Goal: Task Accomplishment & Management: Use online tool/utility

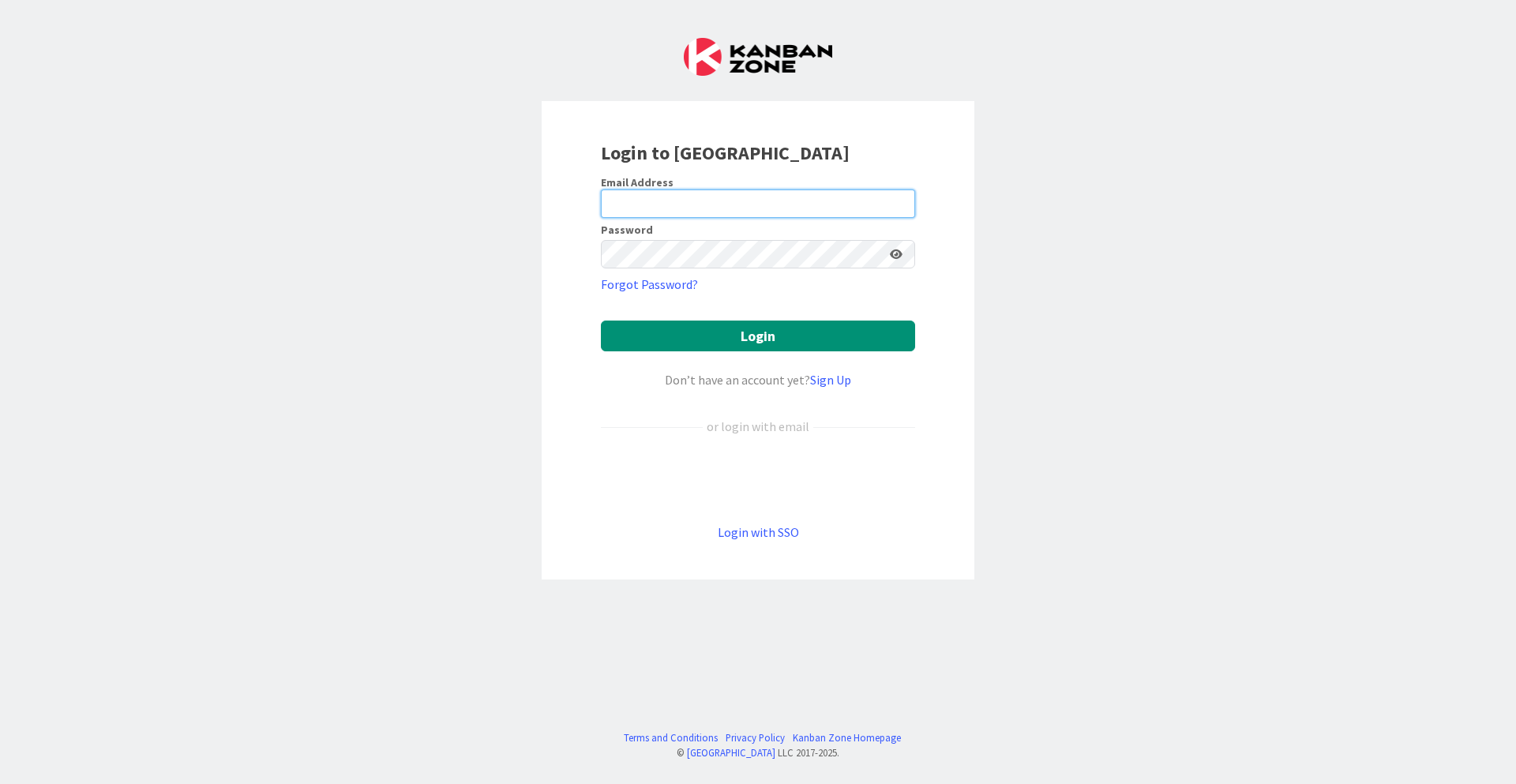
click at [686, 203] on input "email" at bounding box center [758, 204] width 315 height 29
type input "[EMAIL_ADDRESS][DOMAIN_NAME]"
click at [601, 320] on button "Login" at bounding box center [758, 336] width 315 height 31
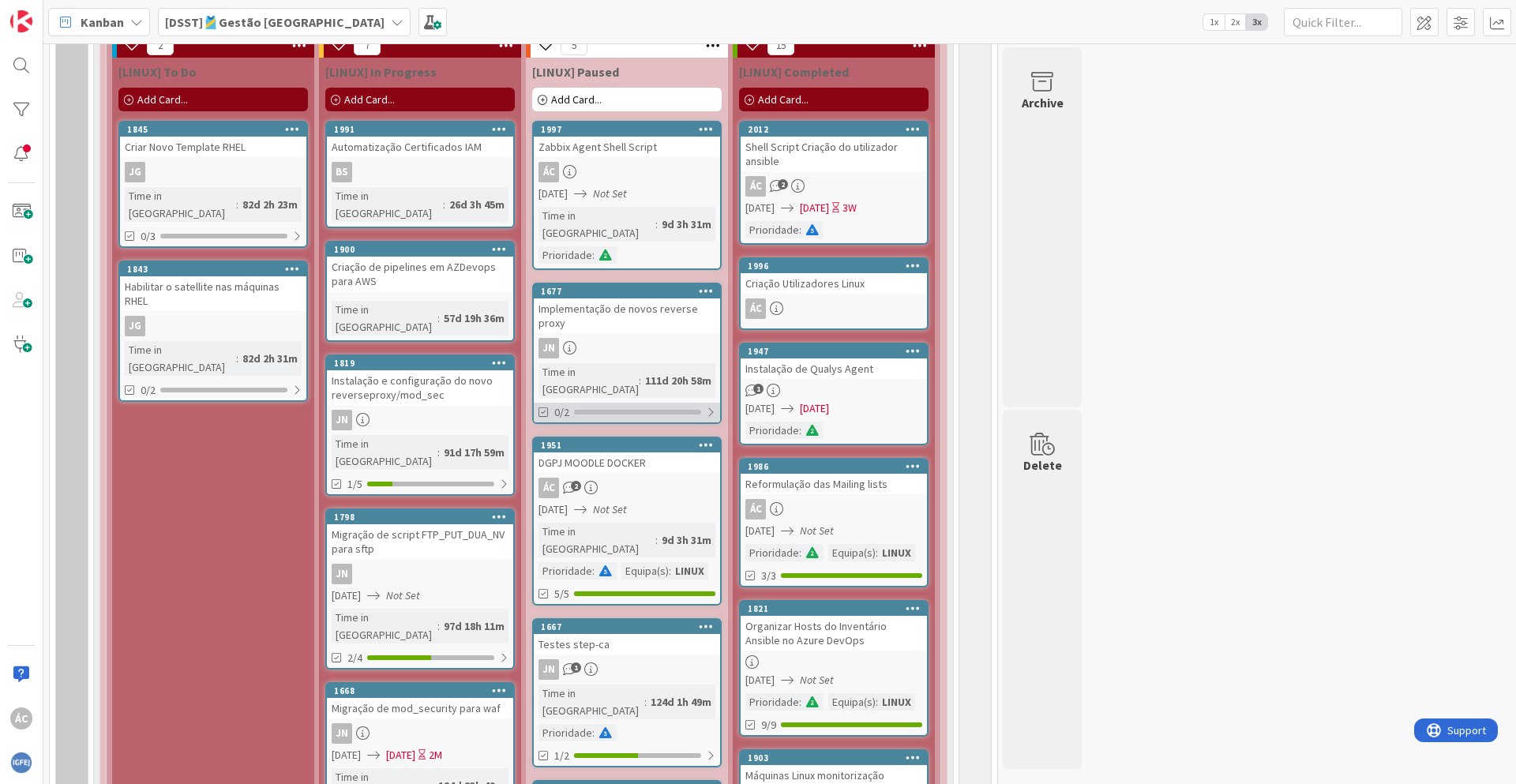
scroll to position [1042, 0]
click at [627, 500] on span "Not Set" at bounding box center [610, 509] width 34 height 16
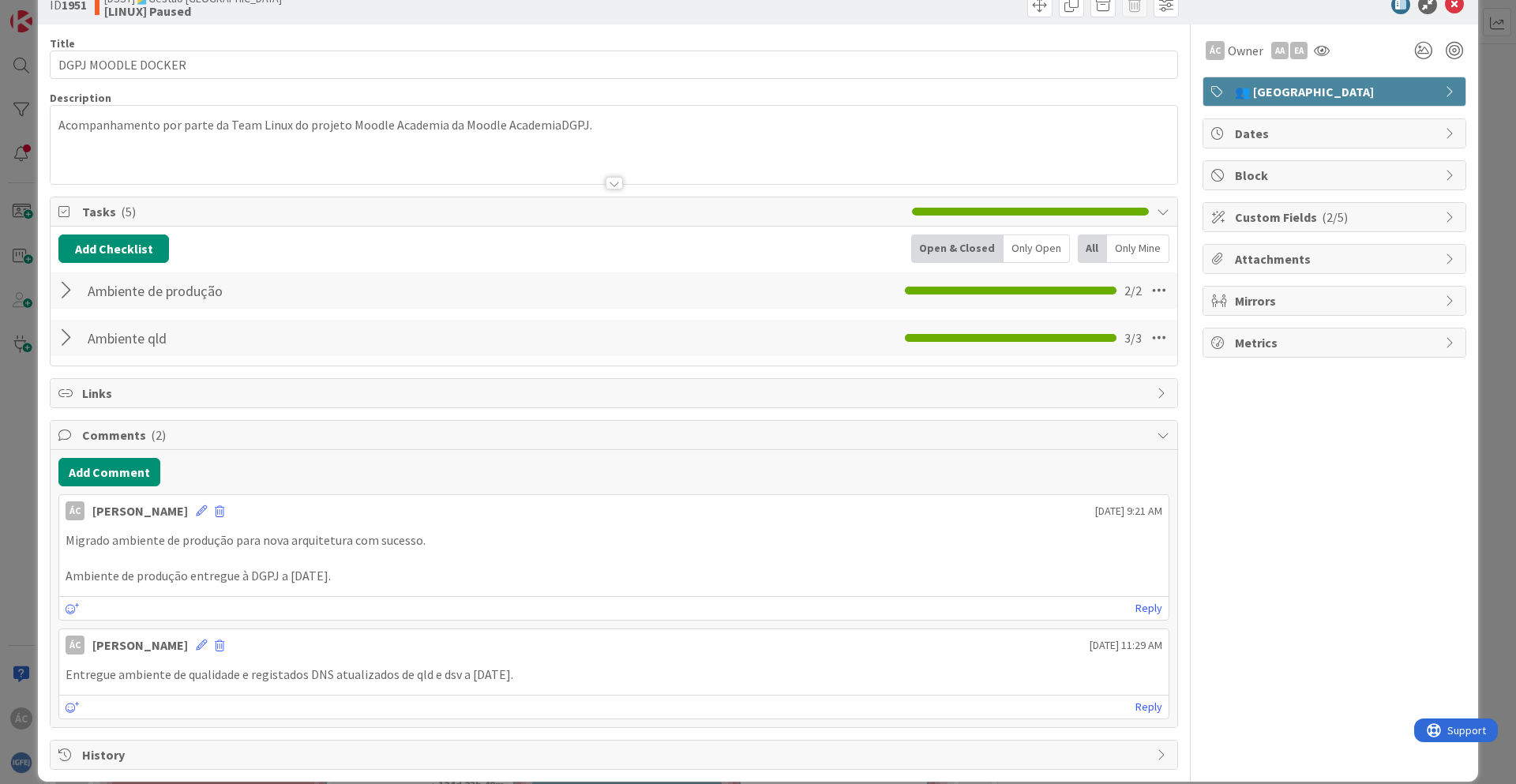
scroll to position [57, 0]
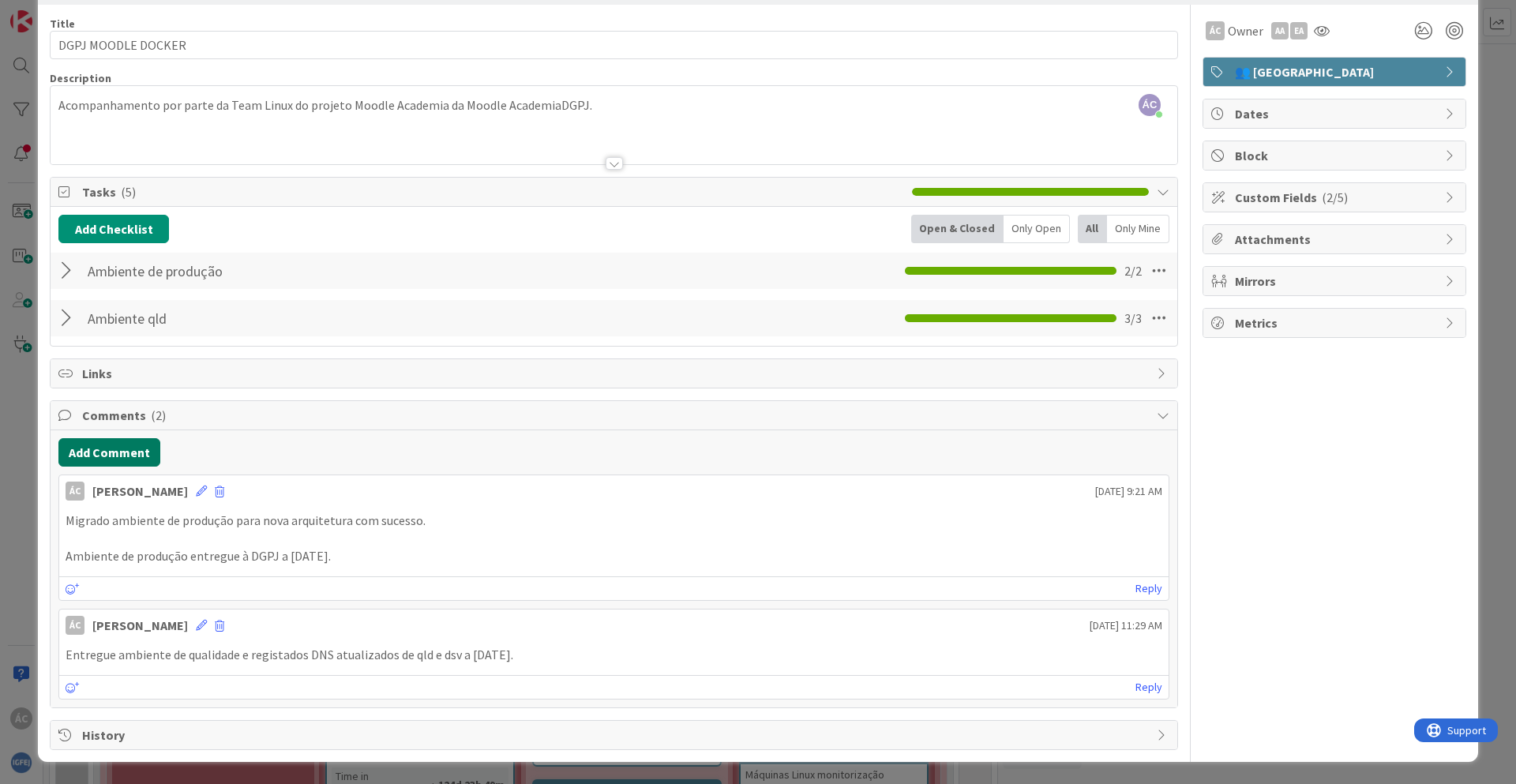
click at [132, 456] on button "Add Comment" at bounding box center [109, 452] width 102 height 29
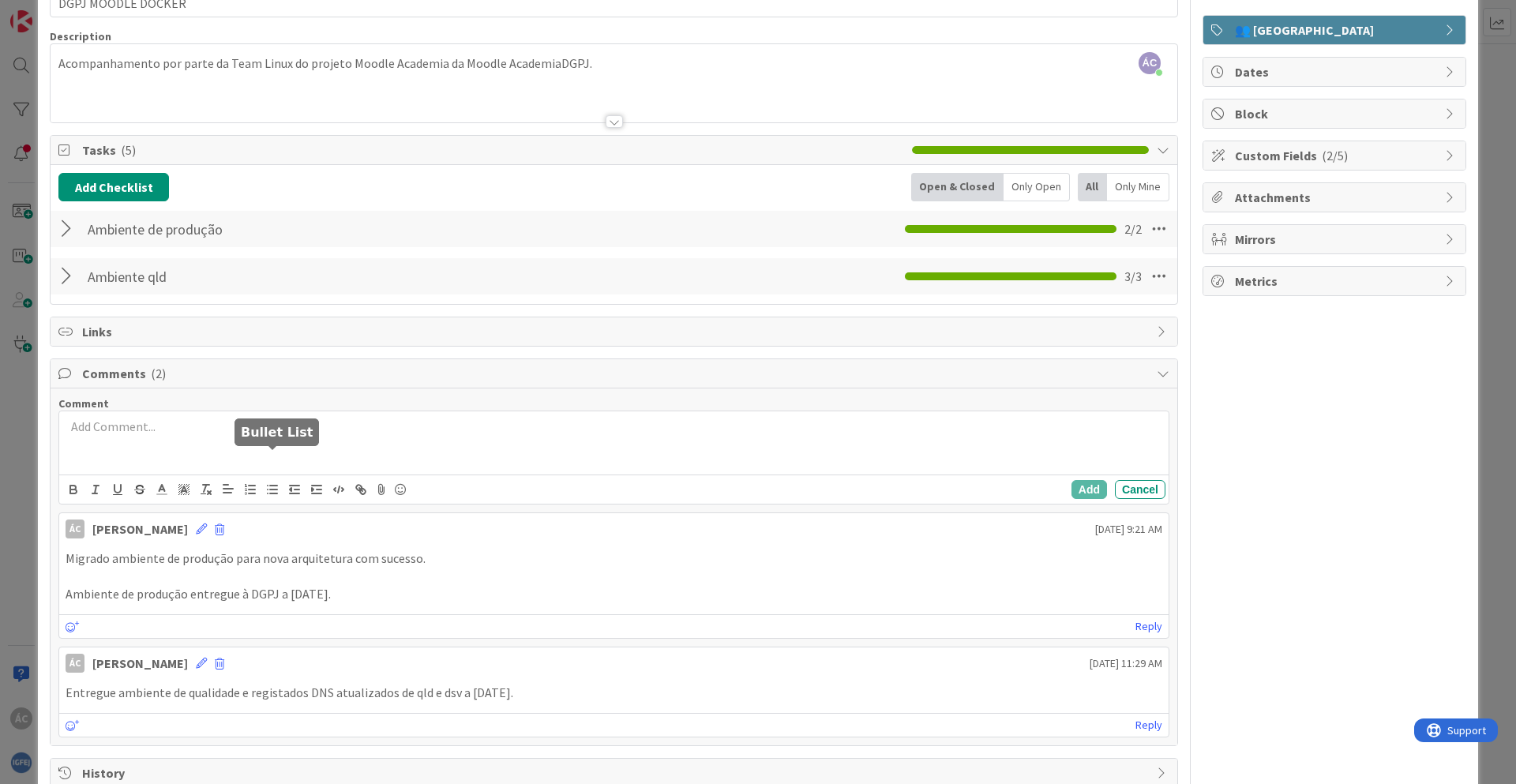
scroll to position [137, 0]
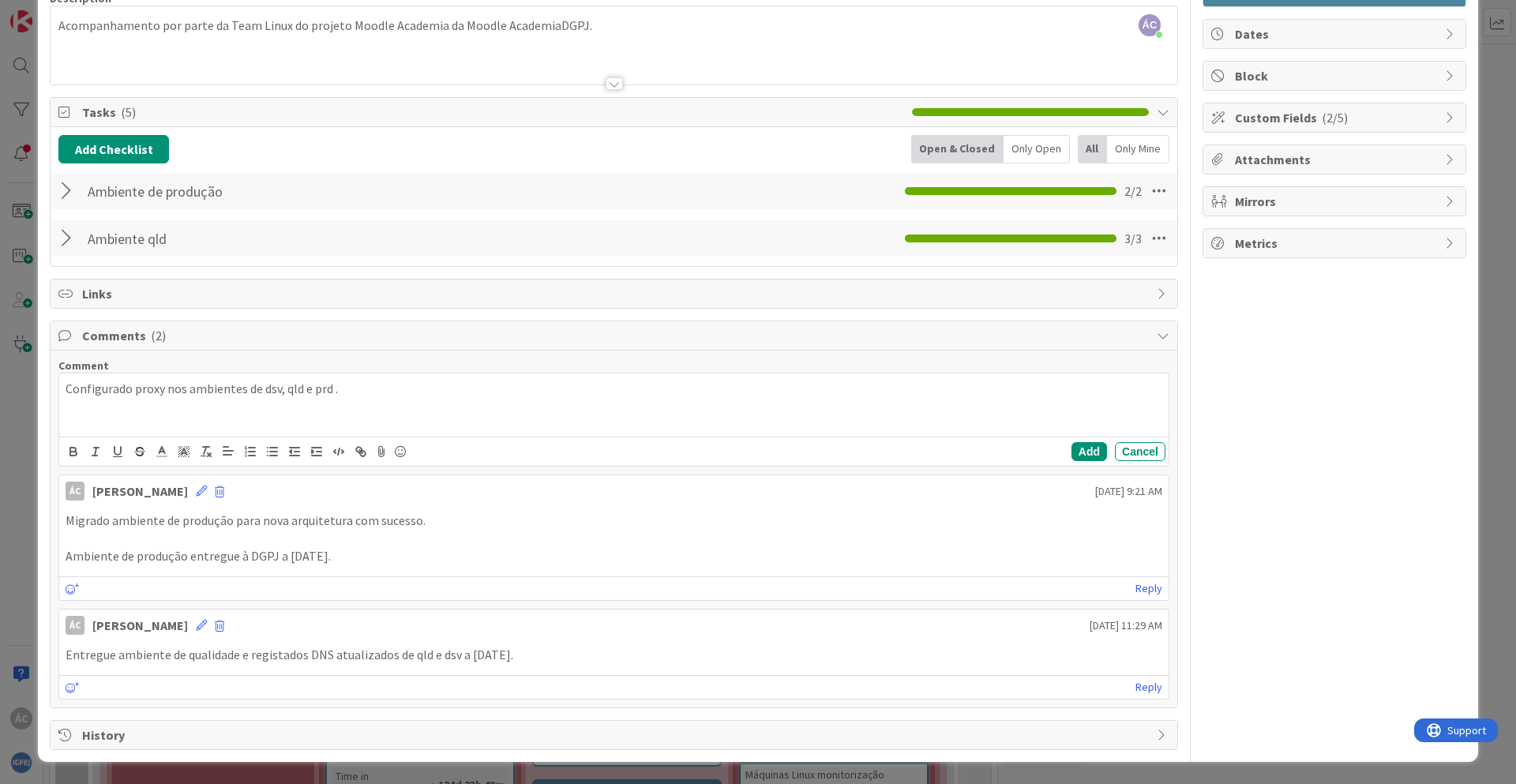
drag, startPoint x: 68, startPoint y: 390, endPoint x: 305, endPoint y: 391, distance: 237.0
click at [260, 391] on p "Configurado proxy nos ambientes de dsv, qld e prd ." at bounding box center [614, 389] width 1097 height 18
drag, startPoint x: 368, startPoint y: 393, endPoint x: 33, endPoint y: 394, distance: 335.0
click at [37, 392] on div "ID 1951 [DSST]🎽Gestão Equipas [LINUX] Paused Title 18 / 128 DGPJ MOODLE DOCKER …" at bounding box center [758, 392] width 1516 height 784
click at [1072, 452] on button "Add" at bounding box center [1090, 451] width 36 height 19
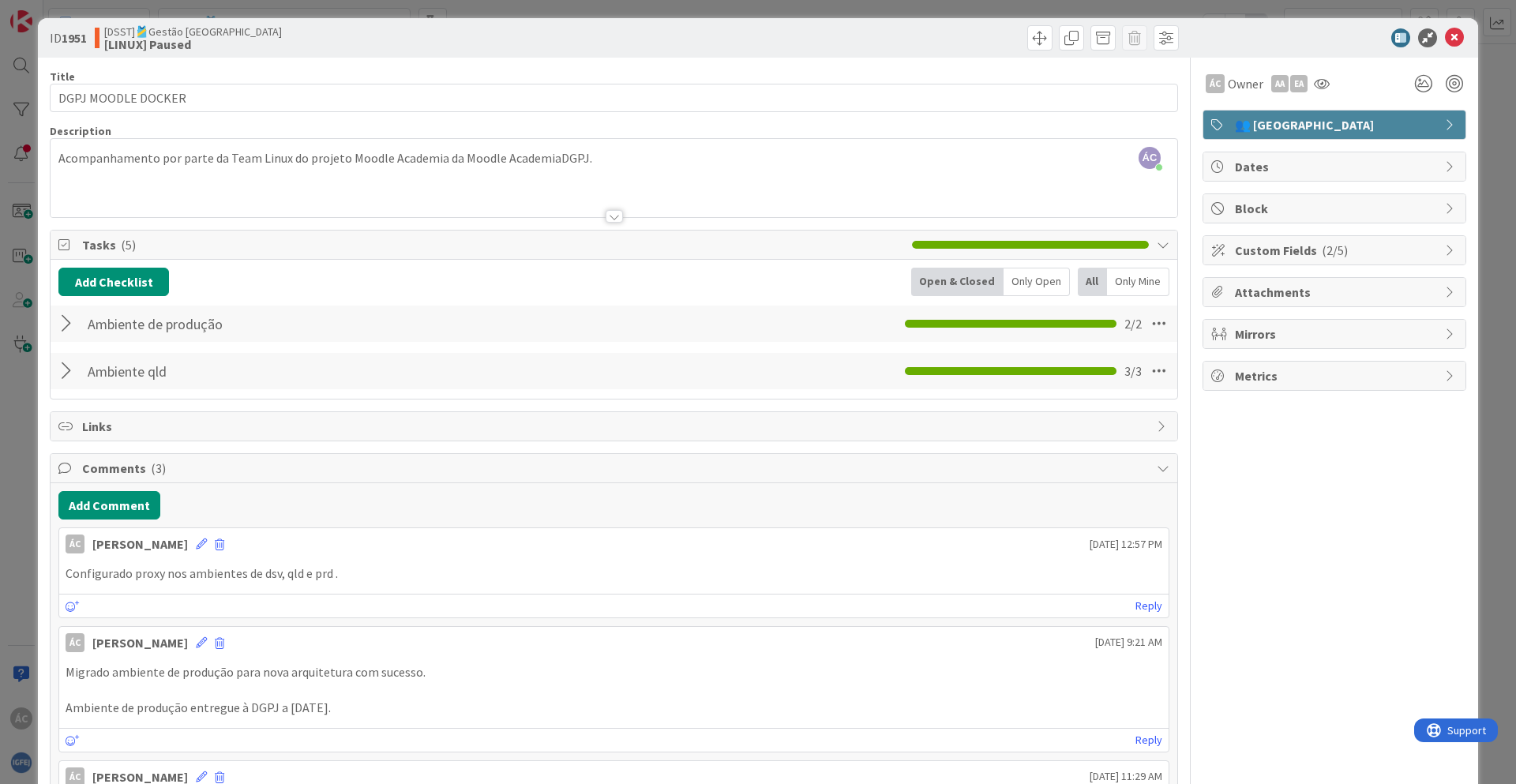
scroll to position [0, 0]
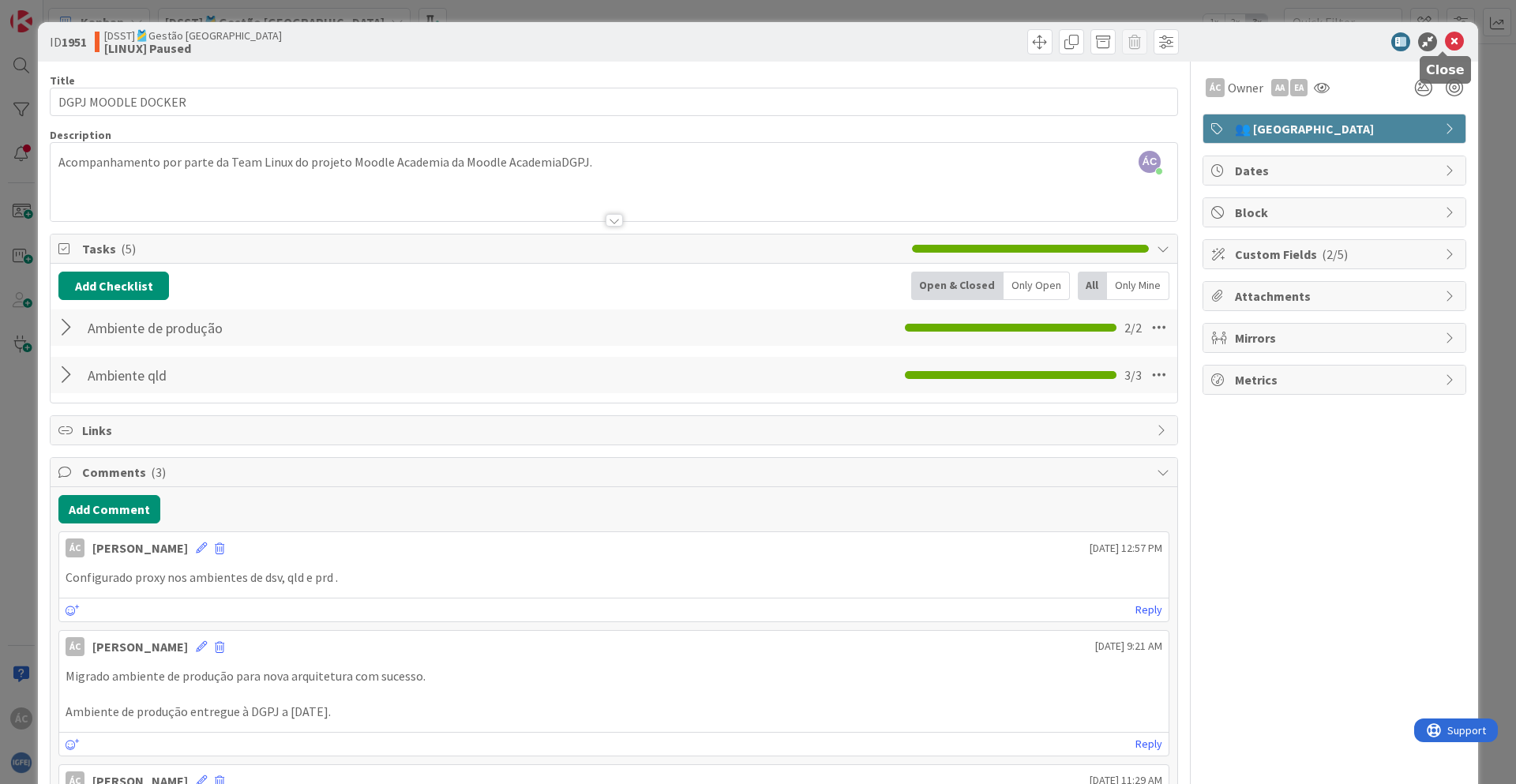
click at [1452, 46] on icon at bounding box center [1454, 42] width 19 height 19
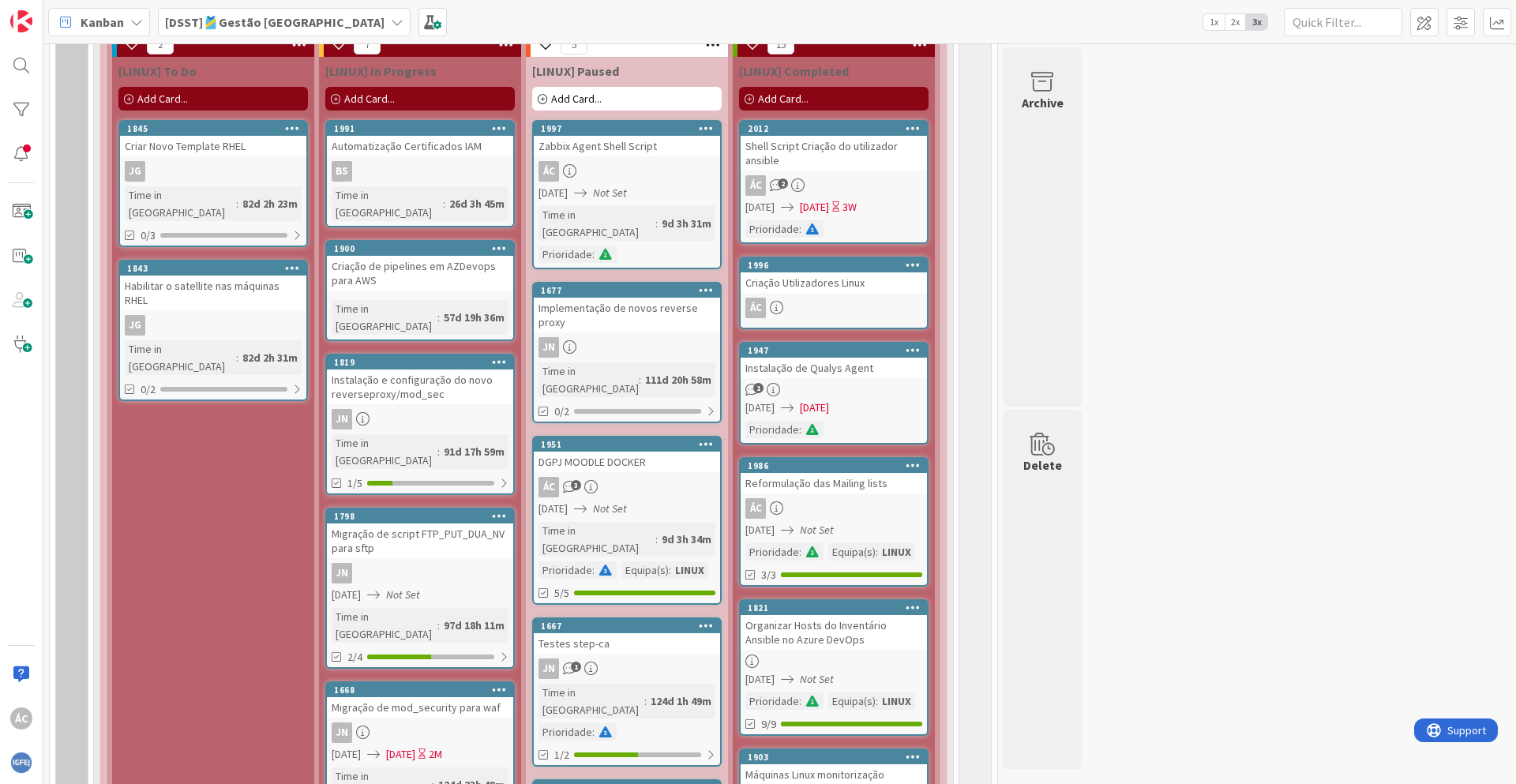
scroll to position [758, 0]
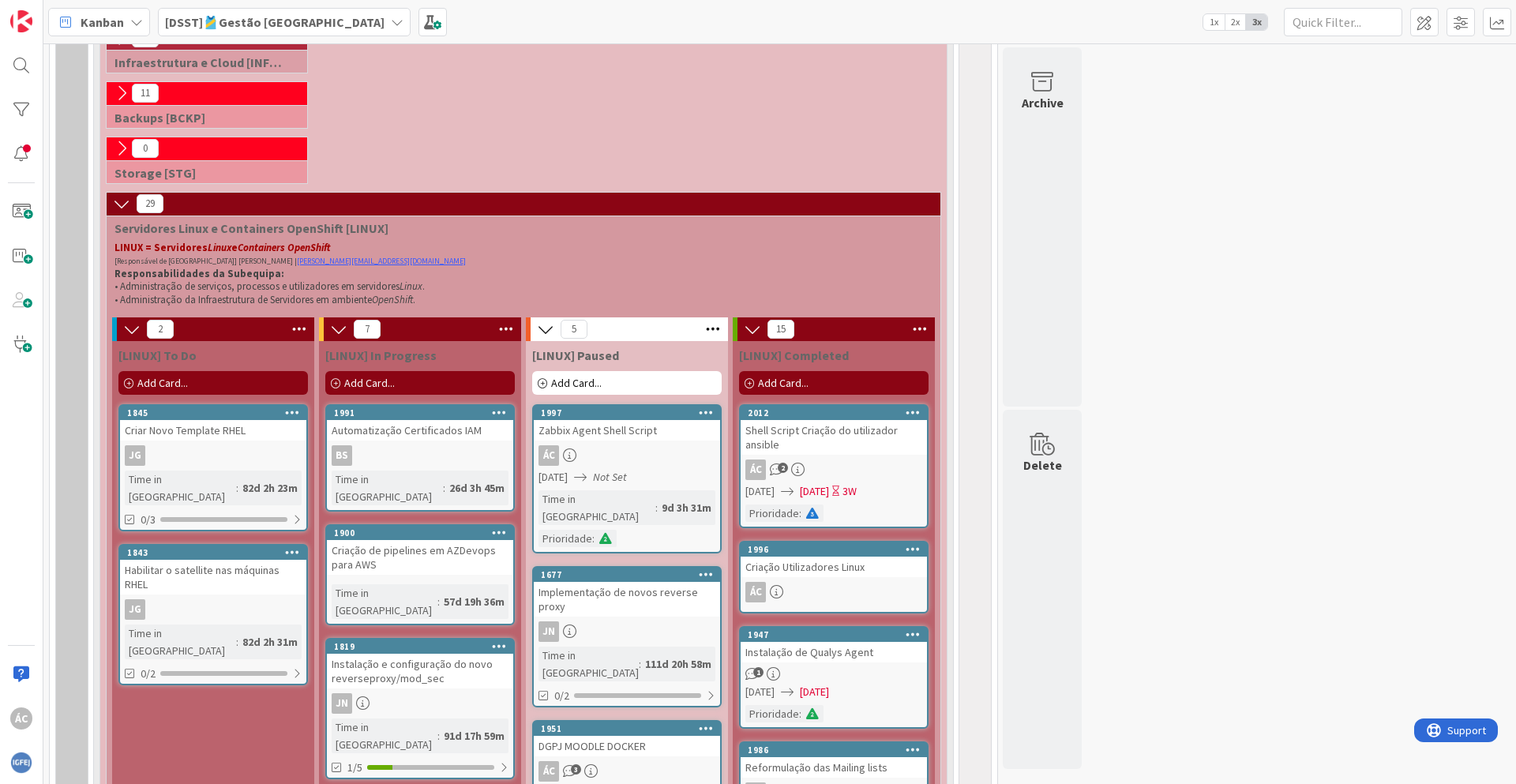
click at [792, 381] on span "Add Card..." at bounding box center [783, 382] width 51 height 14
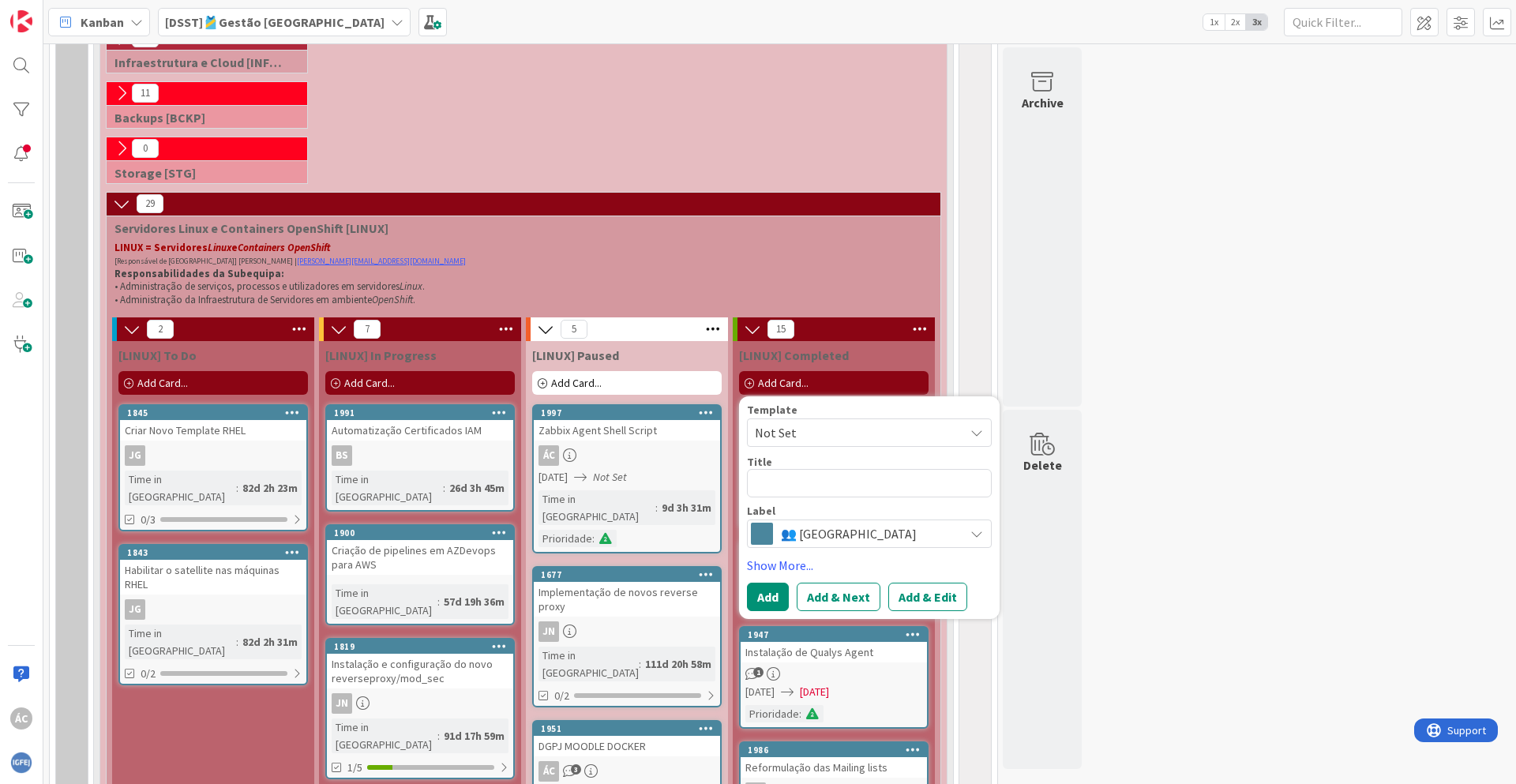
click at [798, 480] on textarea at bounding box center [870, 483] width 245 height 29
click at [855, 420] on span "Not Set" at bounding box center [870, 433] width 245 height 29
click at [873, 414] on div "Template" at bounding box center [870, 410] width 245 height 11
click at [802, 478] on textarea at bounding box center [870, 483] width 245 height 29
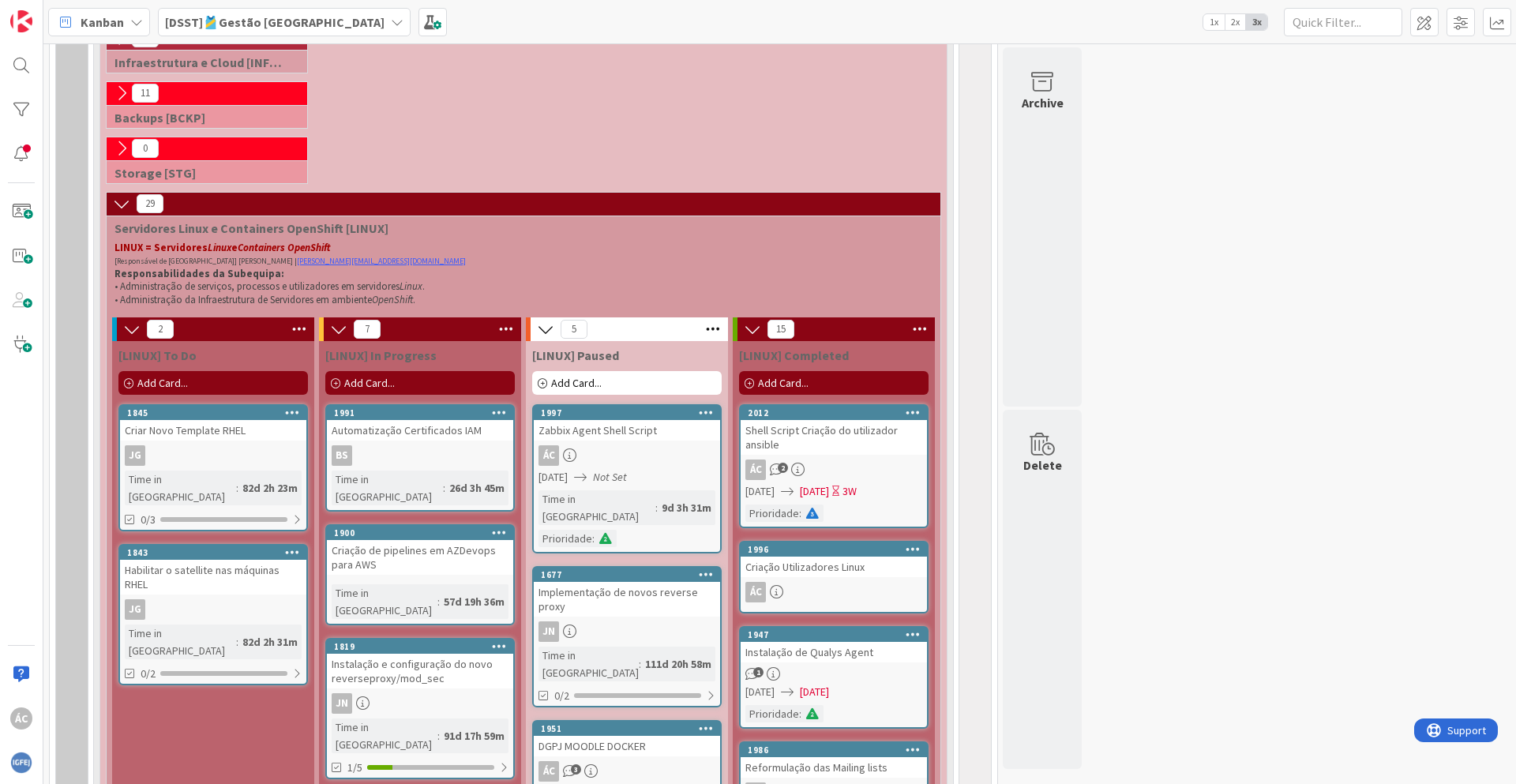
click at [813, 377] on div "Add Card..." at bounding box center [834, 382] width 190 height 24
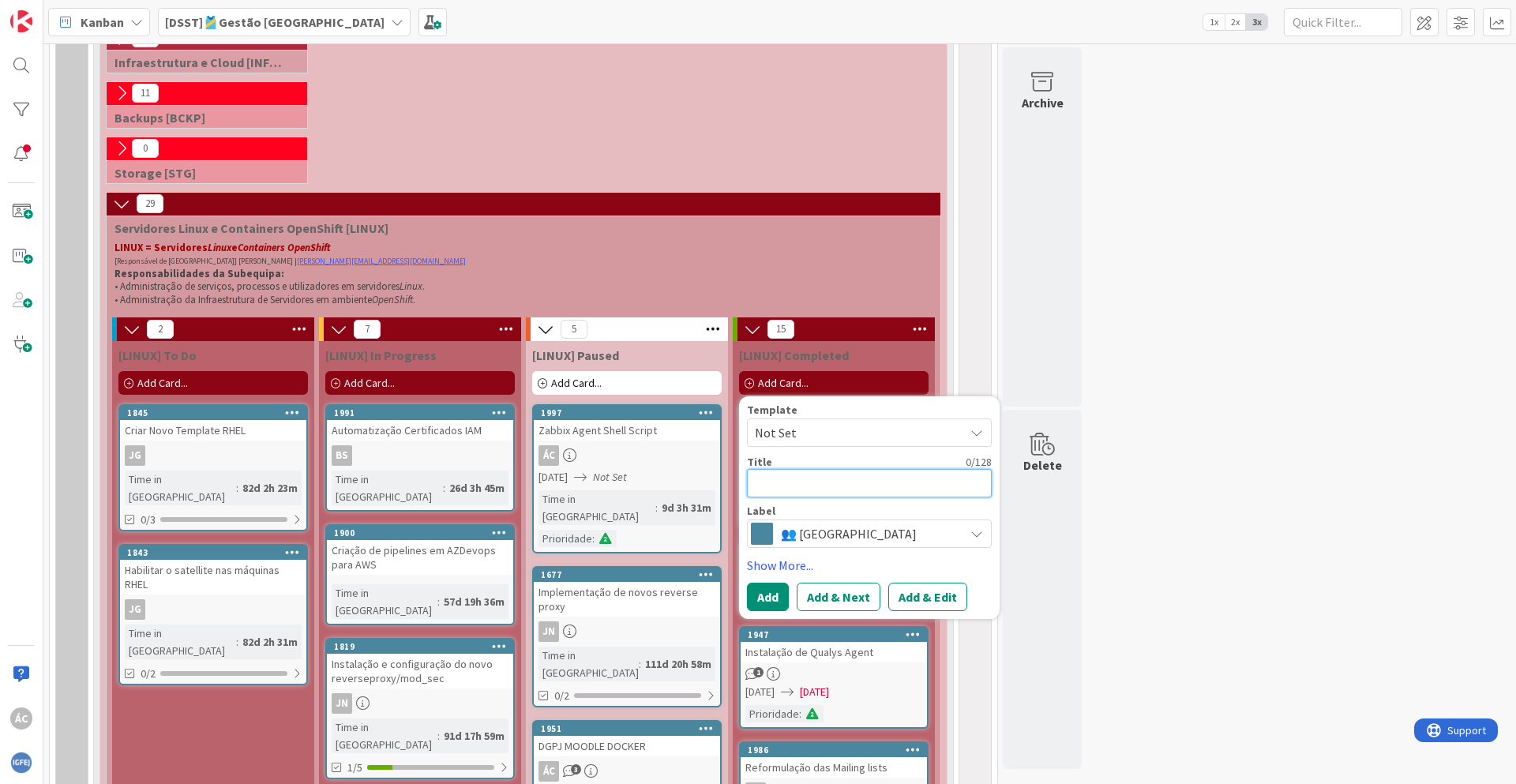
click at [800, 485] on textarea at bounding box center [870, 483] width 245 height 29
paste textarea "S251007_0352"
type textarea "x"
type textarea "S251007_0352"
click at [804, 566] on link "Show More..." at bounding box center [870, 565] width 245 height 19
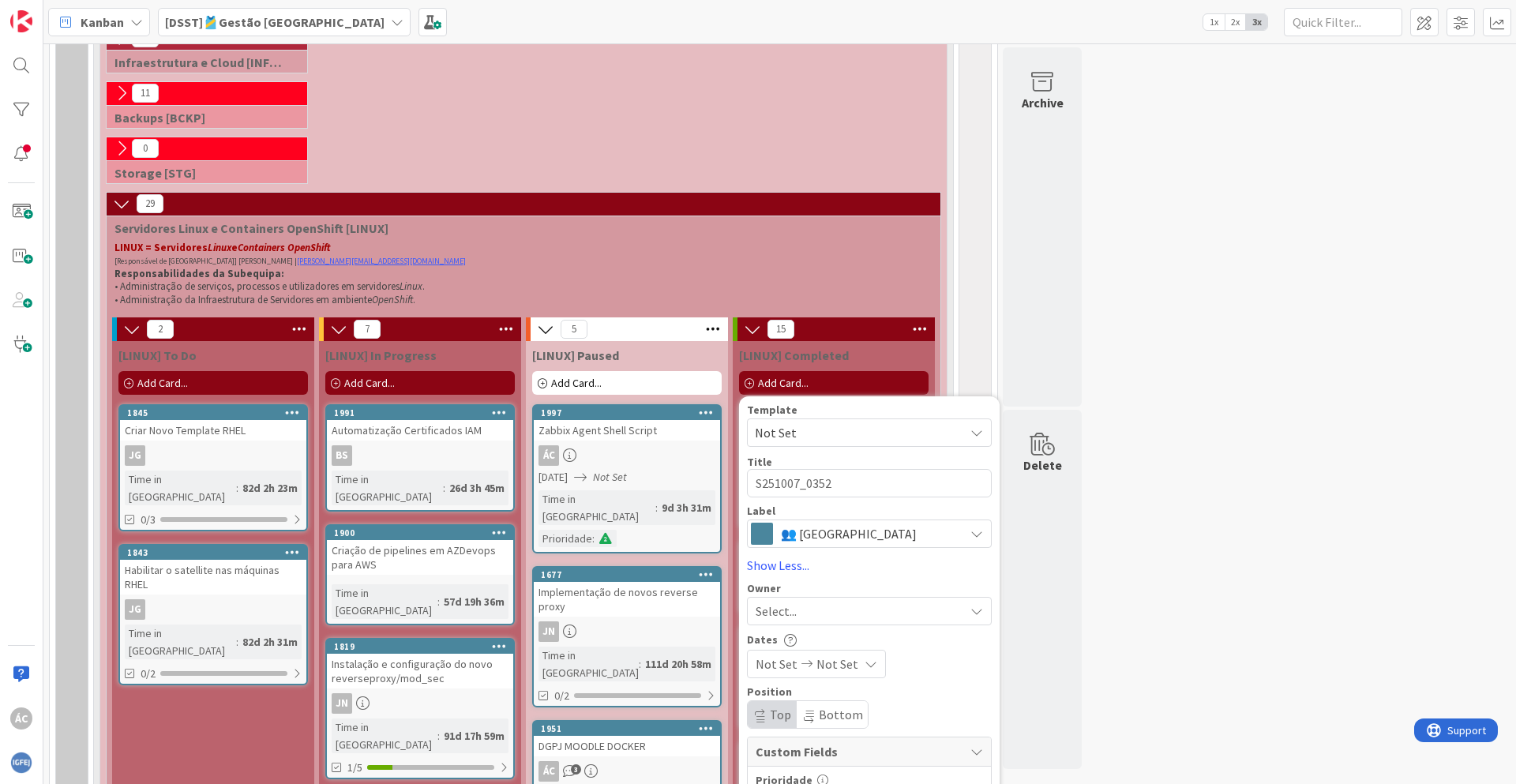
click at [826, 535] on span "👥 [GEOGRAPHIC_DATA]" at bounding box center [868, 533] width 175 height 22
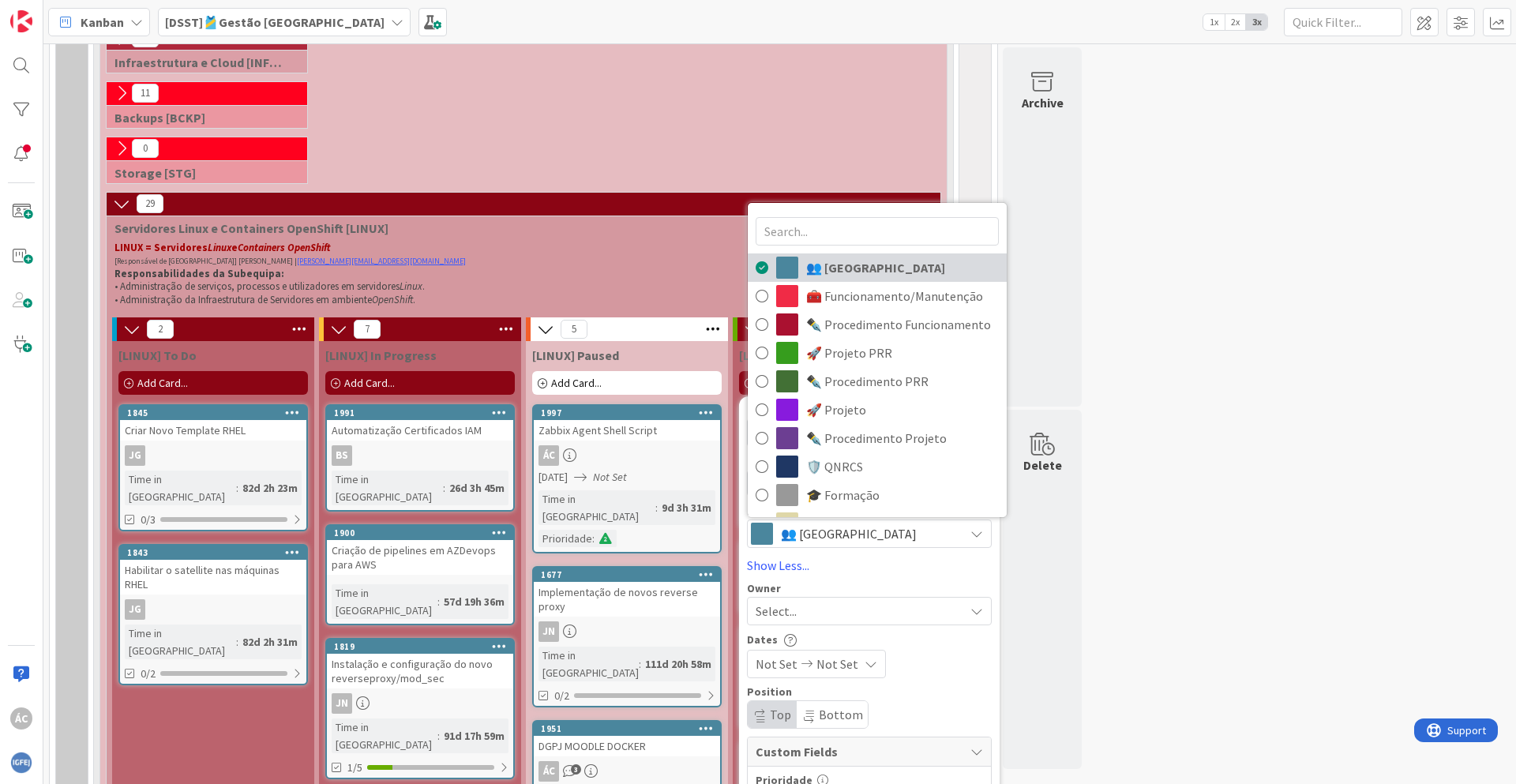
click at [858, 271] on span "👥 [GEOGRAPHIC_DATA]" at bounding box center [902, 267] width 192 height 24
type textarea "x"
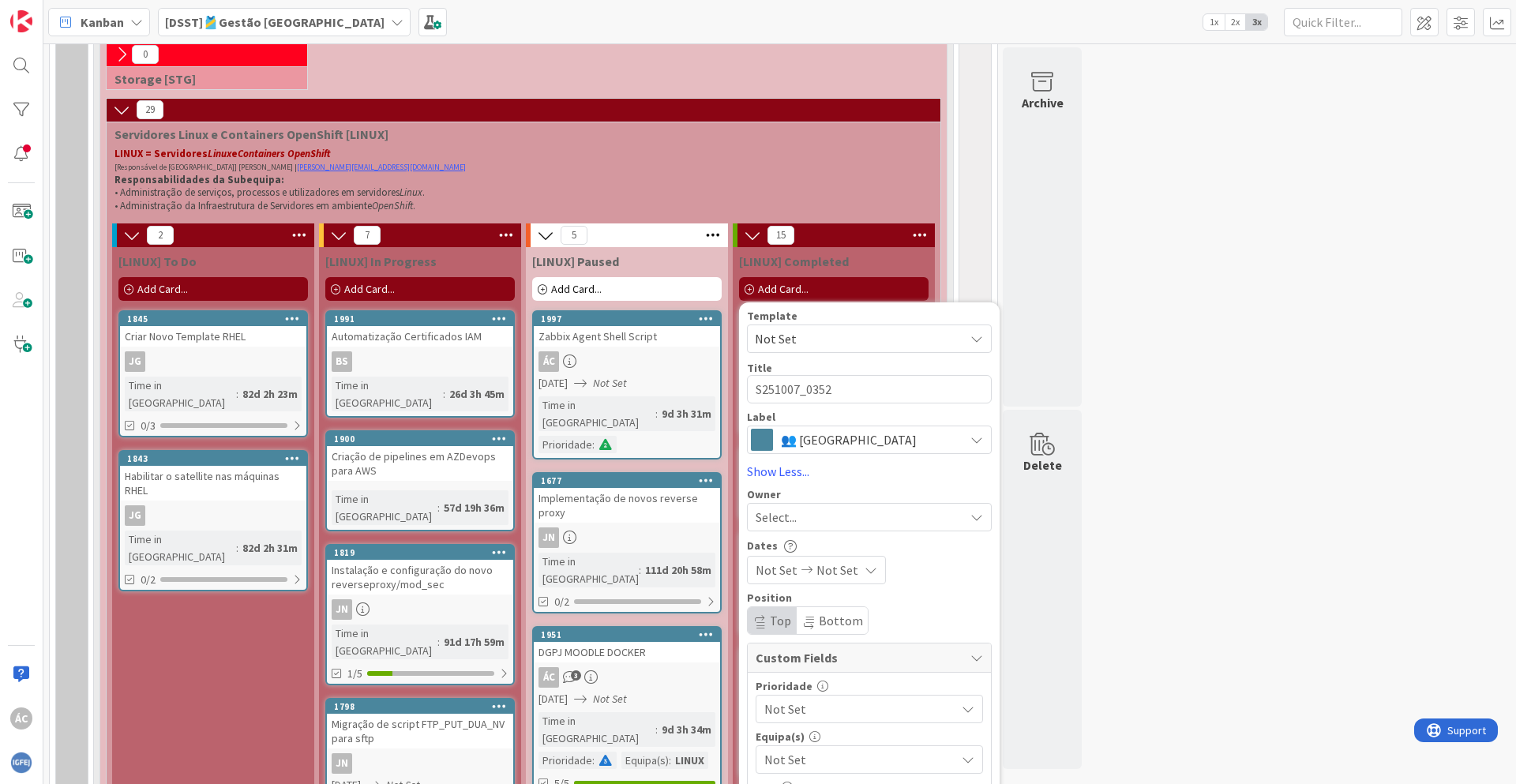
scroll to position [852, 0]
click at [824, 504] on div "Select..." at bounding box center [870, 516] width 245 height 29
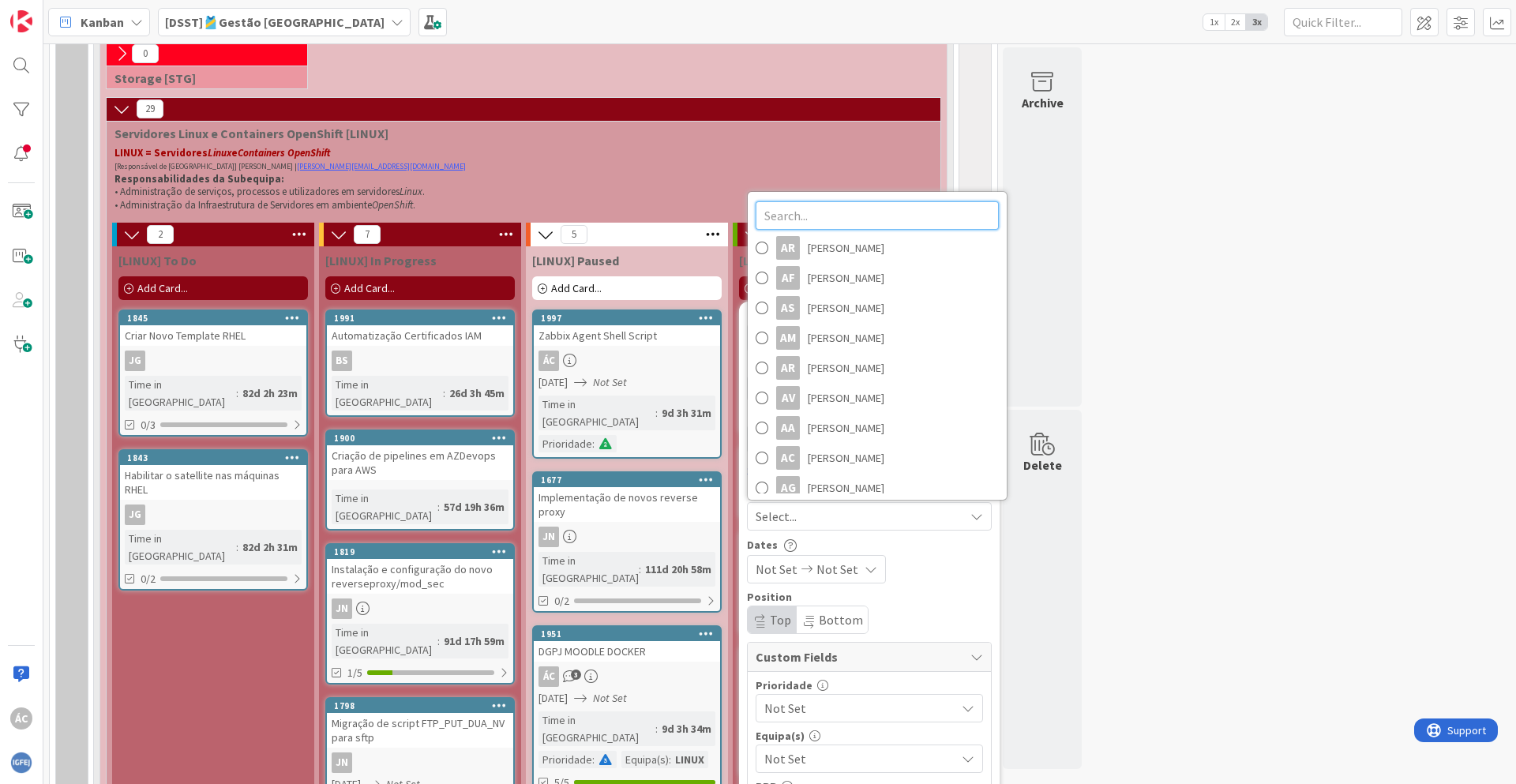
click at [837, 222] on input "text" at bounding box center [877, 215] width 243 height 29
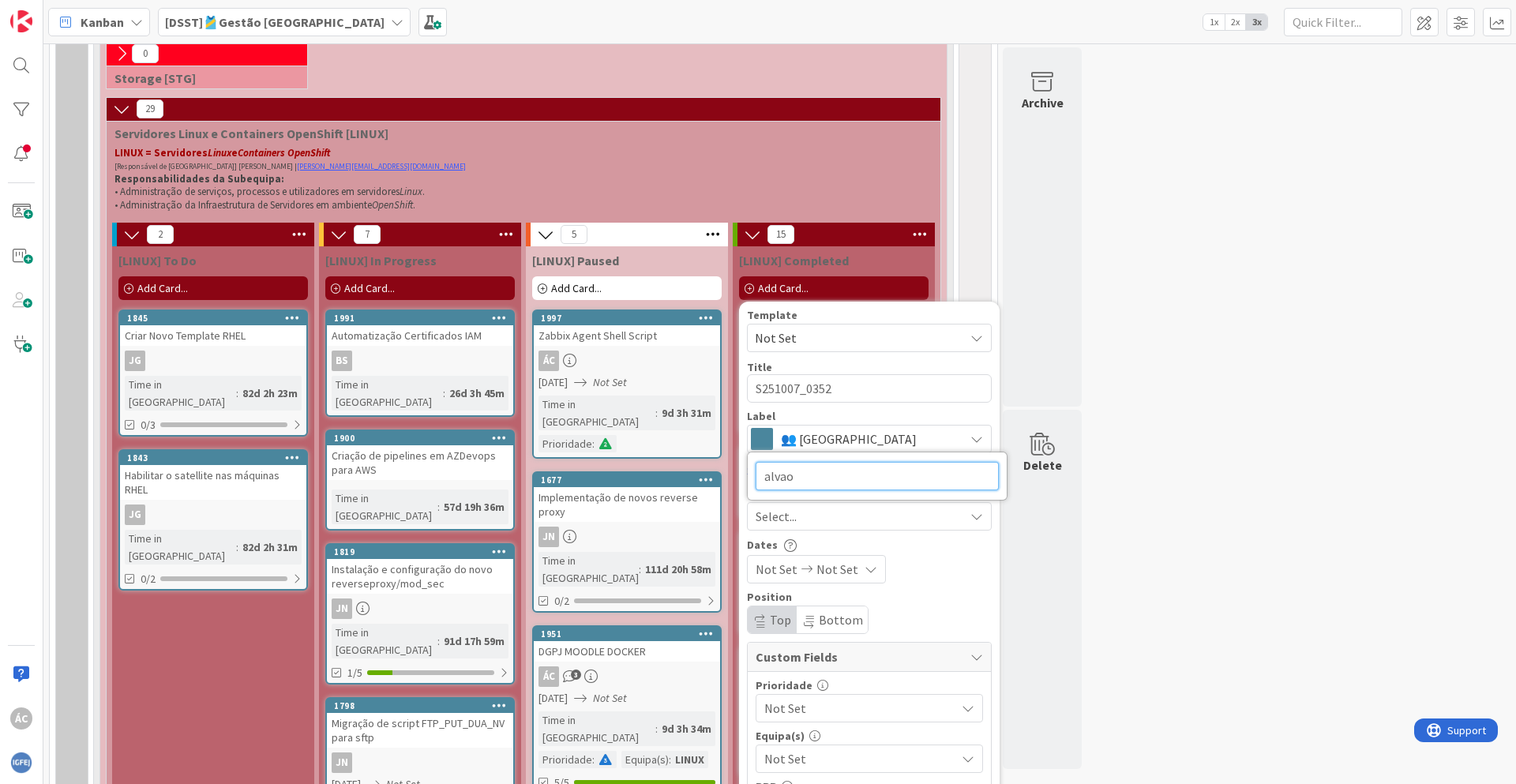
type input "alva"
click at [857, 489] on span "[PERSON_NAME]" at bounding box center [846, 478] width 77 height 24
type textarea "x"
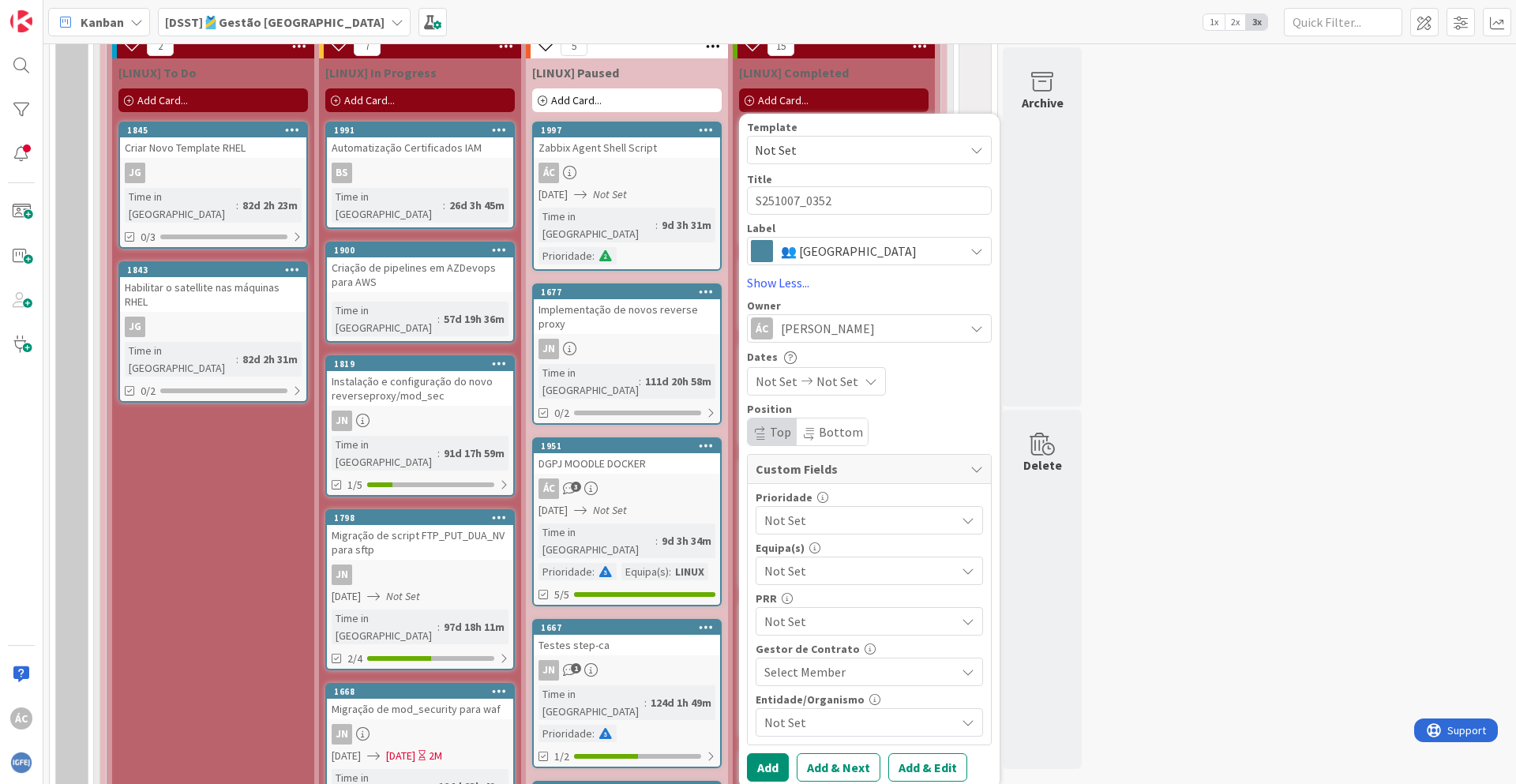
scroll to position [1042, 0]
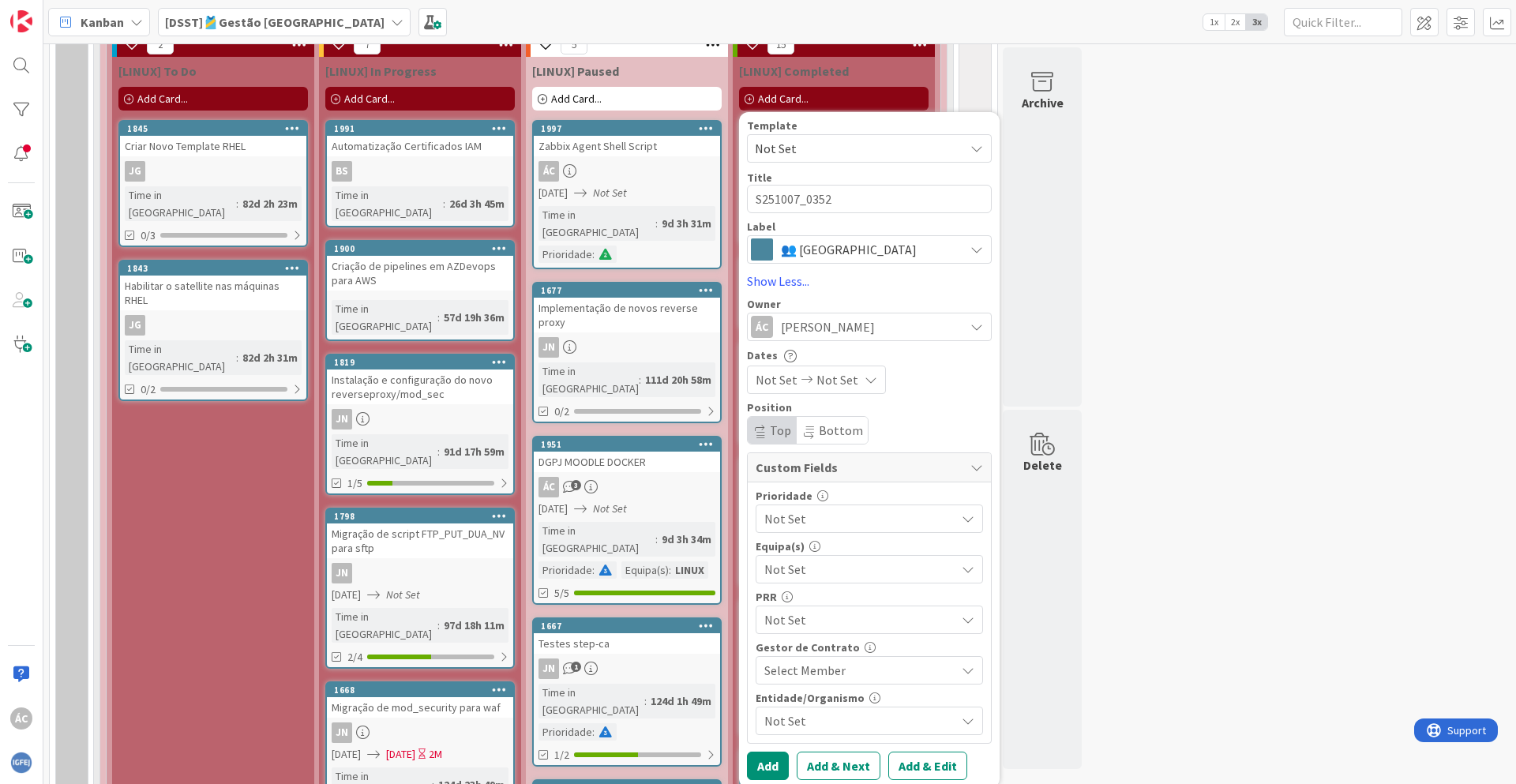
click at [769, 382] on span "Not Set" at bounding box center [776, 379] width 42 height 19
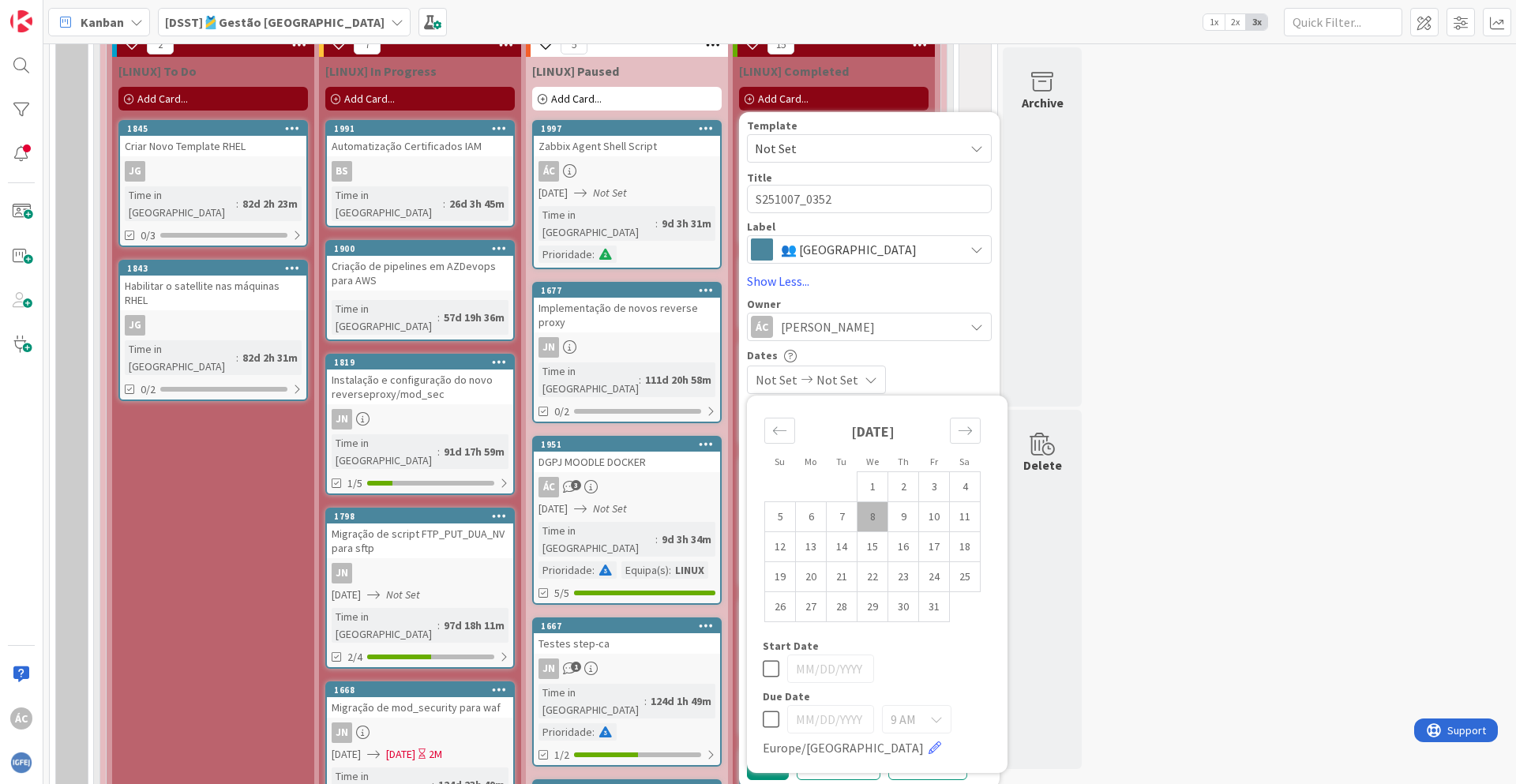
click at [873, 517] on td "8" at bounding box center [873, 516] width 31 height 30
type input "[DATE]"
type textarea "x"
click at [873, 517] on td "8" at bounding box center [873, 516] width 31 height 30
type input "[DATE]"
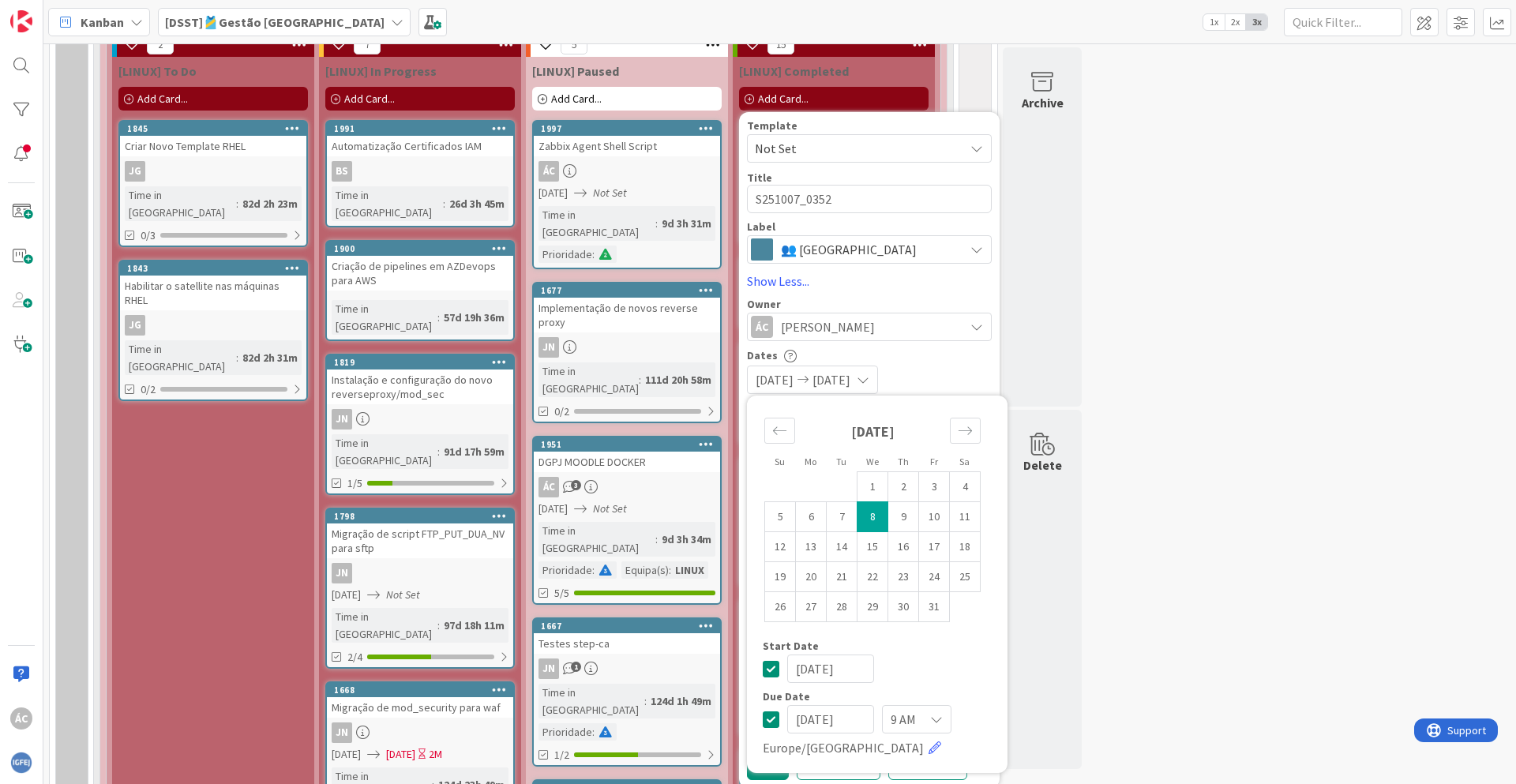
click at [944, 372] on div "[DATE] [DATE]" at bounding box center [870, 380] width 245 height 29
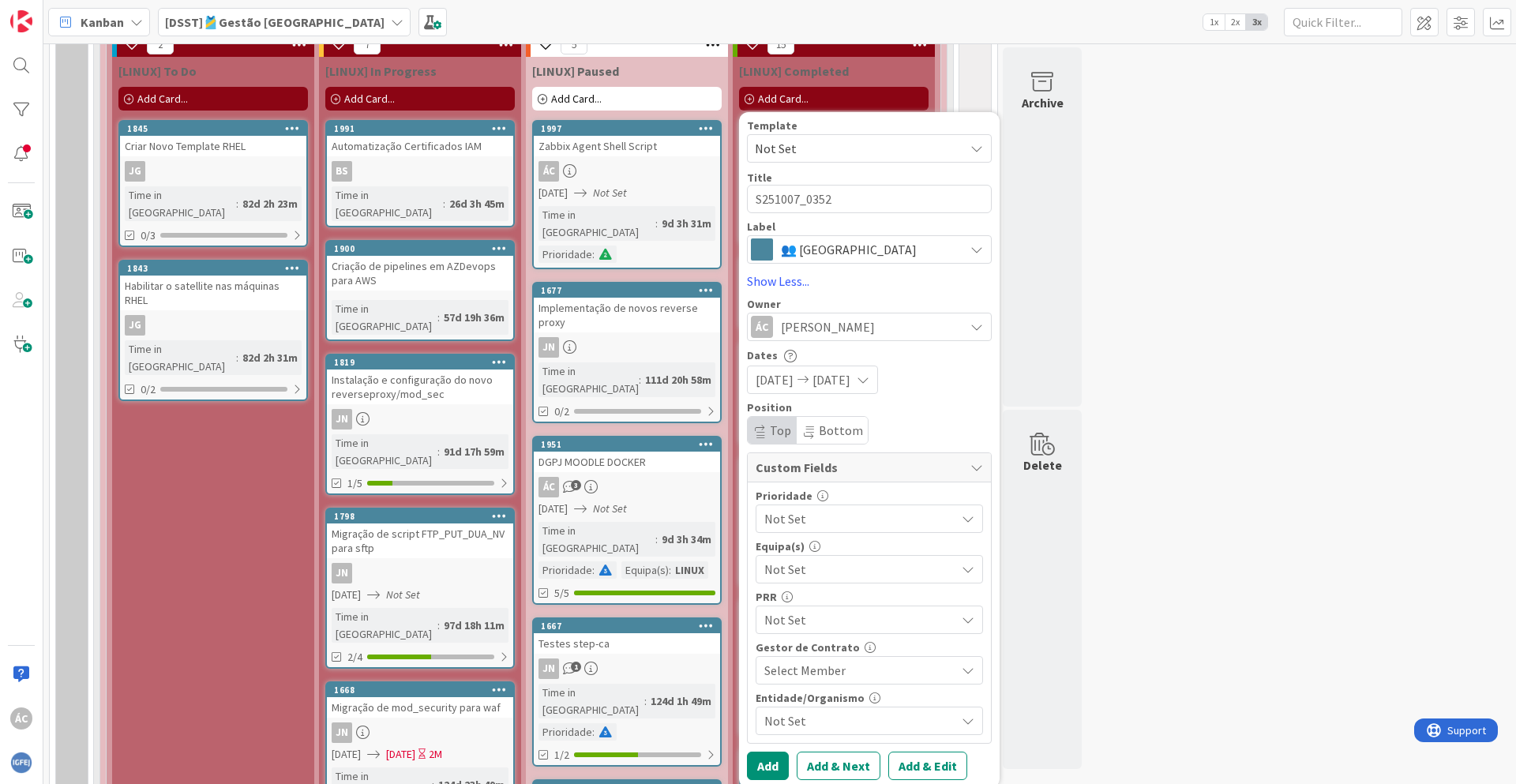
click at [819, 522] on span "Not Set" at bounding box center [856, 518] width 183 height 22
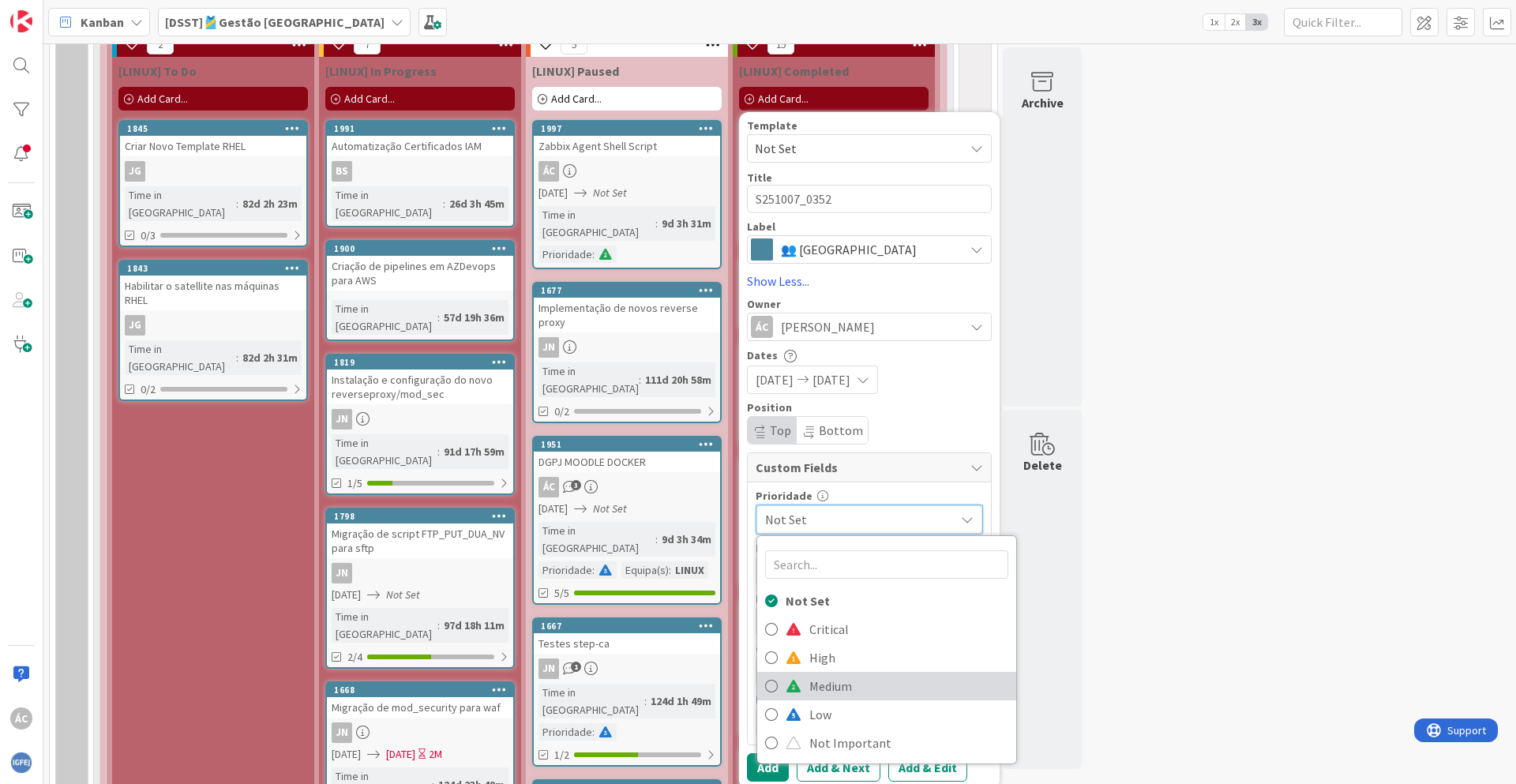
click at [826, 694] on span "Medium" at bounding box center [909, 685] width 199 height 24
type textarea "x"
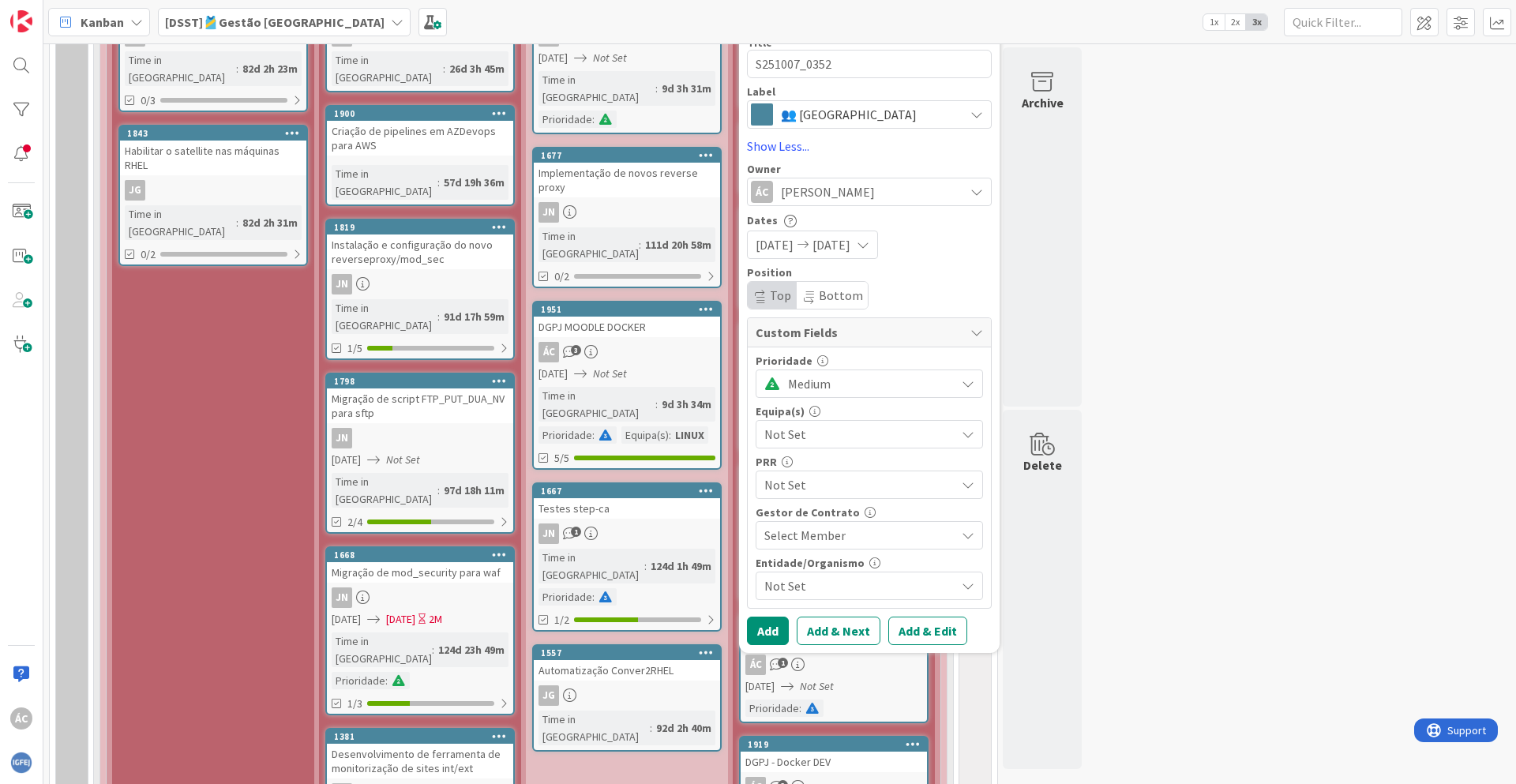
scroll to position [1232, 0]
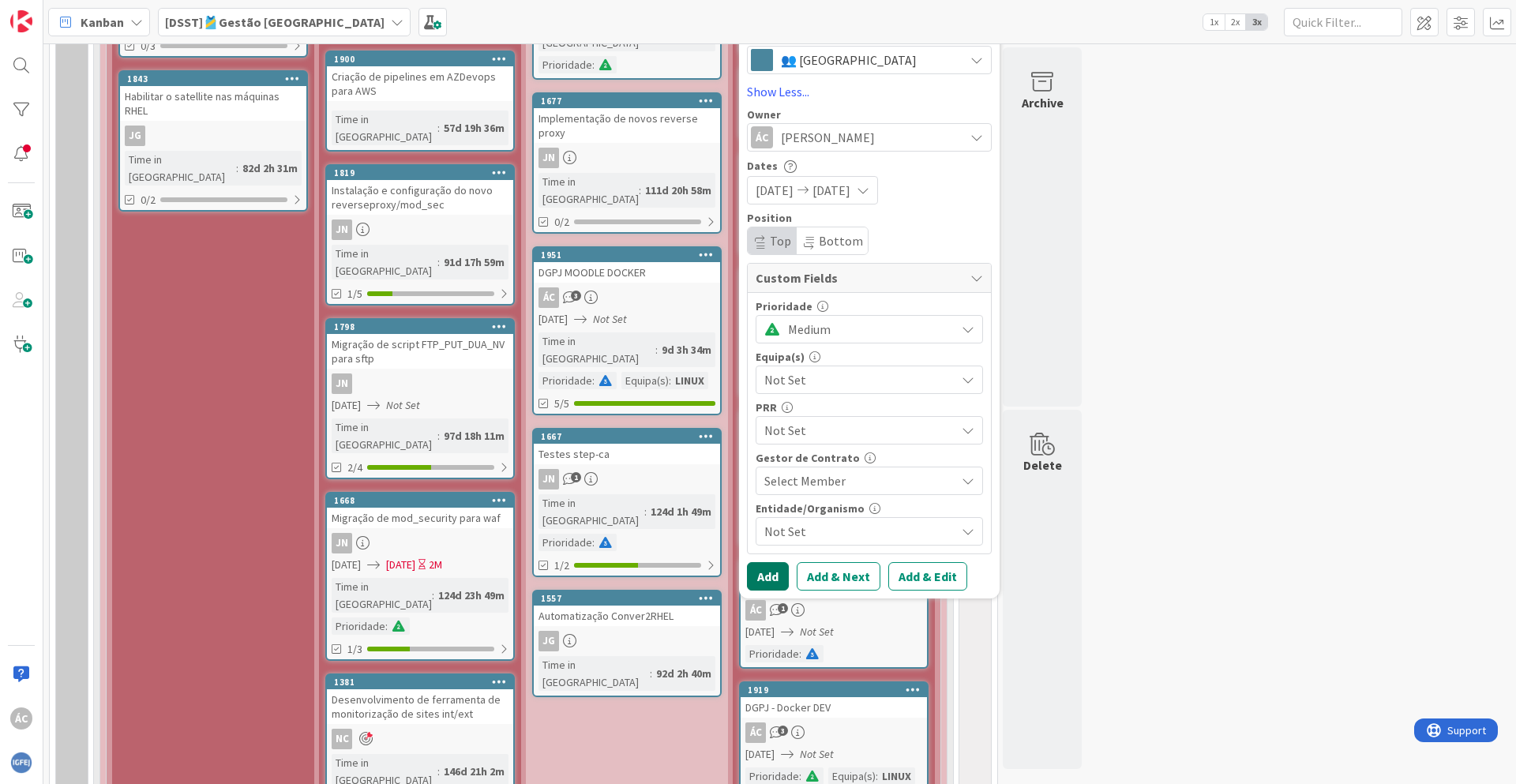
click at [768, 585] on button "Add" at bounding box center [768, 576] width 42 height 29
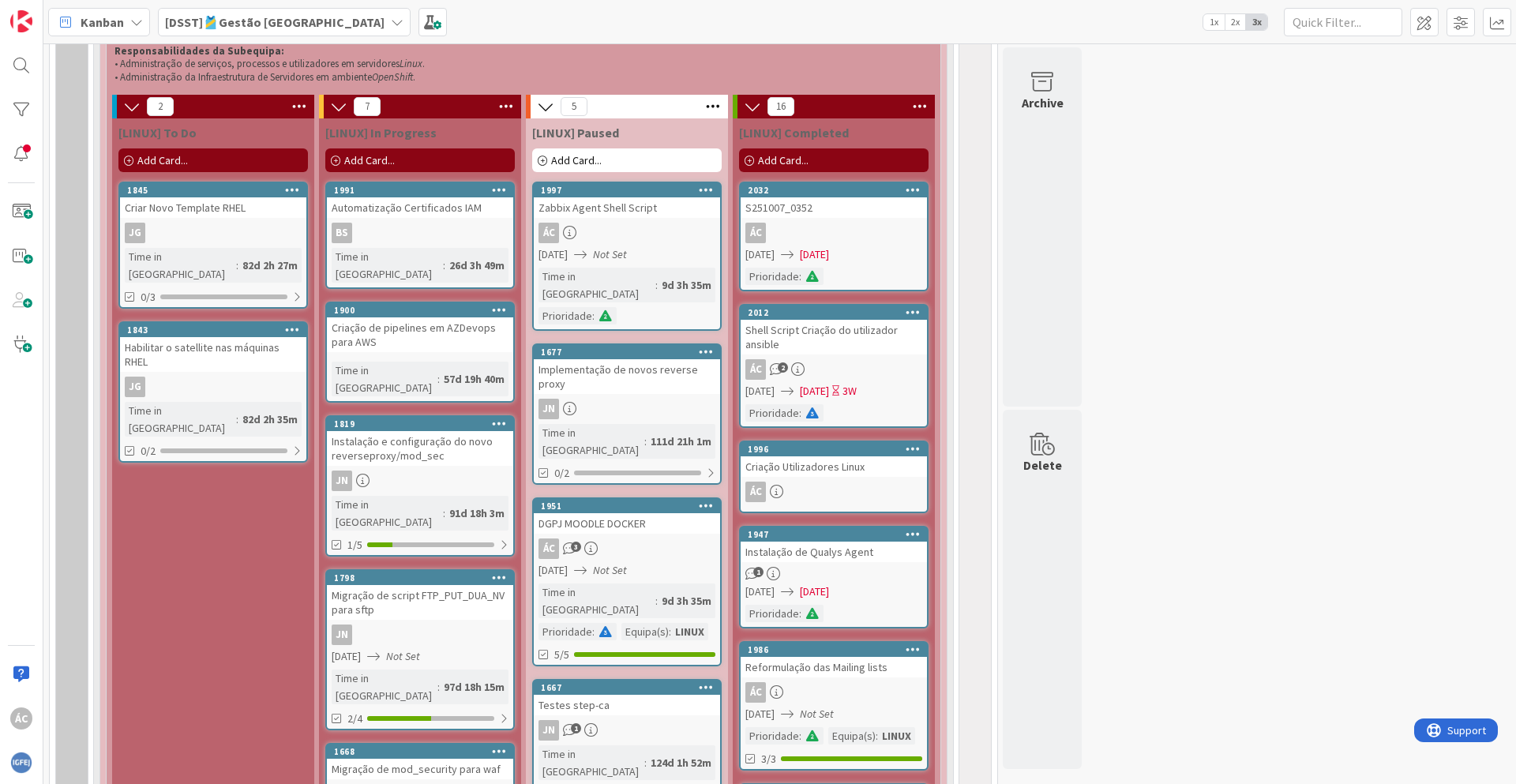
scroll to position [948, 0]
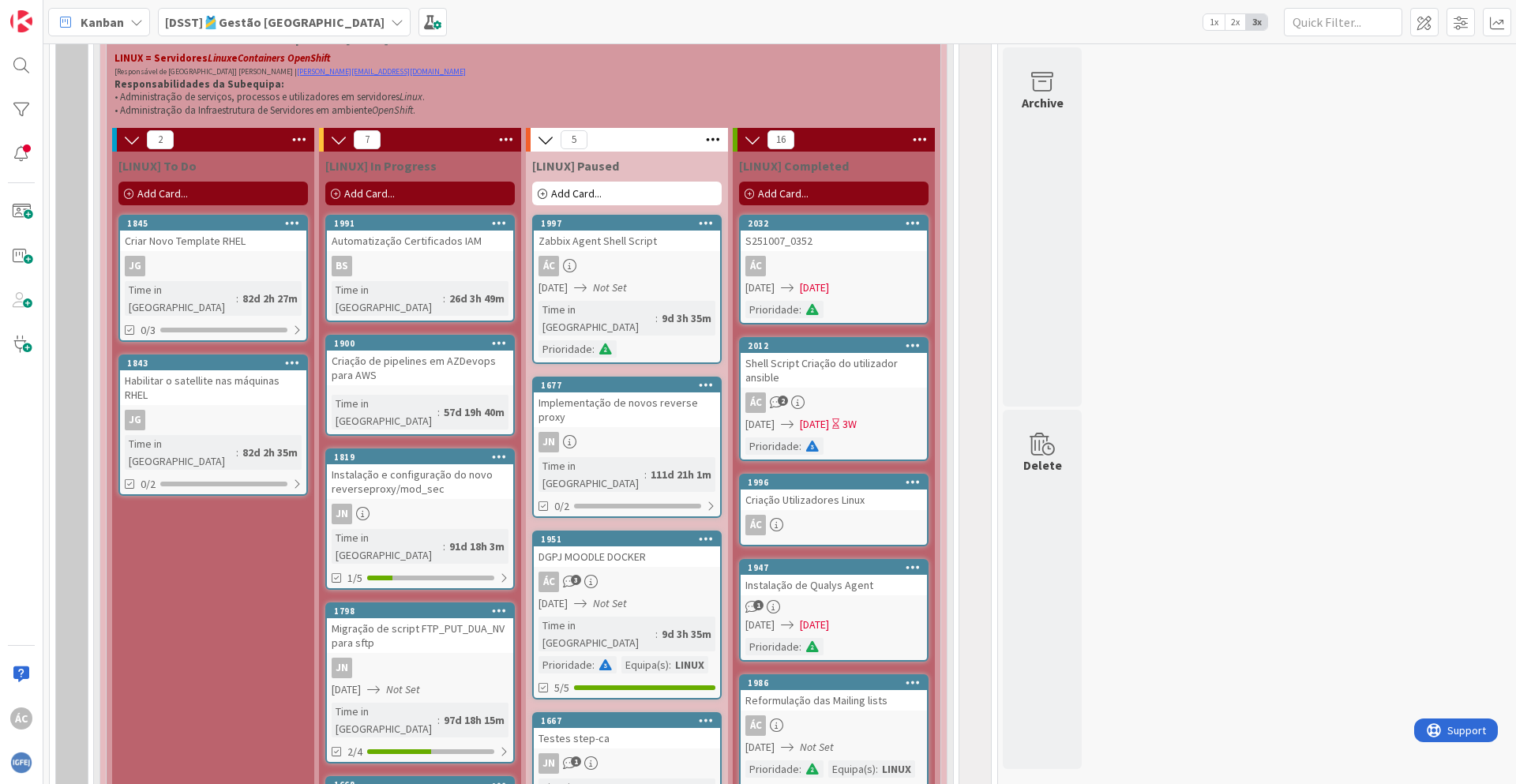
click at [795, 249] on div "S251007_0352" at bounding box center [834, 240] width 187 height 20
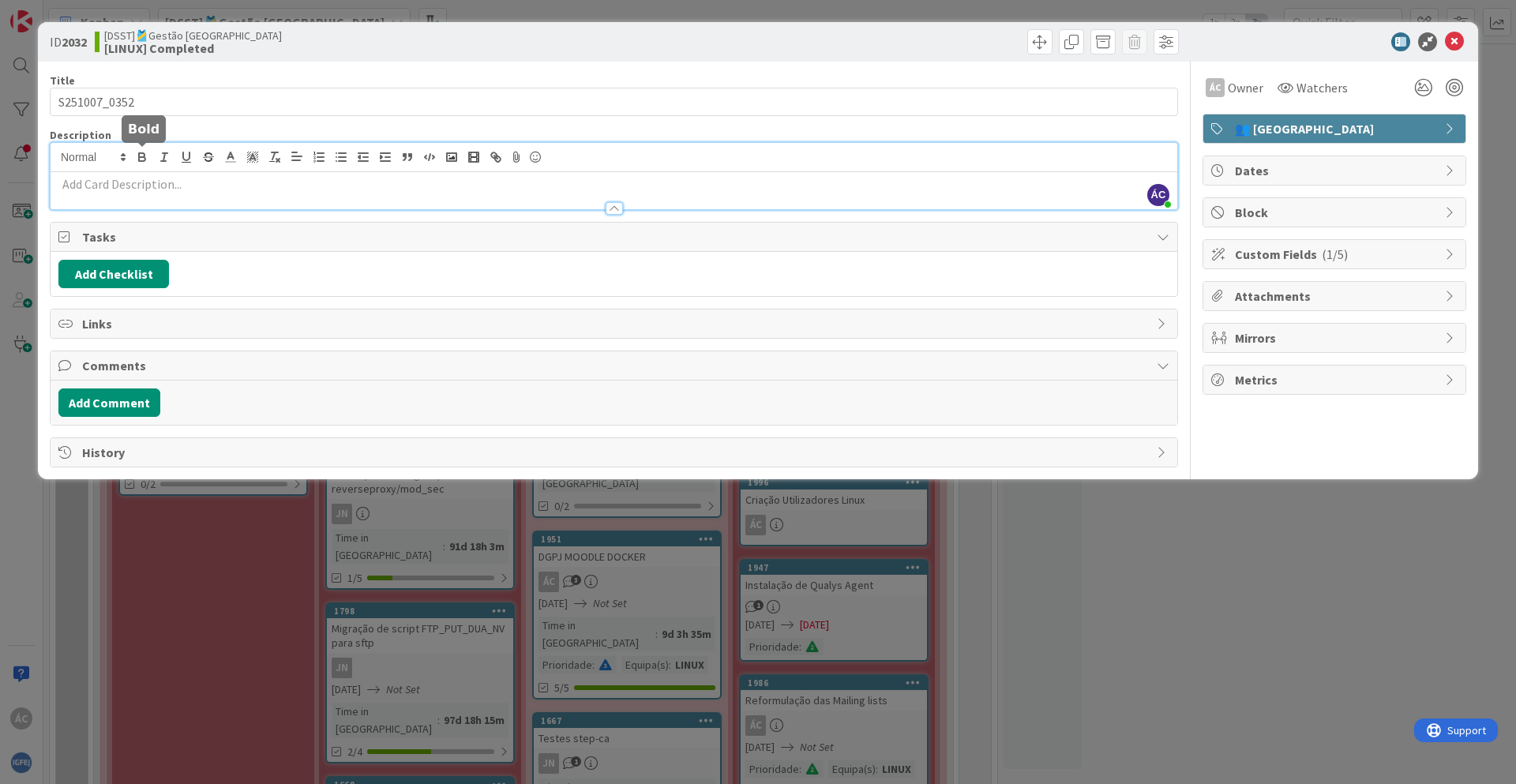
click at [146, 163] on div "ÁC [PERSON_NAME] just joined" at bounding box center [614, 175] width 1127 height 66
click at [138, 184] on p at bounding box center [614, 184] width 1111 height 18
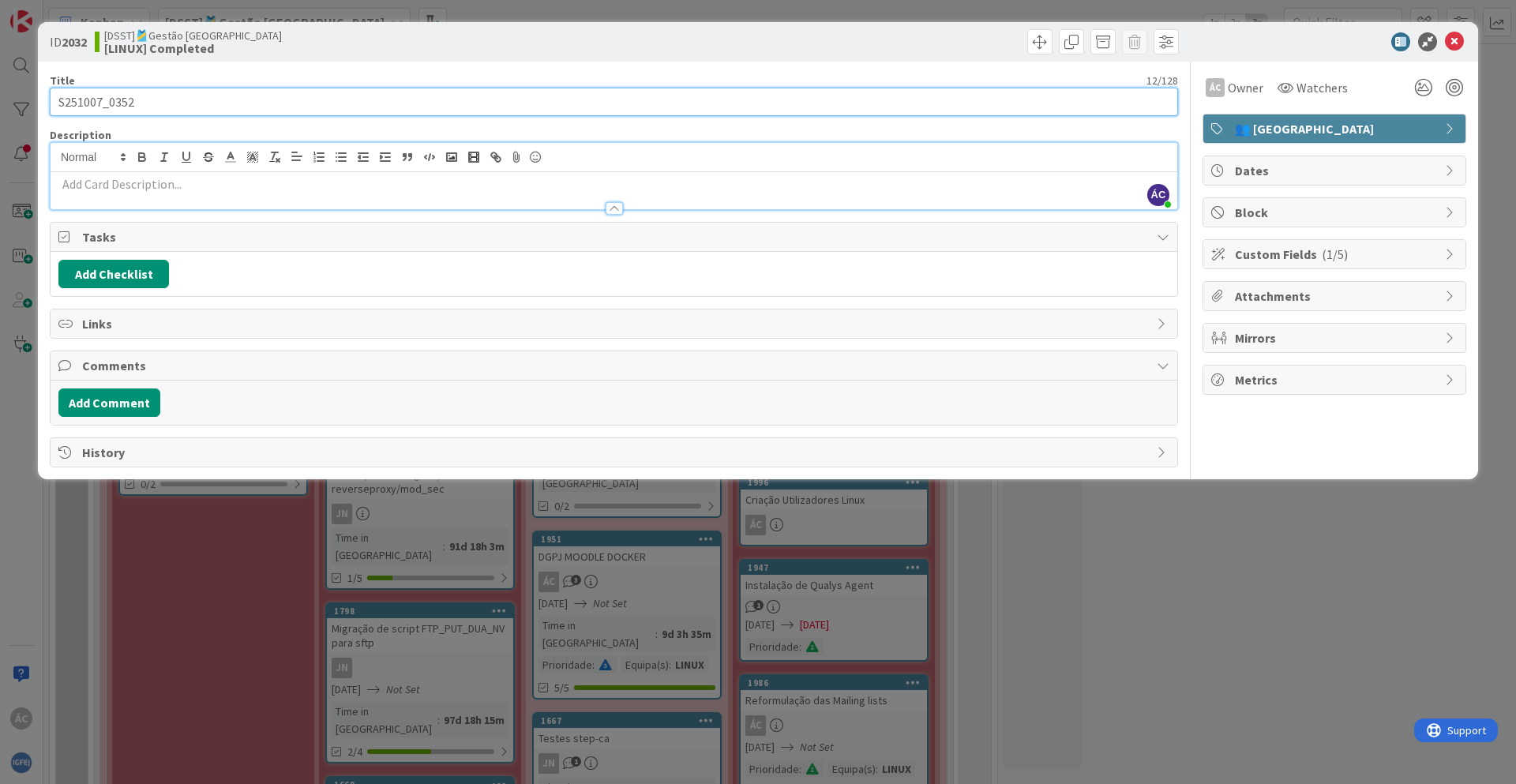
drag, startPoint x: 164, startPoint y: 100, endPoint x: 51, endPoint y: 99, distance: 113.0
click at [52, 100] on input "S251007_0352" at bounding box center [614, 102] width 1129 height 29
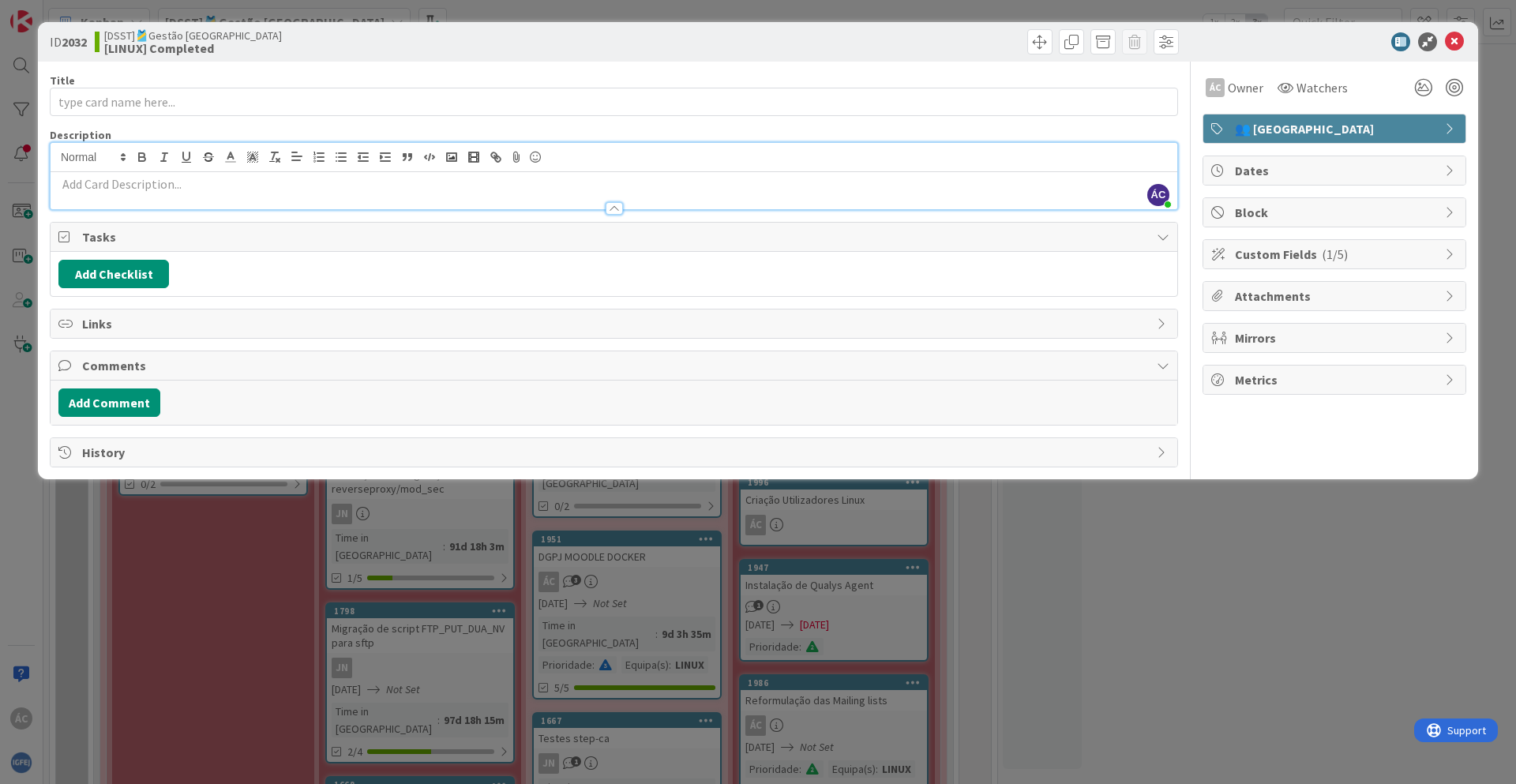
click at [104, 178] on p at bounding box center [614, 184] width 1111 height 18
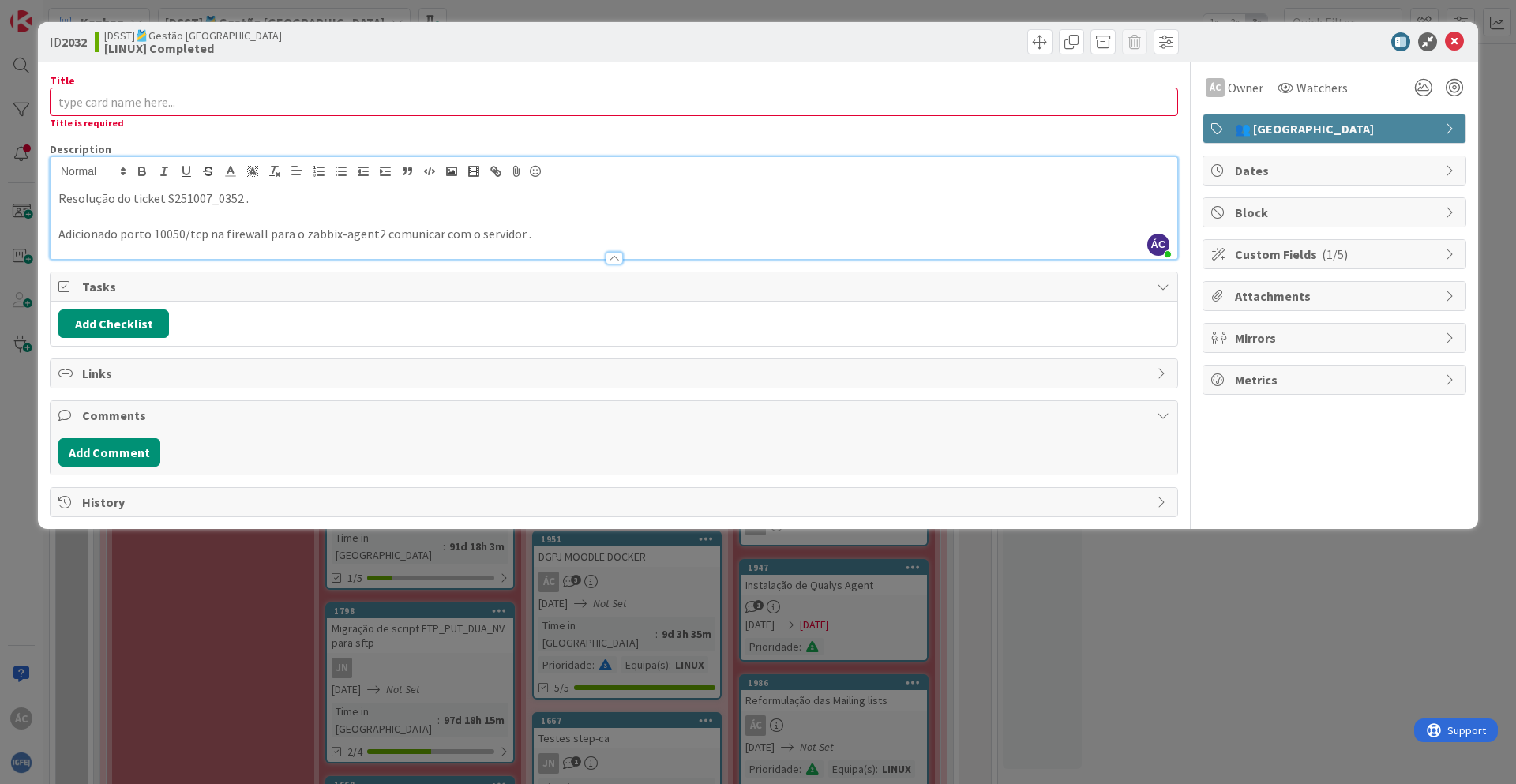
click at [473, 236] on p "Adicionado porto 10050/tcp na firewall para o zabbix-agent2 comunicar com o ser…" at bounding box center [614, 234] width 1111 height 18
click at [119, 104] on input "Title" at bounding box center [614, 102] width 1129 height 29
click at [92, 99] on input "Title" at bounding box center [614, 102] width 1129 height 29
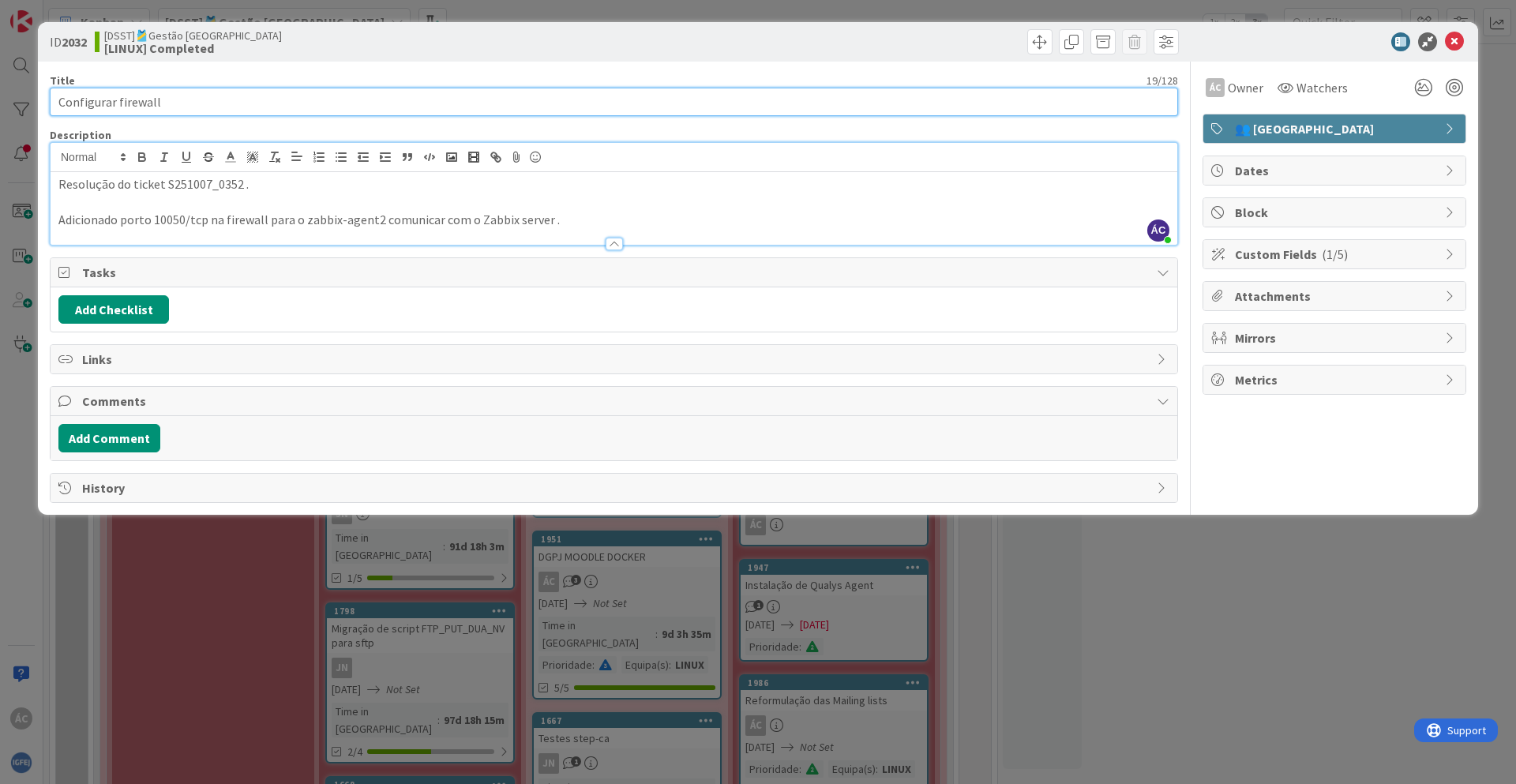
type input "Configurar firewall"
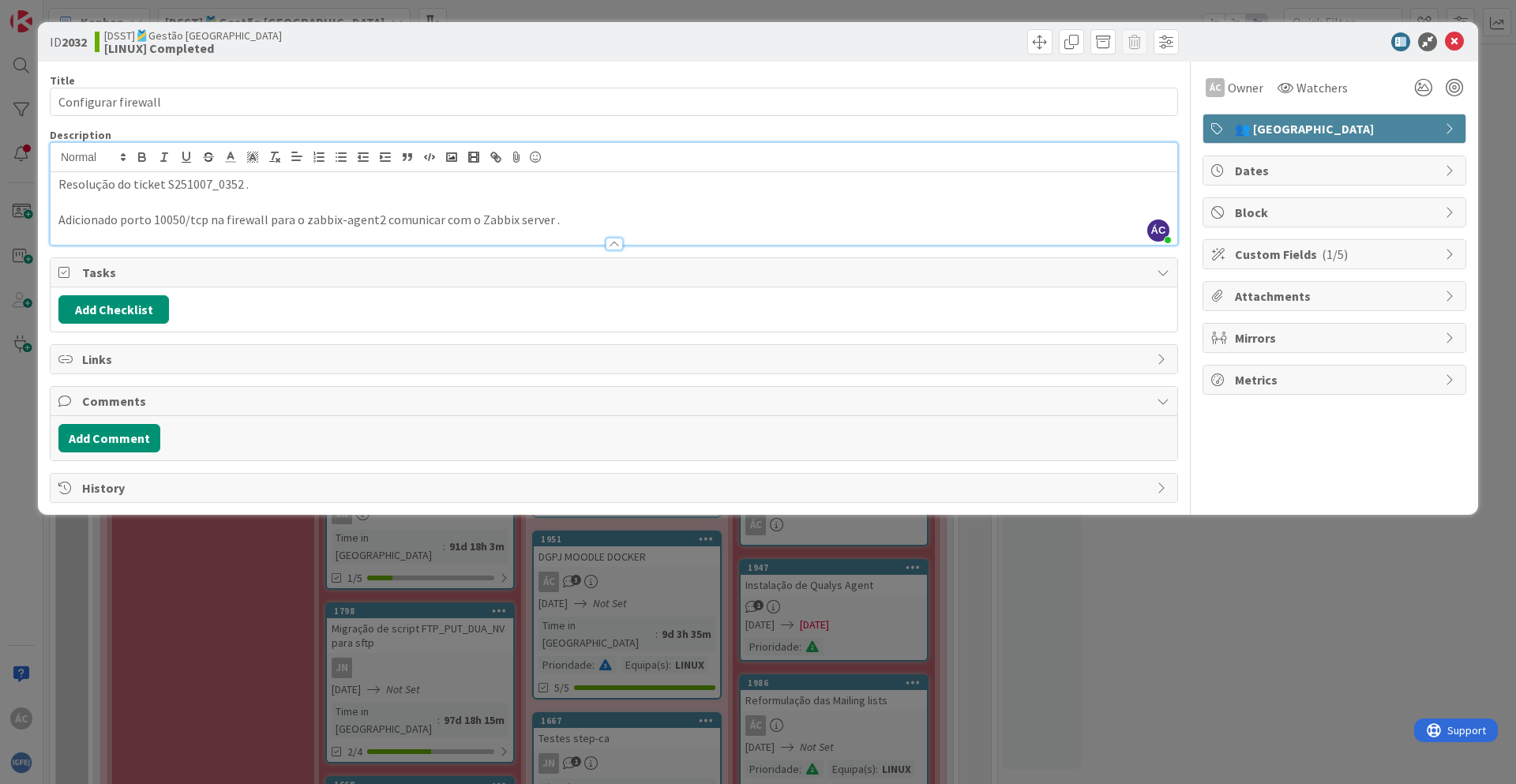
drag, startPoint x: 274, startPoint y: 183, endPoint x: 246, endPoint y: 183, distance: 28.0
click at [246, 183] on p "Resolução do ticket S251007_0352 ." at bounding box center [614, 184] width 1111 height 18
drag, startPoint x: 165, startPoint y: 187, endPoint x: 258, endPoint y: 186, distance: 93.0
click at [237, 186] on p "Resolução do ticket S251007_0352 ." at bounding box center [614, 184] width 1111 height 18
click at [306, 191] on p "Resolução do ticket S251007_0352 ." at bounding box center [614, 184] width 1111 height 18
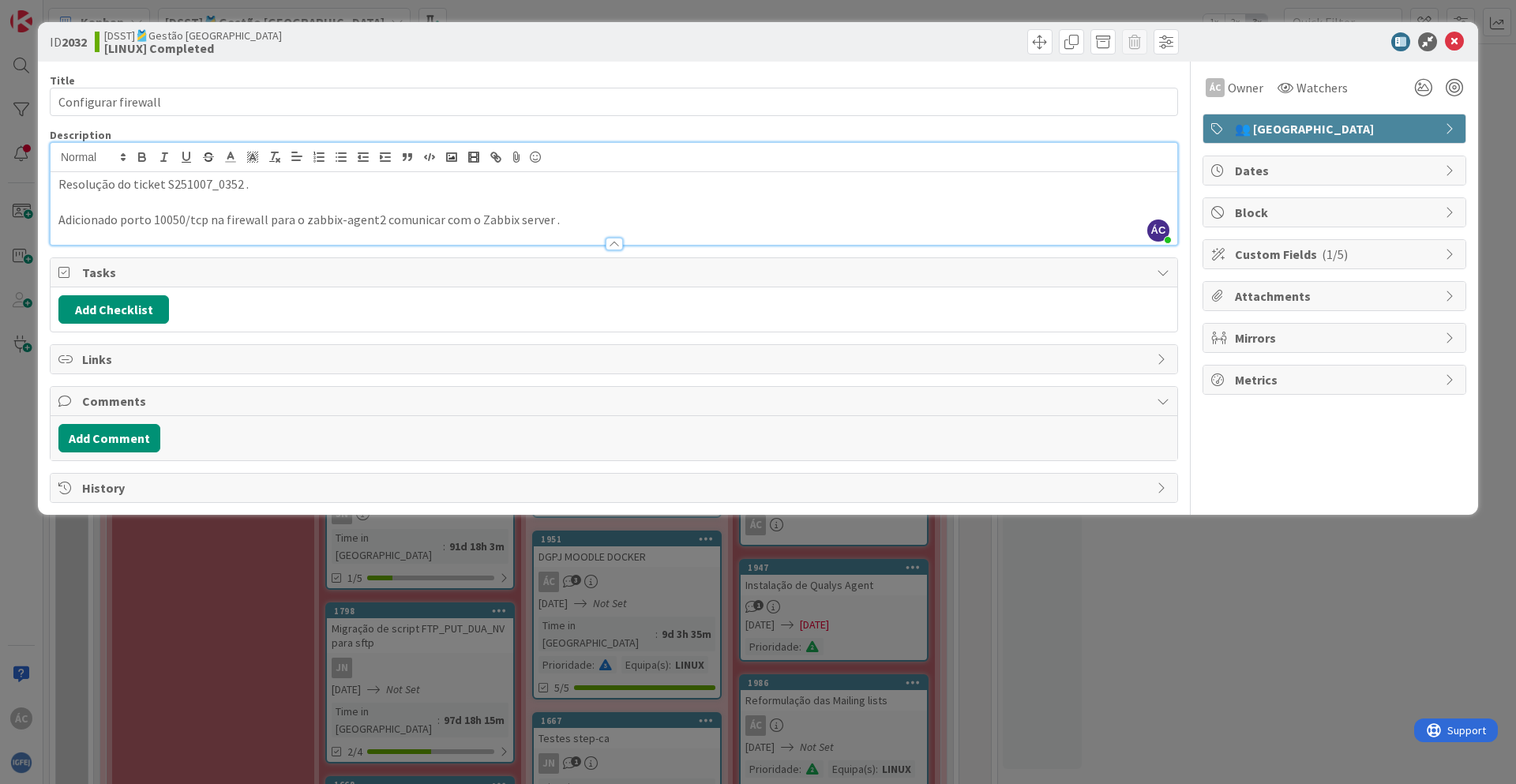
click at [921, 369] on div "Links" at bounding box center [614, 359] width 1127 height 29
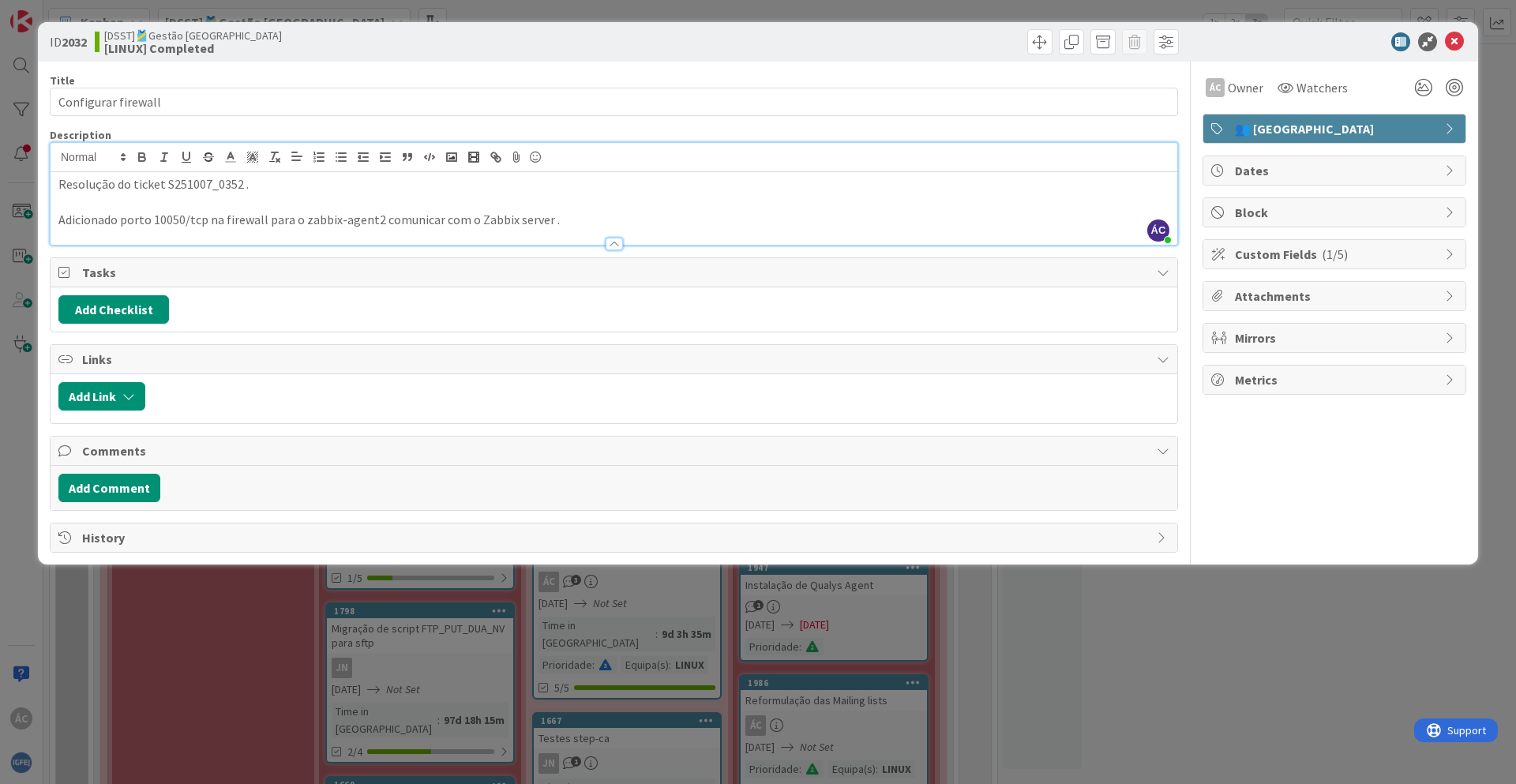
click at [963, 267] on span "Tasks" at bounding box center [615, 272] width 1067 height 19
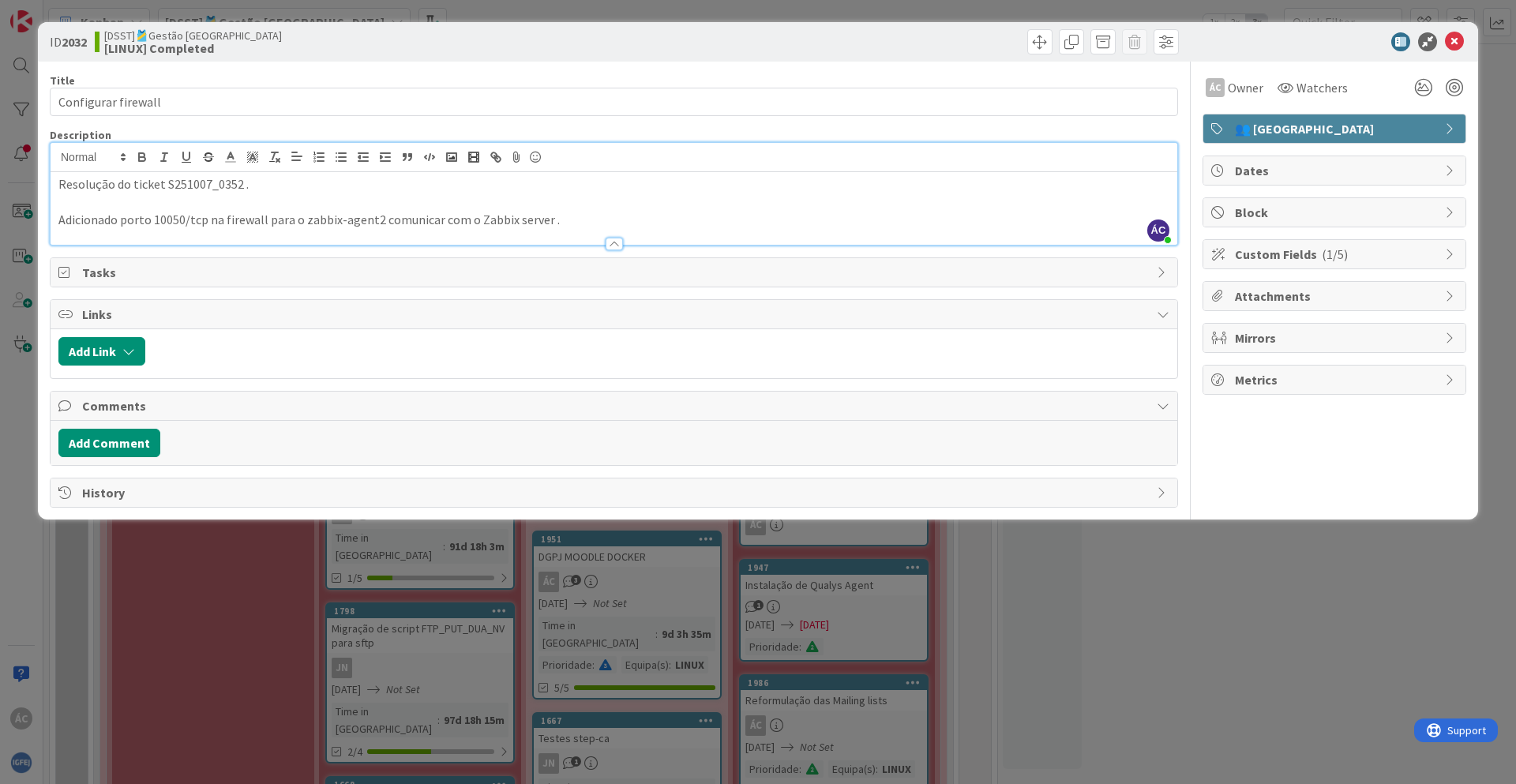
click at [1278, 443] on div "ÁC Owner Watchers 👥 [GEOGRAPHIC_DATA] Dates Block Custom Fields ( 1/5 ) Attachm…" at bounding box center [1335, 284] width 264 height 446
click at [1463, 37] on icon at bounding box center [1454, 42] width 19 height 19
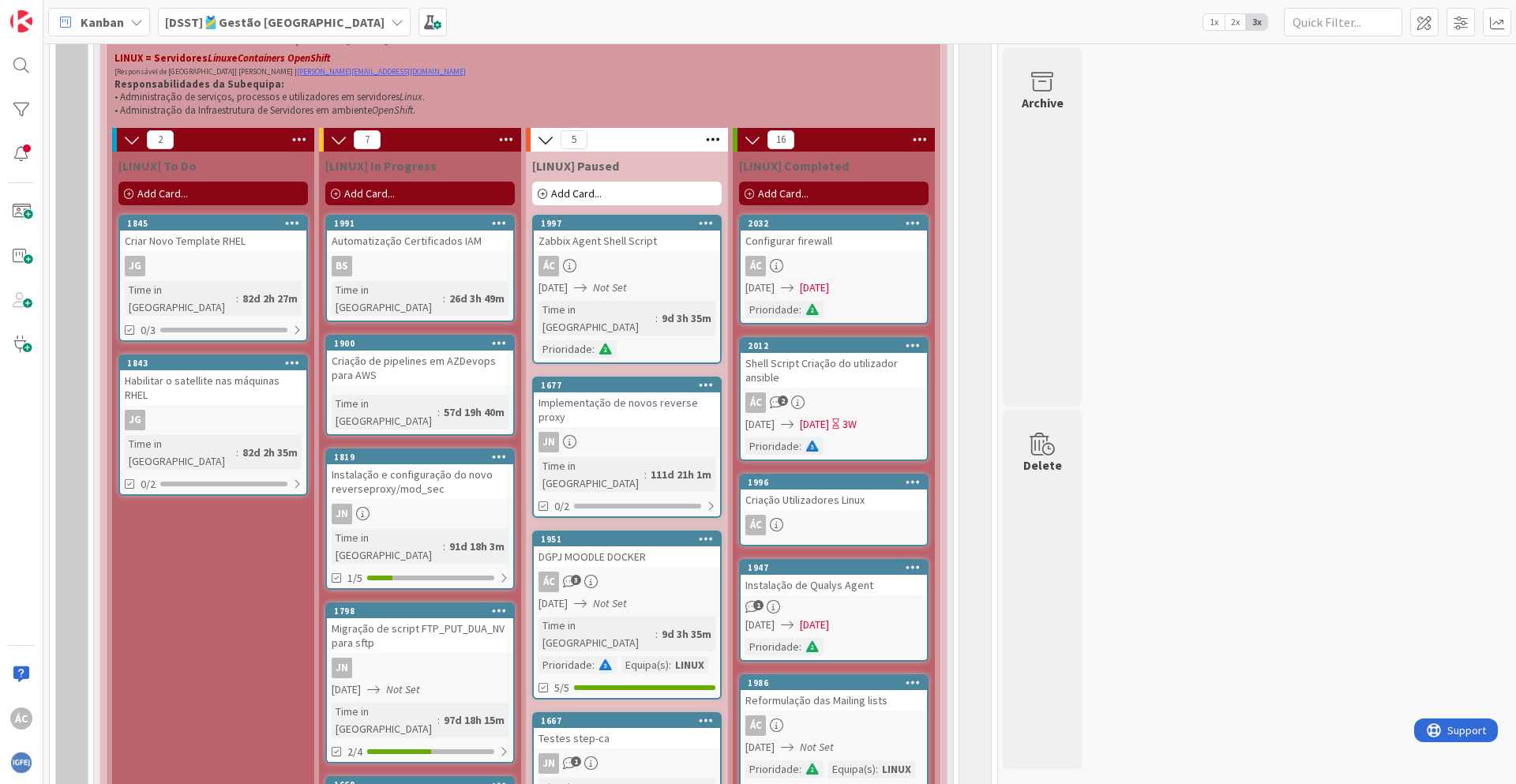
click at [834, 250] on div "Configurar firewall" at bounding box center [834, 240] width 187 height 20
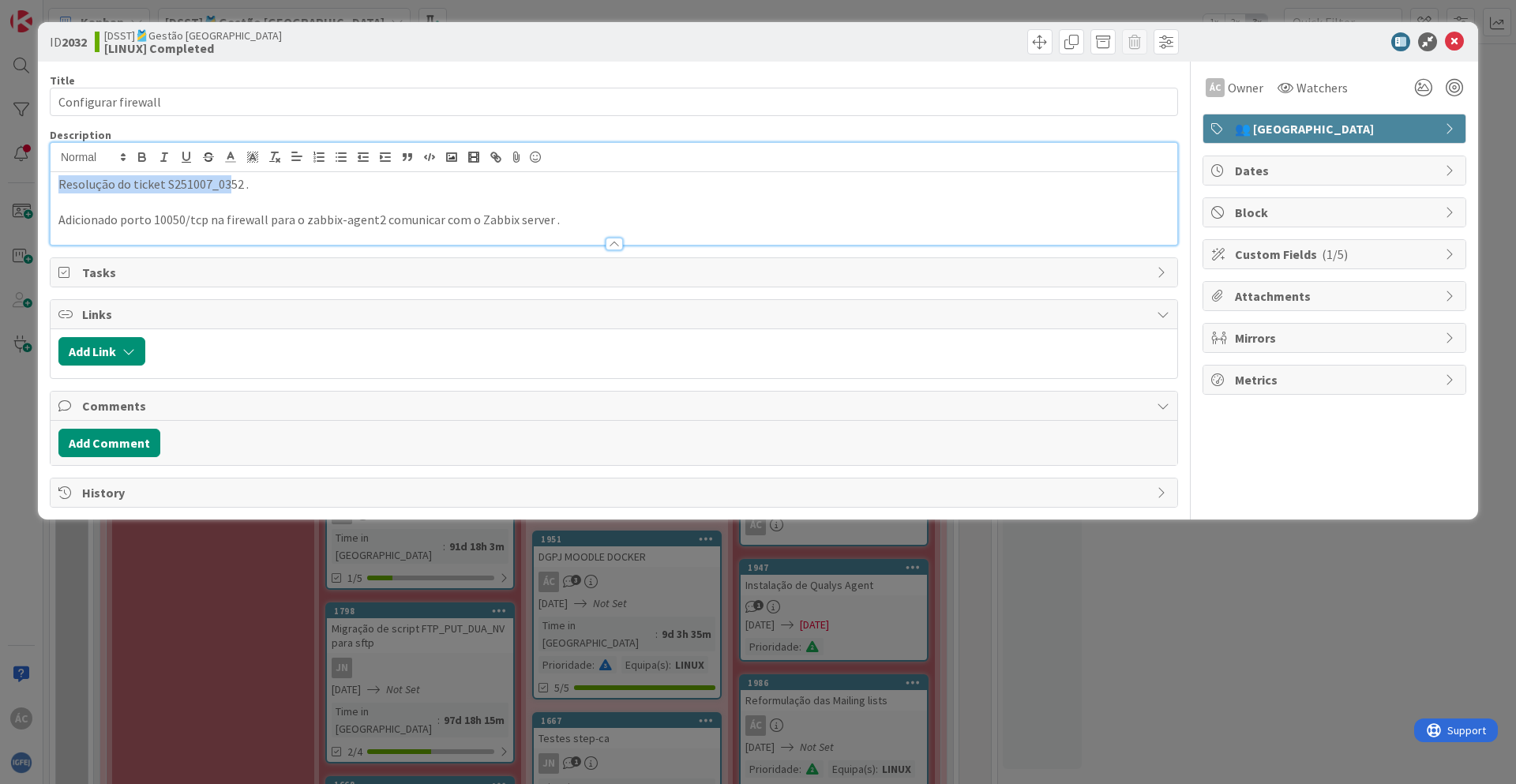
drag, startPoint x: 165, startPoint y: 158, endPoint x: 230, endPoint y: 188, distance: 71.6
click at [230, 188] on p "Resolução do ticket S251007_0352 ." at bounding box center [614, 184] width 1111 height 18
click at [241, 186] on p "Resolução do ticket S251007_0352 ." at bounding box center [614, 184] width 1111 height 18
drag, startPoint x: 241, startPoint y: 186, endPoint x: 216, endPoint y: 187, distance: 25.0
click at [218, 187] on p "Resolução do ticket S251007_0352 ." at bounding box center [614, 184] width 1111 height 18
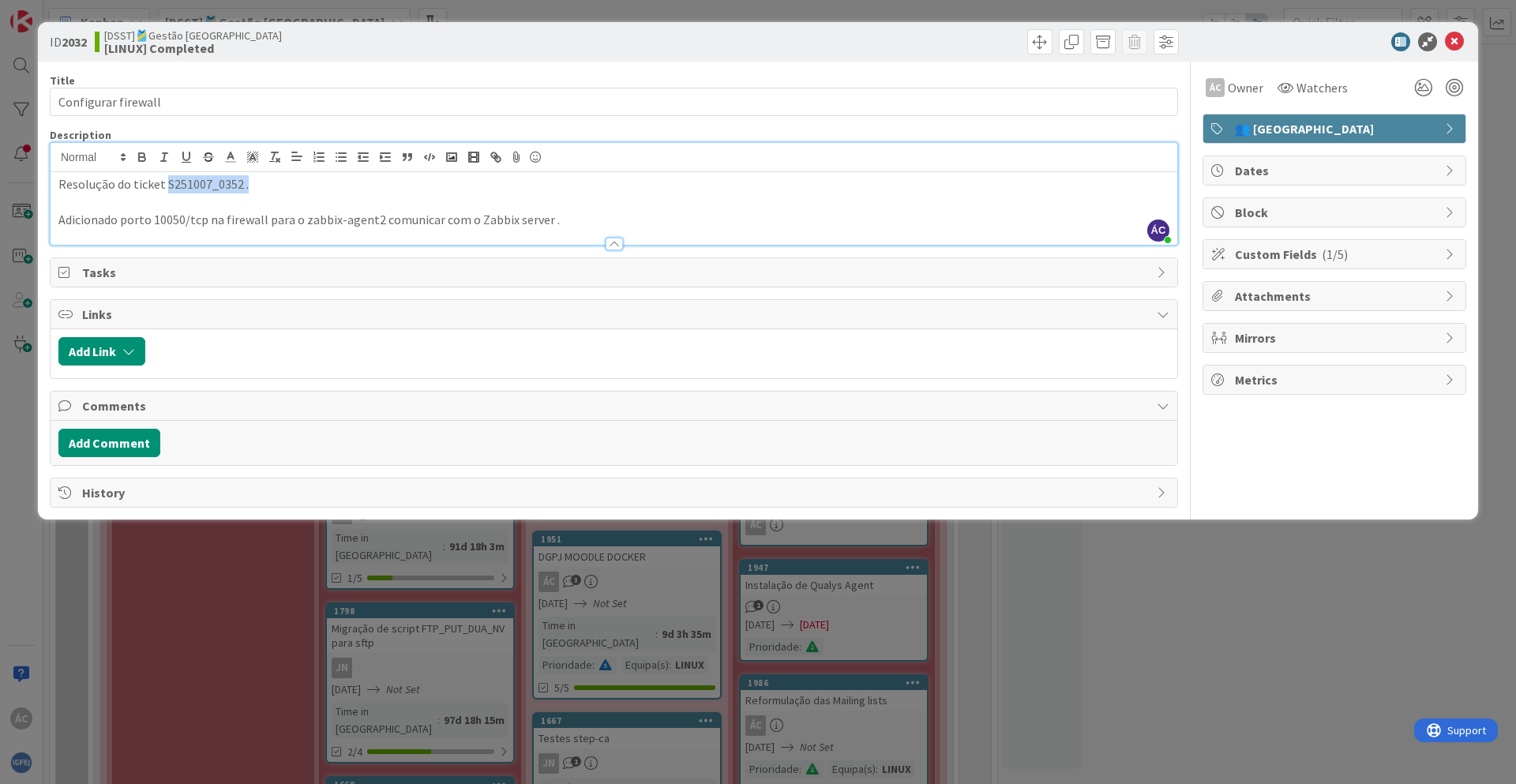
click at [215, 187] on p "Resolução do ticket S251007_0352 ." at bounding box center [614, 184] width 1111 height 18
drag, startPoint x: 165, startPoint y: 183, endPoint x: 240, endPoint y: 181, distance: 75.0
click at [238, 181] on p "Resolução do ticket S251007_0352 ." at bounding box center [614, 184] width 1111 height 18
copy p "S251007_0352"
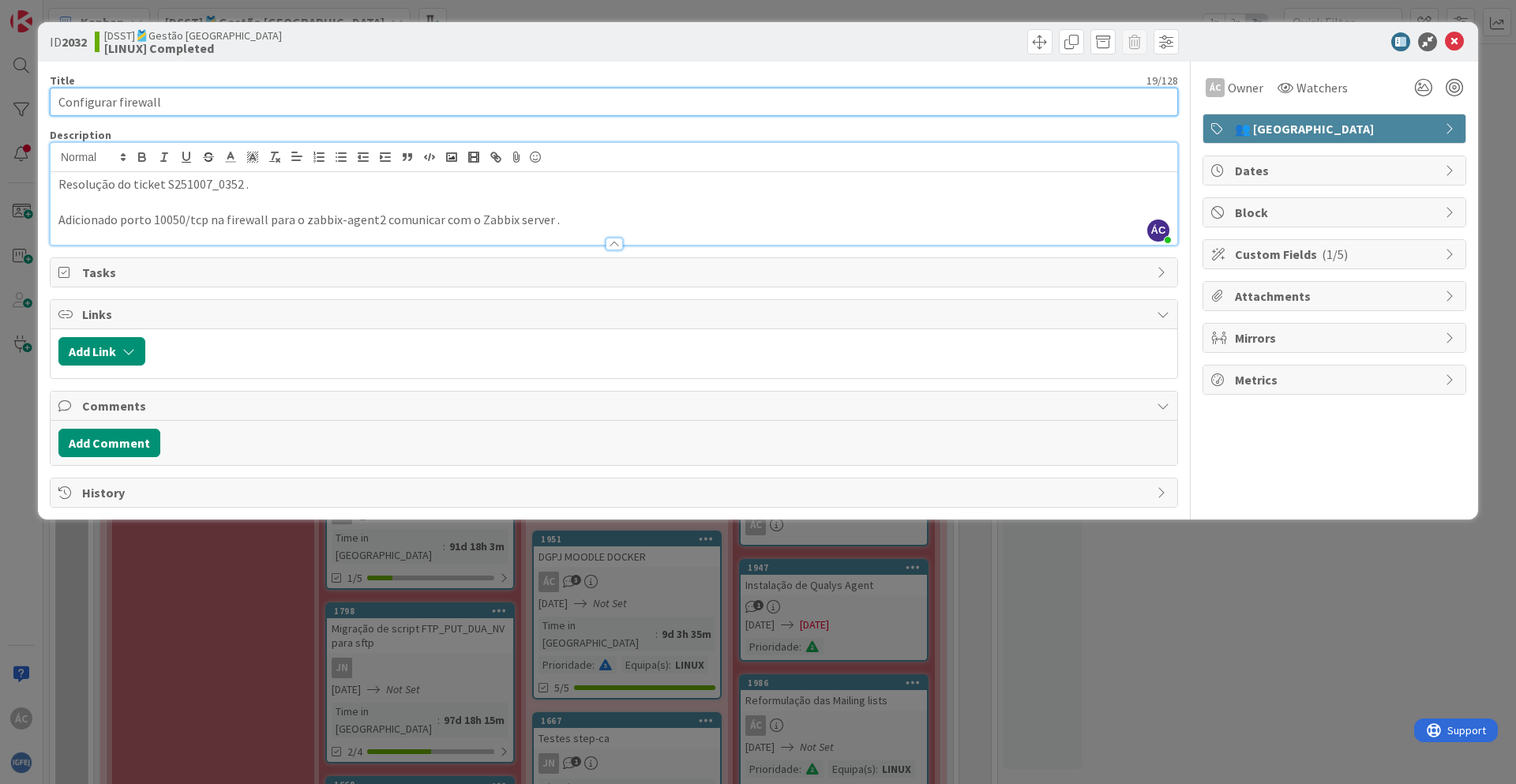
drag, startPoint x: 171, startPoint y: 100, endPoint x: 47, endPoint y: 105, distance: 124.1
click at [47, 105] on div "ID 2032 [DSST]🎽Gestão Equipas [LINUX] Completed Title 19 / 128 Configurar firew…" at bounding box center [758, 271] width 1440 height 497
paste input "S251007_0352"
type input "S251007_0352"
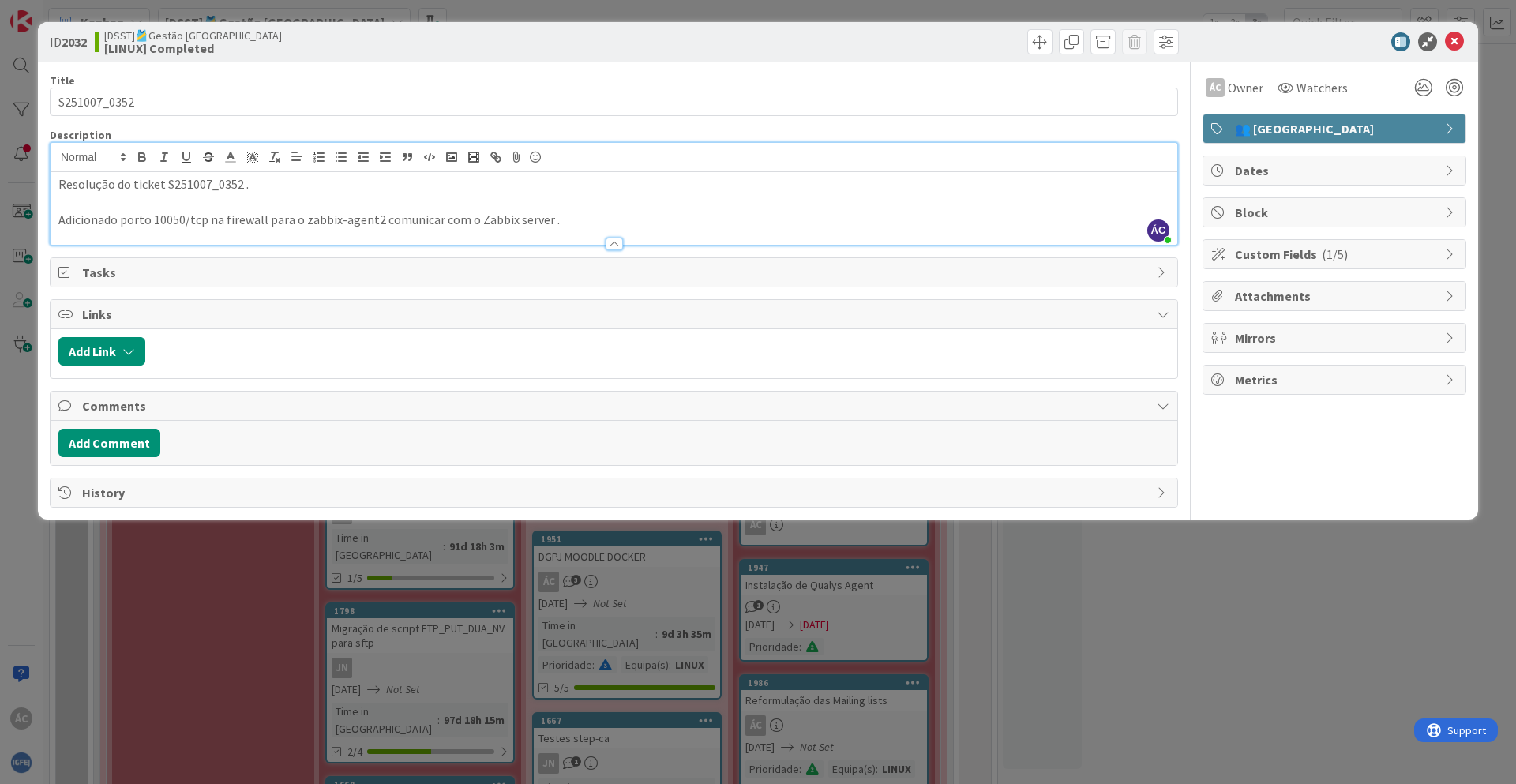
click at [1227, 470] on div "ÁC Owner Watchers 👥 [GEOGRAPHIC_DATA] Dates Block Custom Fields ( 1/5 ) Attachm…" at bounding box center [1335, 284] width 264 height 446
click at [1465, 38] on div at bounding box center [1326, 42] width 280 height 19
click at [1459, 38] on icon at bounding box center [1454, 42] width 19 height 19
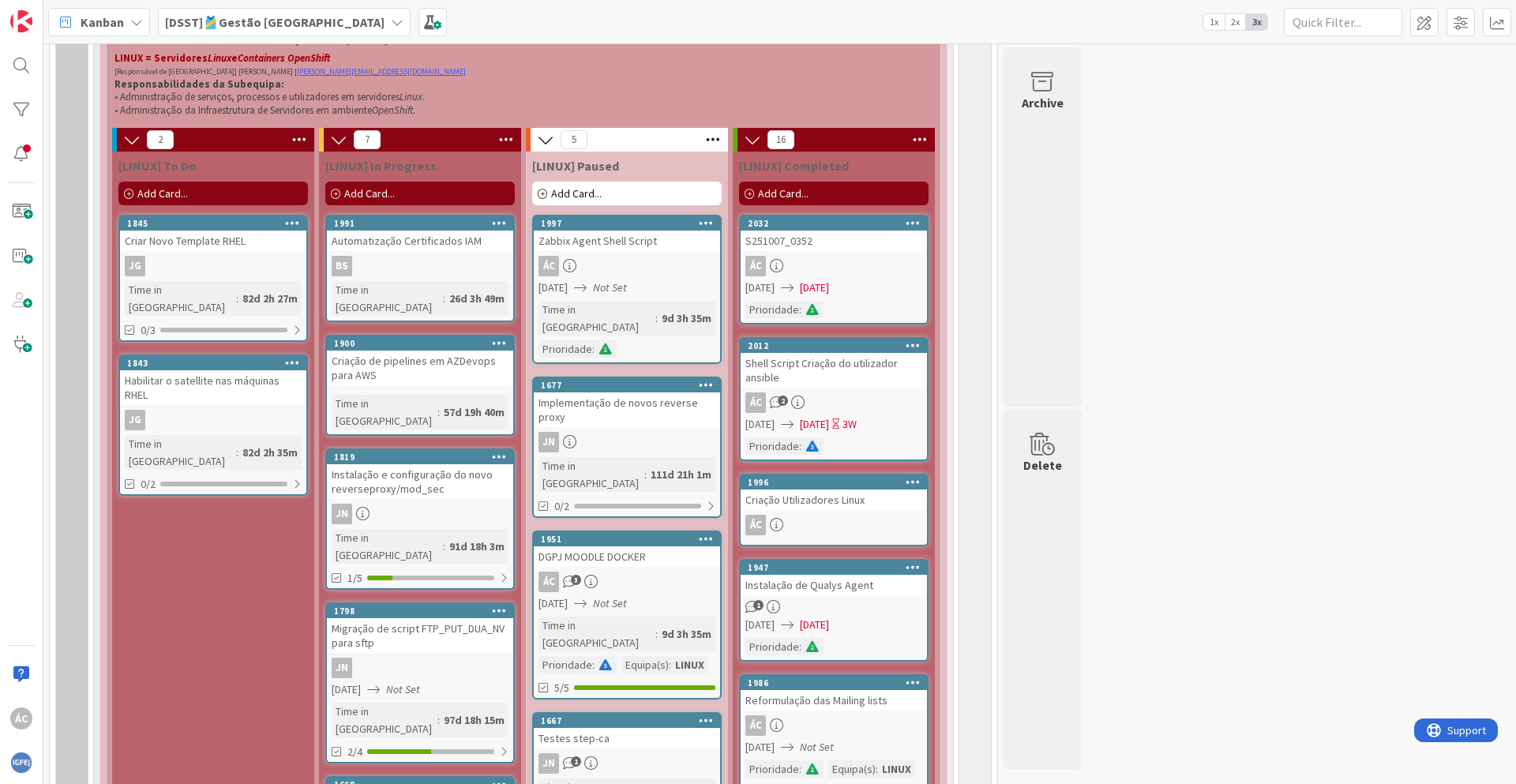
click at [1082, 354] on div "Archive Delete" at bounding box center [1042, 370] width 84 height 2542
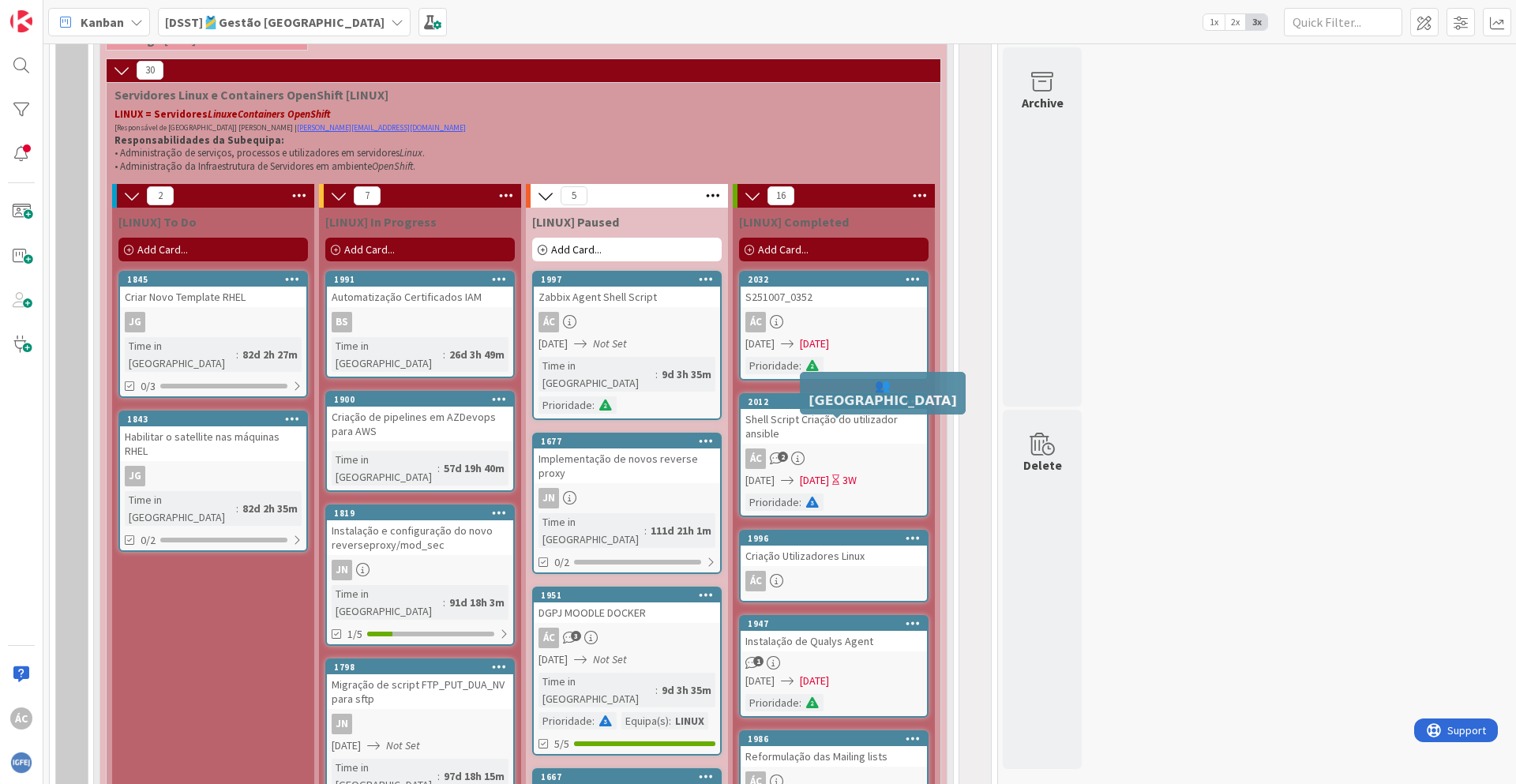
scroll to position [948, 0]
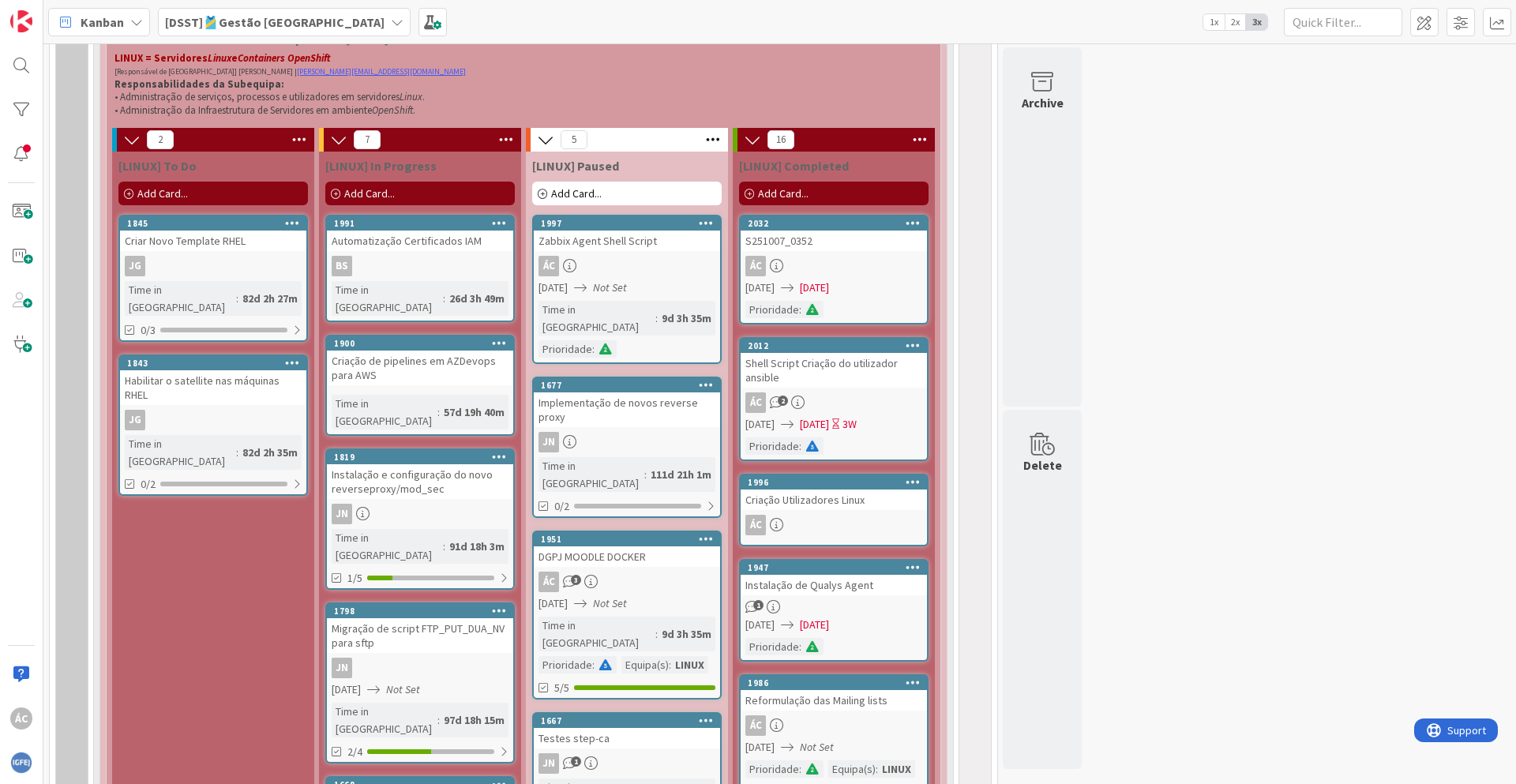
click at [809, 194] on div "Add Card..." at bounding box center [834, 193] width 190 height 24
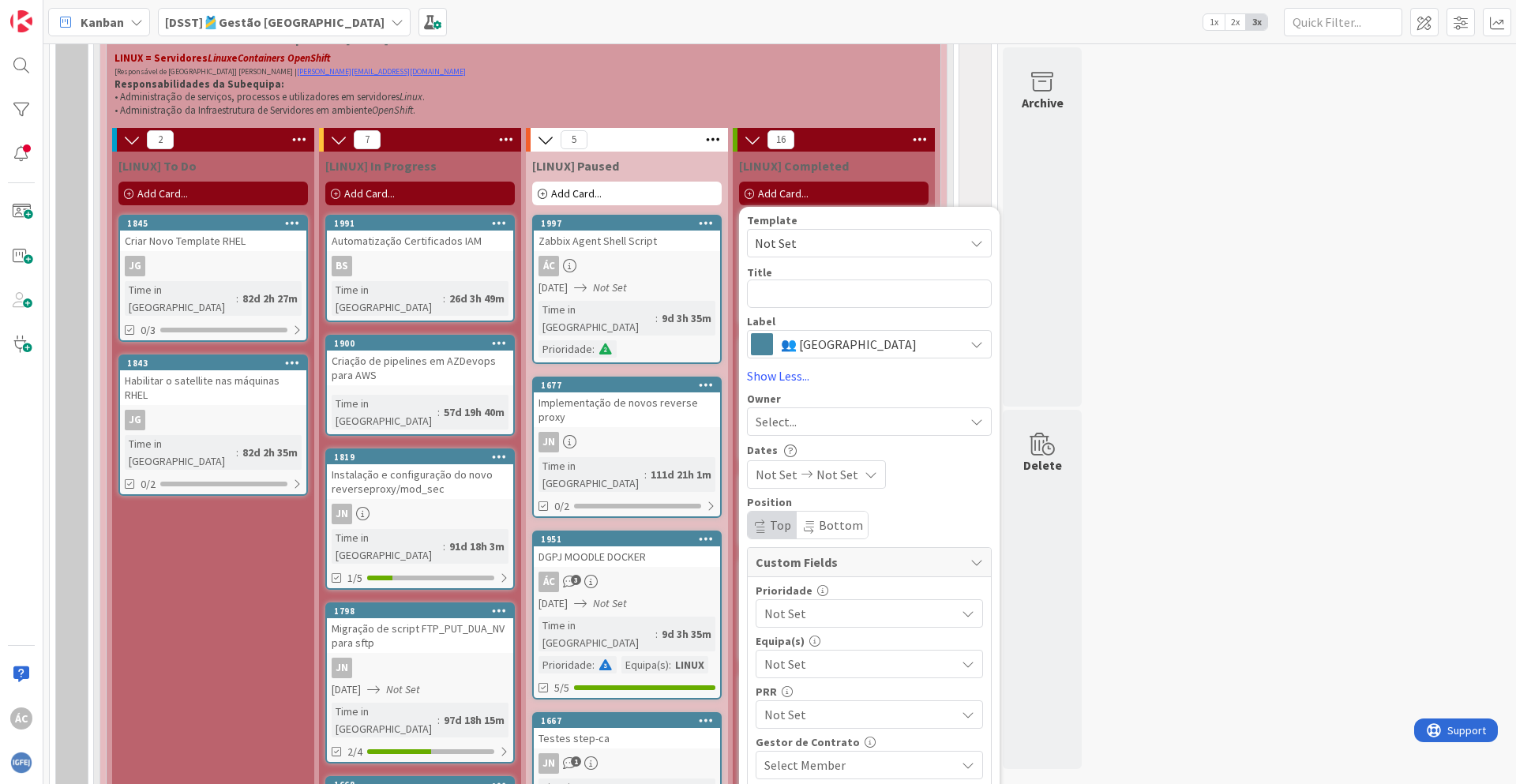
click at [810, 270] on div "Title 0 / 128" at bounding box center [870, 272] width 245 height 14
click at [791, 294] on textarea at bounding box center [870, 293] width 245 height 29
paste textarea "S251008_0136"
type textarea "x"
type textarea "S251008_0136"
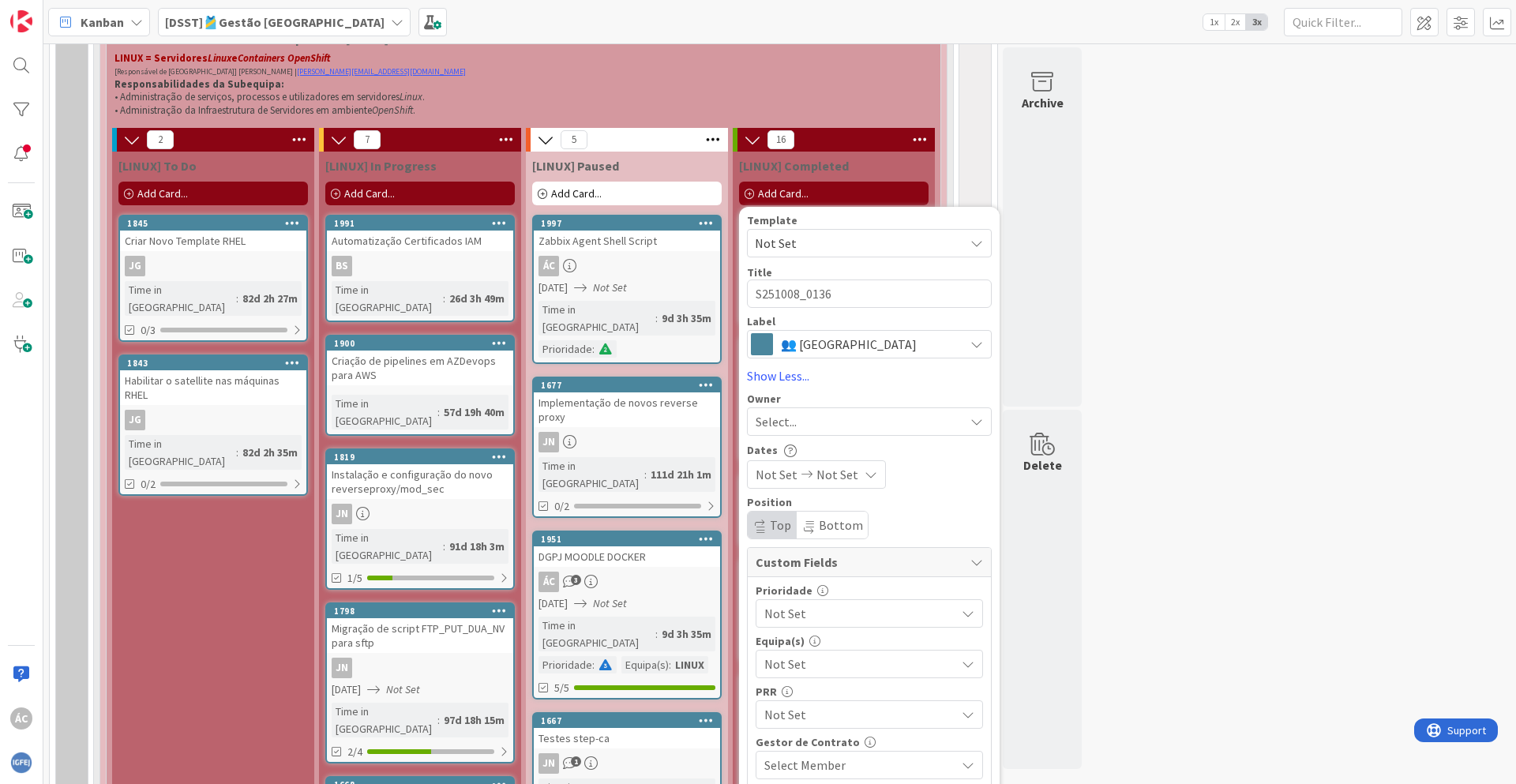
click at [822, 429] on div "Select..." at bounding box center [860, 421] width 209 height 19
drag, startPoint x: 804, startPoint y: 496, endPoint x: 789, endPoint y: 496, distance: 15.0
click at [803, 496] on link "ÁC [PERSON_NAME]" at bounding box center [878, 494] width 259 height 30
type textarea "x"
click at [833, 473] on span "Not Set" at bounding box center [837, 474] width 42 height 19
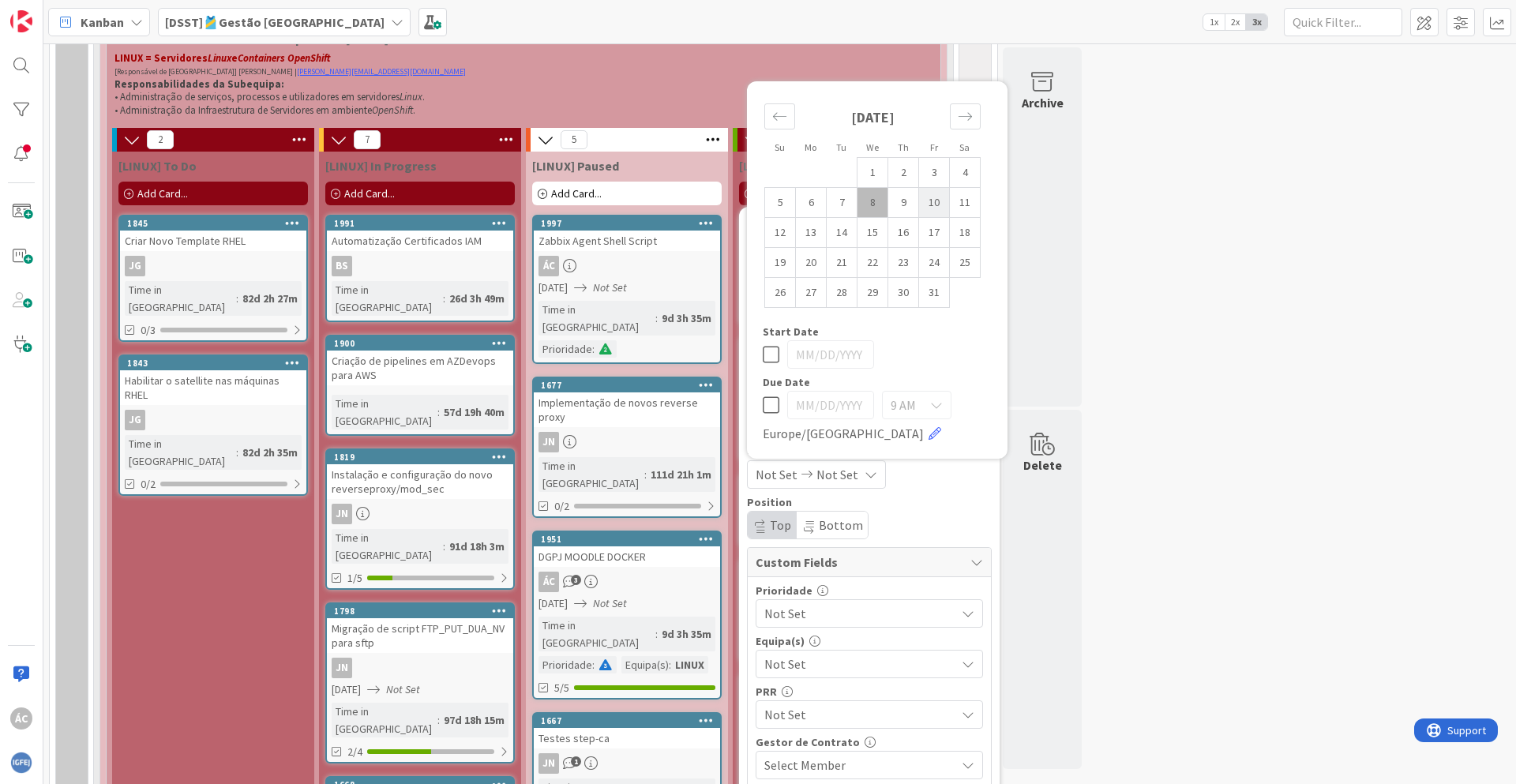
click at [935, 205] on td "10" at bounding box center [935, 202] width 31 height 30
type input "[DATE]"
type textarea "x"
click at [935, 205] on td "10" at bounding box center [935, 202] width 31 height 30
type input "[DATE]"
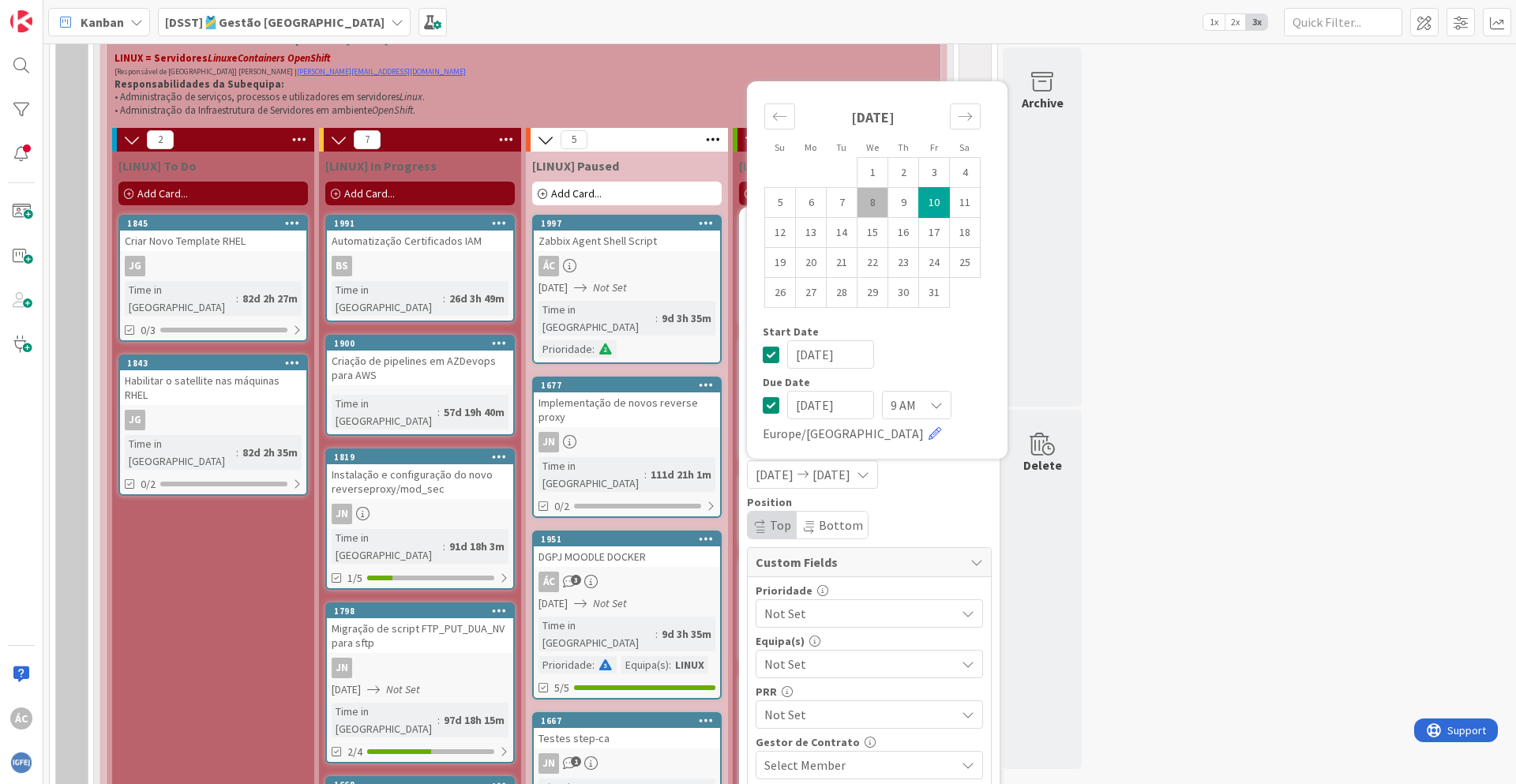
type textarea "x"
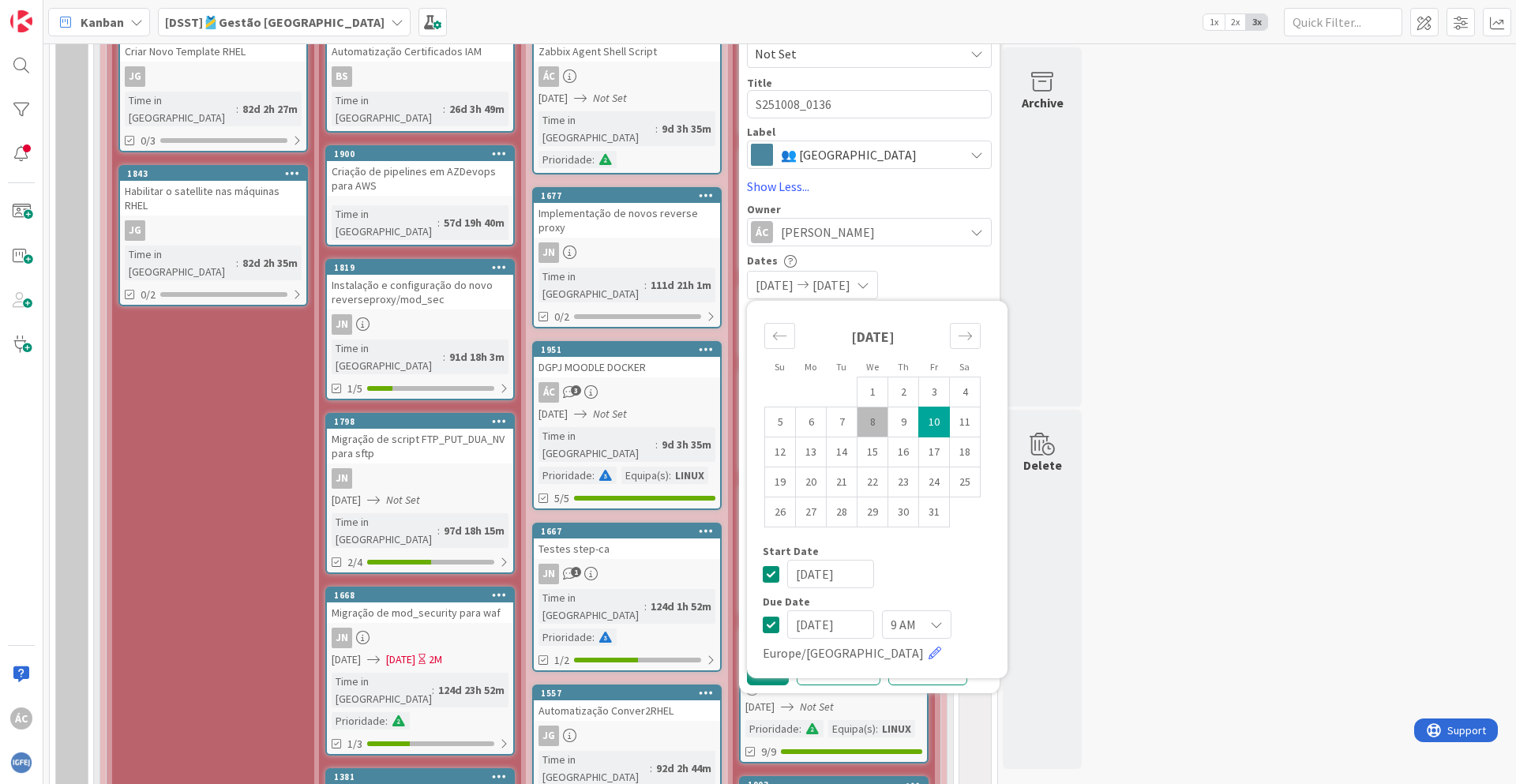
scroll to position [1327, 0]
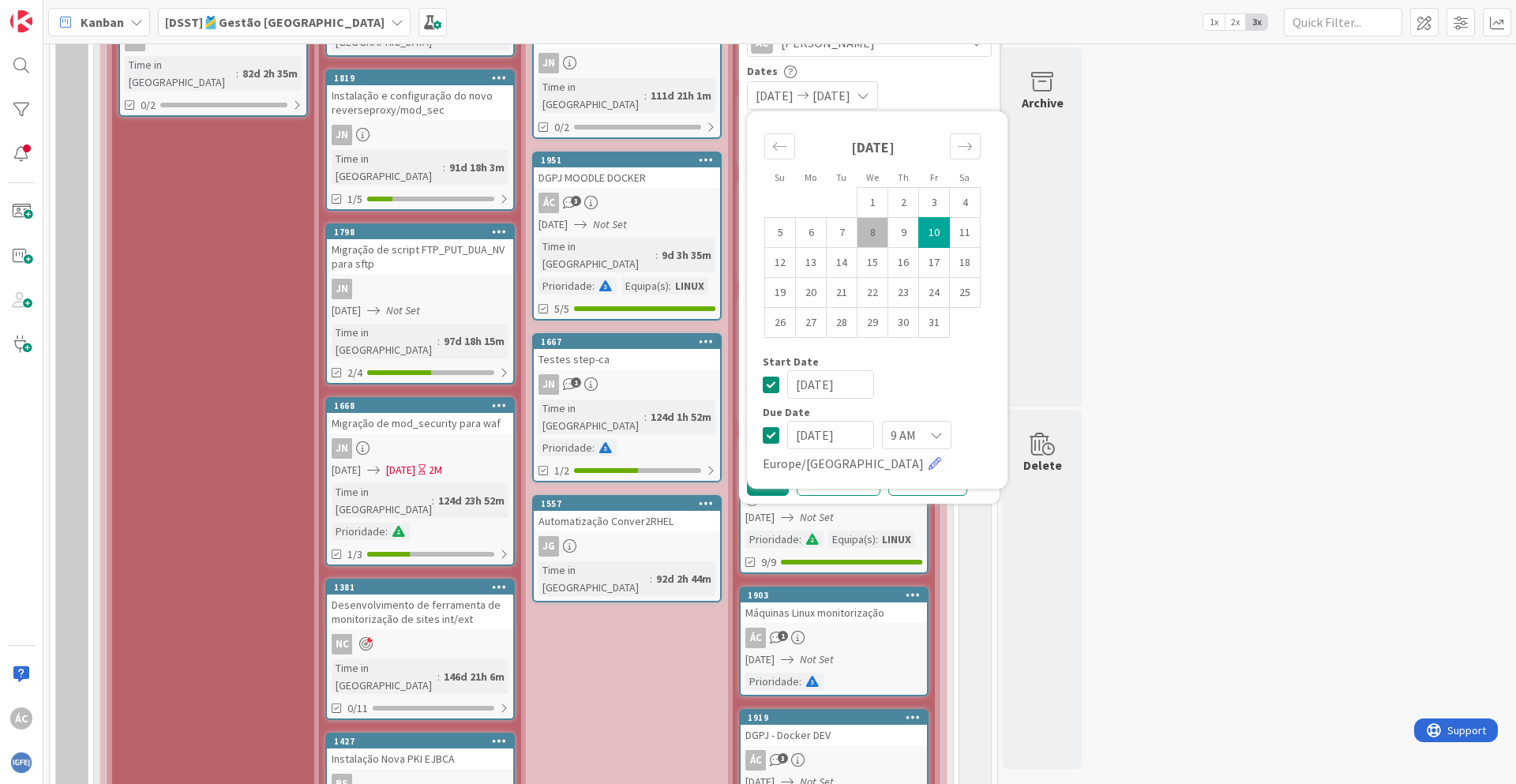
click at [869, 232] on td "8" at bounding box center [873, 231] width 31 height 30
type input "[DATE]"
click at [869, 232] on td "8" at bounding box center [873, 231] width 31 height 30
type input "[DATE]"
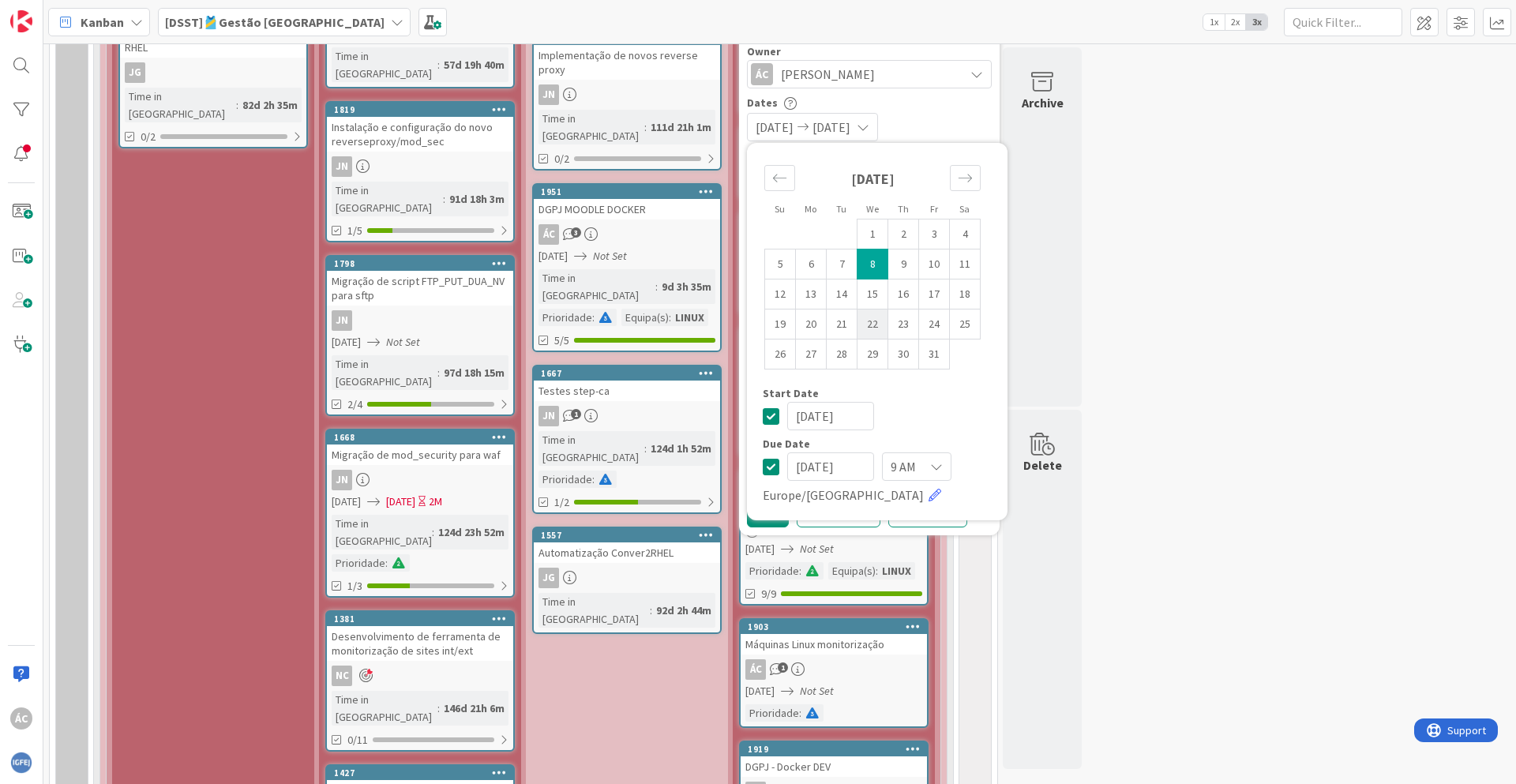
scroll to position [1232, 0]
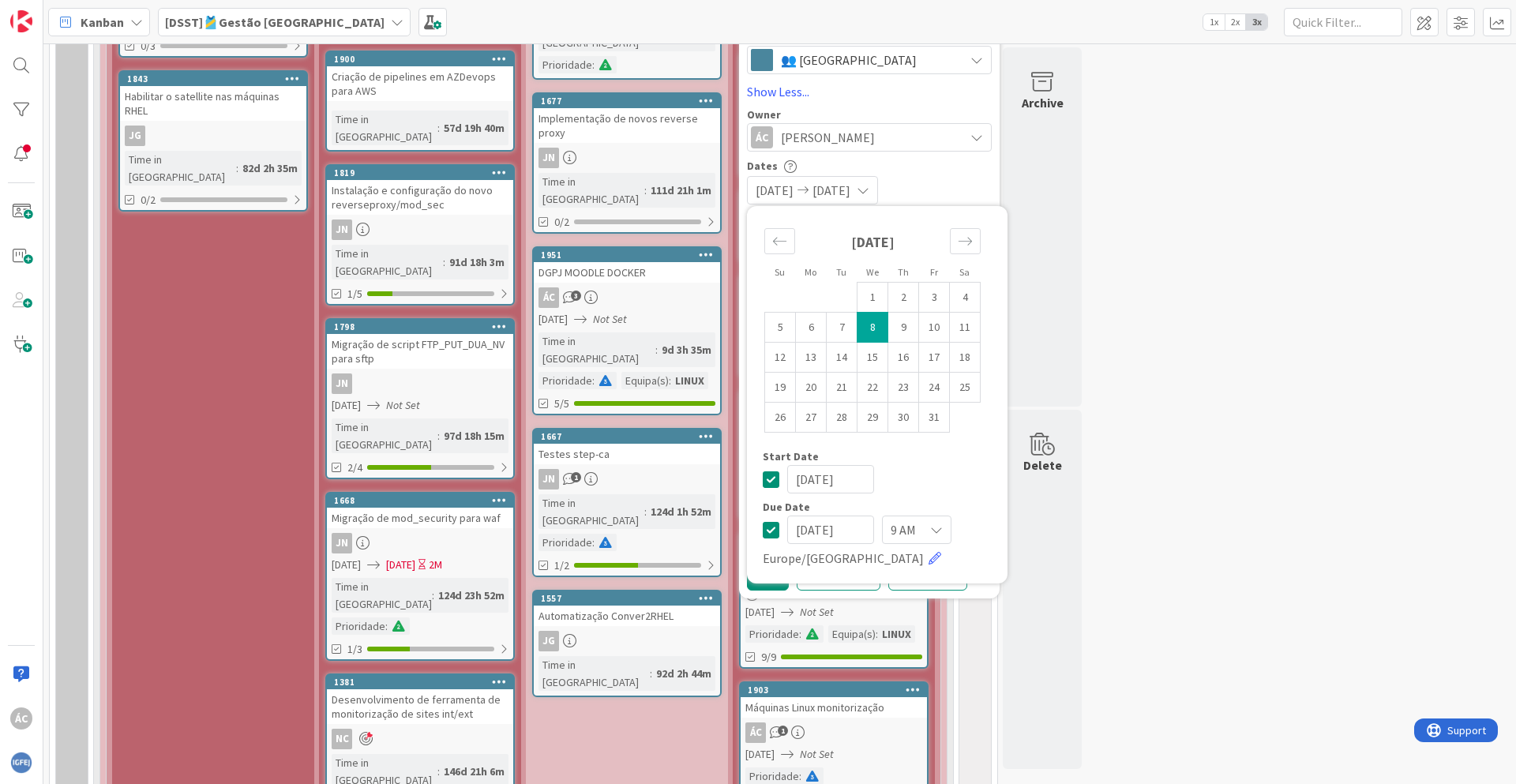
click at [944, 482] on div "[DATE]" at bounding box center [877, 479] width 229 height 29
click at [963, 183] on div "[DATE] [DATE]" at bounding box center [870, 190] width 245 height 29
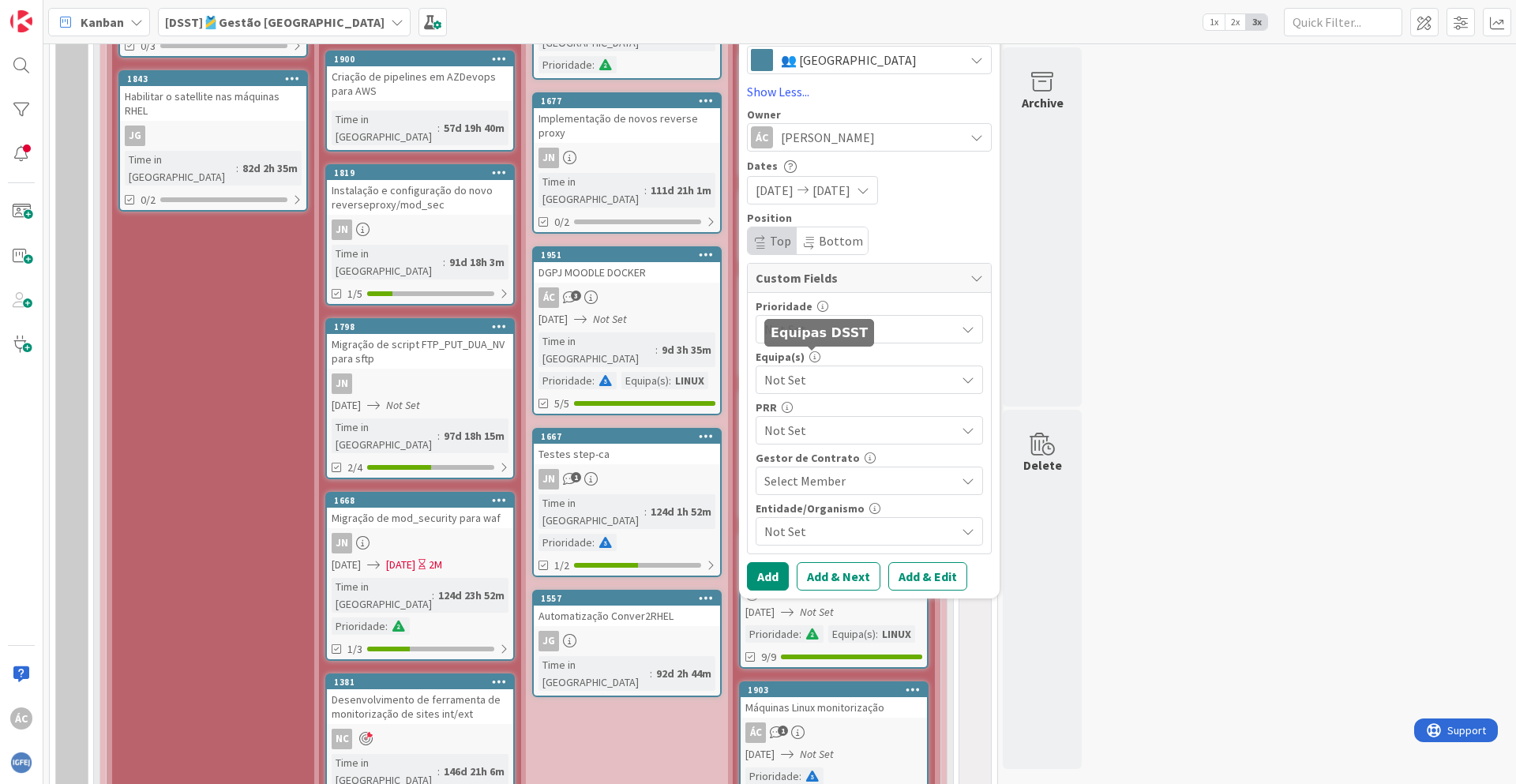
click at [813, 340] on div "Not Set" at bounding box center [869, 329] width 227 height 29
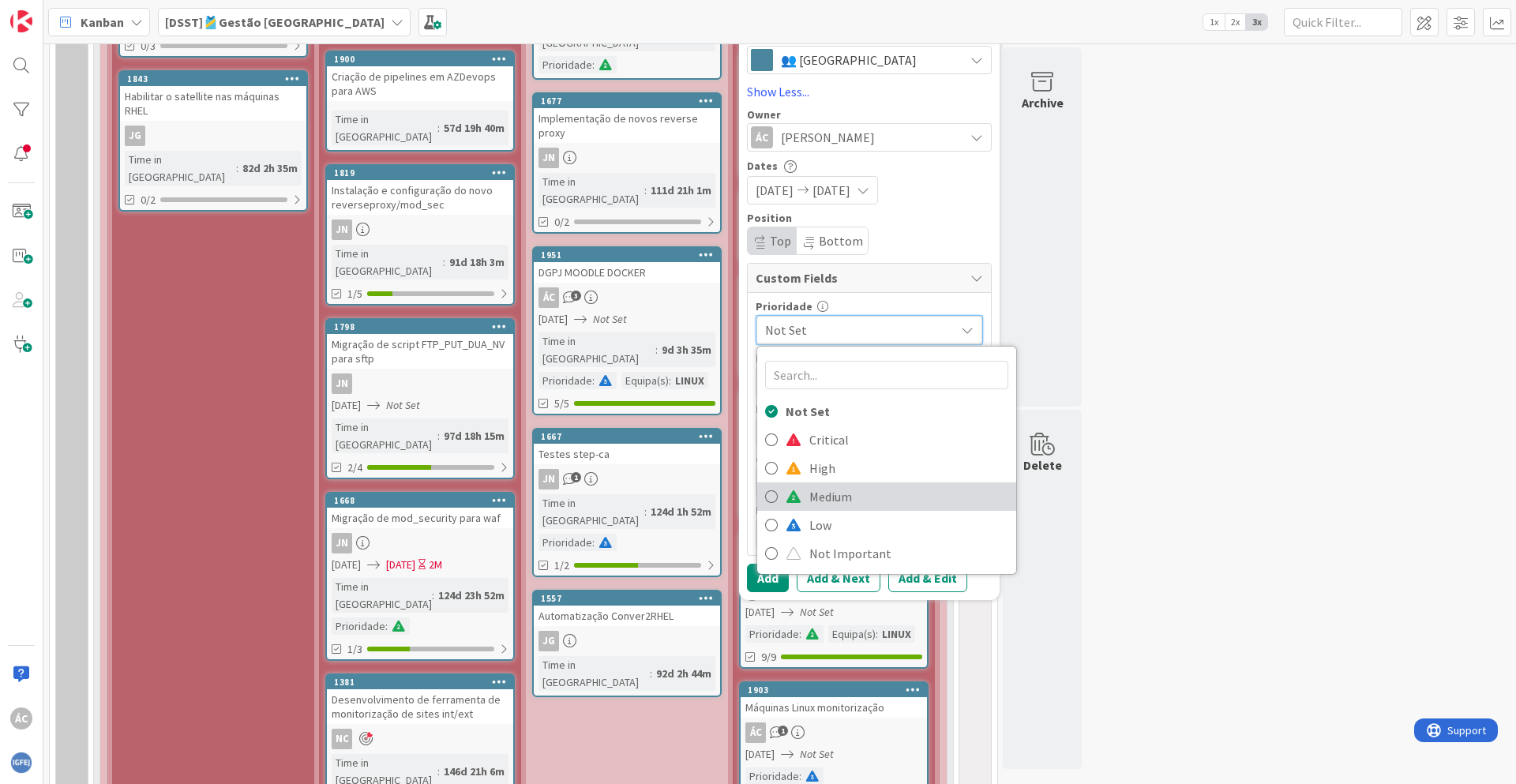
click at [840, 496] on span "Medium" at bounding box center [909, 496] width 199 height 24
type textarea "x"
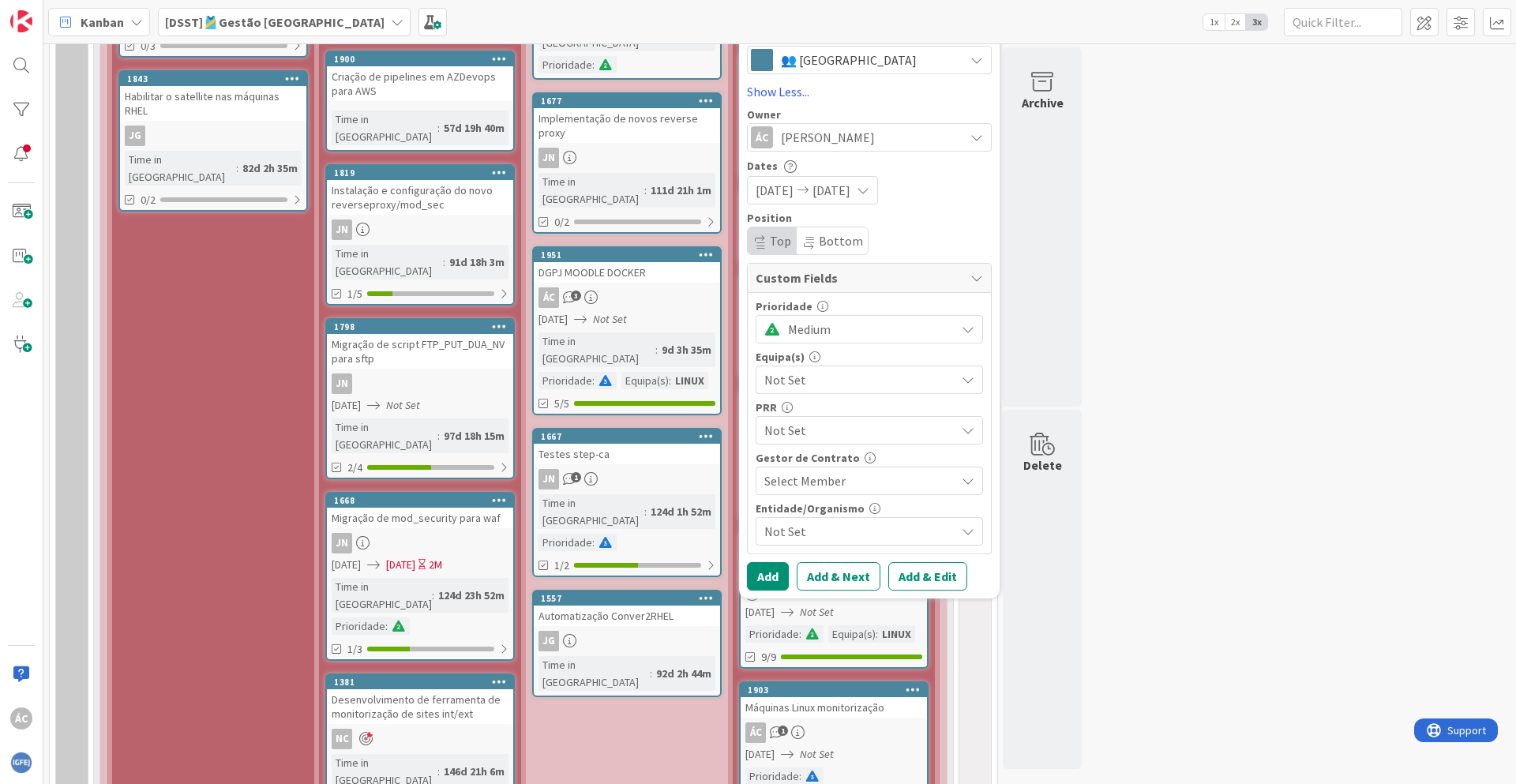
click at [812, 378] on span "Not Set" at bounding box center [860, 379] width 191 height 19
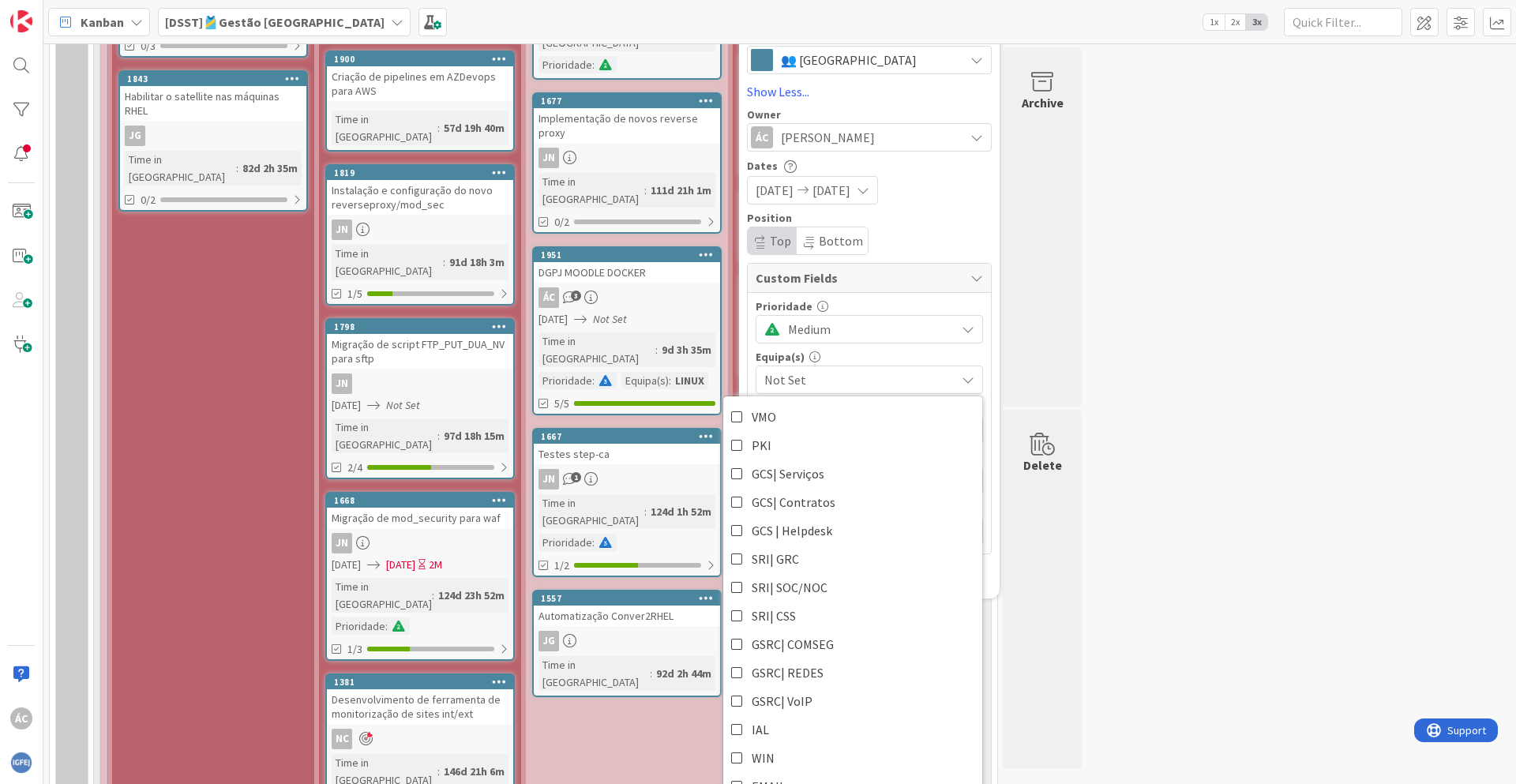
click at [813, 367] on div "Not Set" at bounding box center [869, 380] width 227 height 29
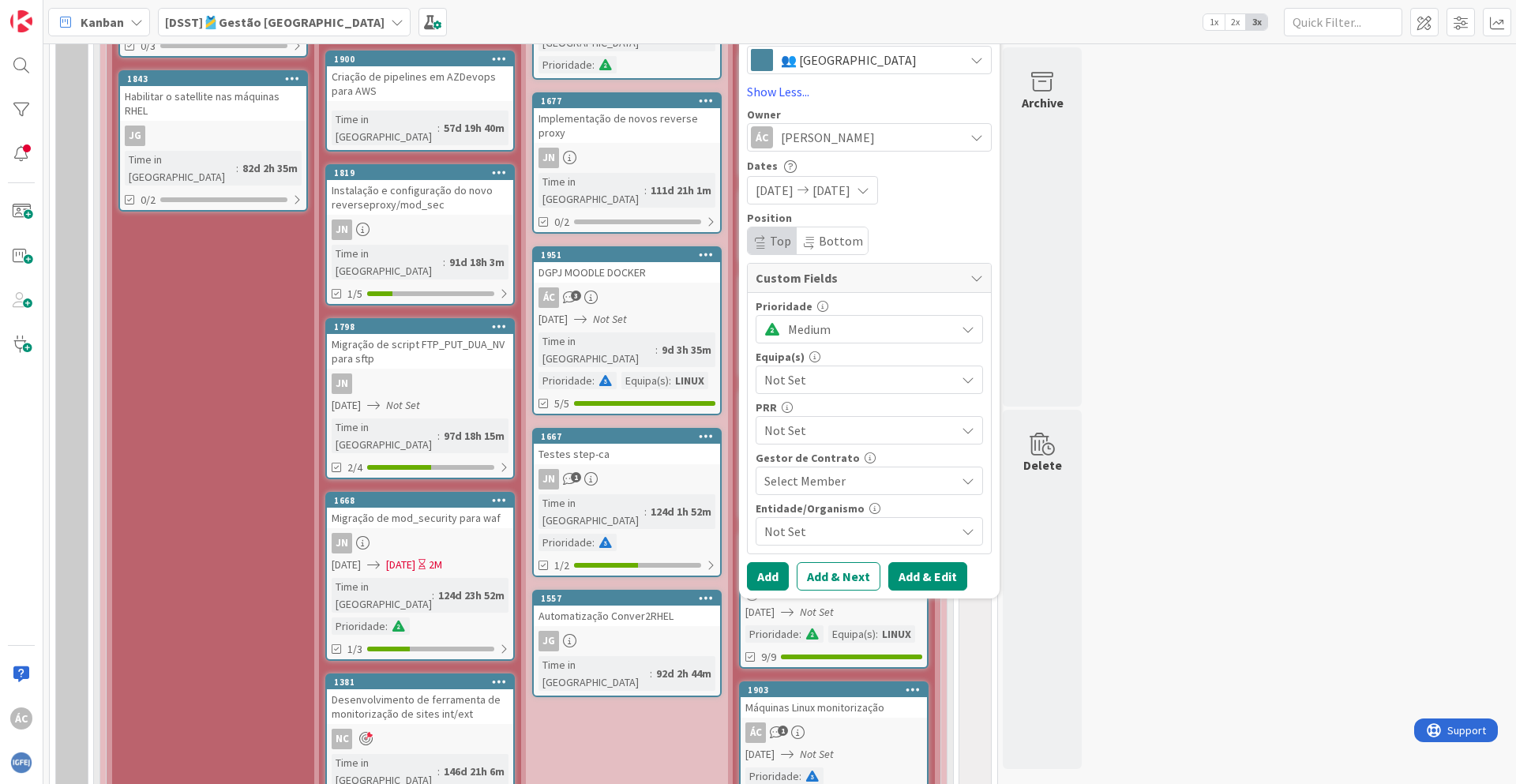
click at [919, 575] on button "Add & Edit" at bounding box center [928, 576] width 79 height 29
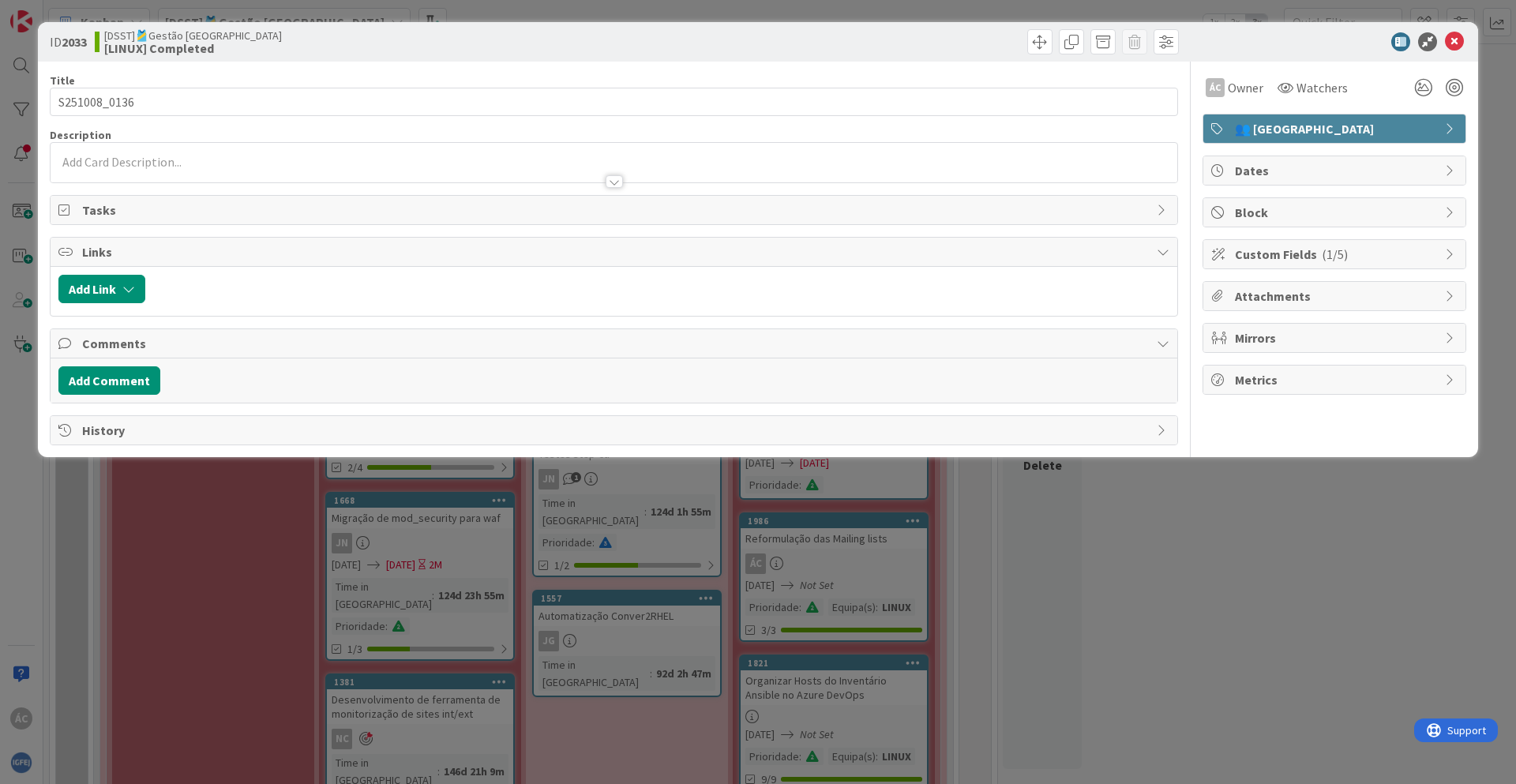
click at [182, 169] on div at bounding box center [614, 174] width 1127 height 16
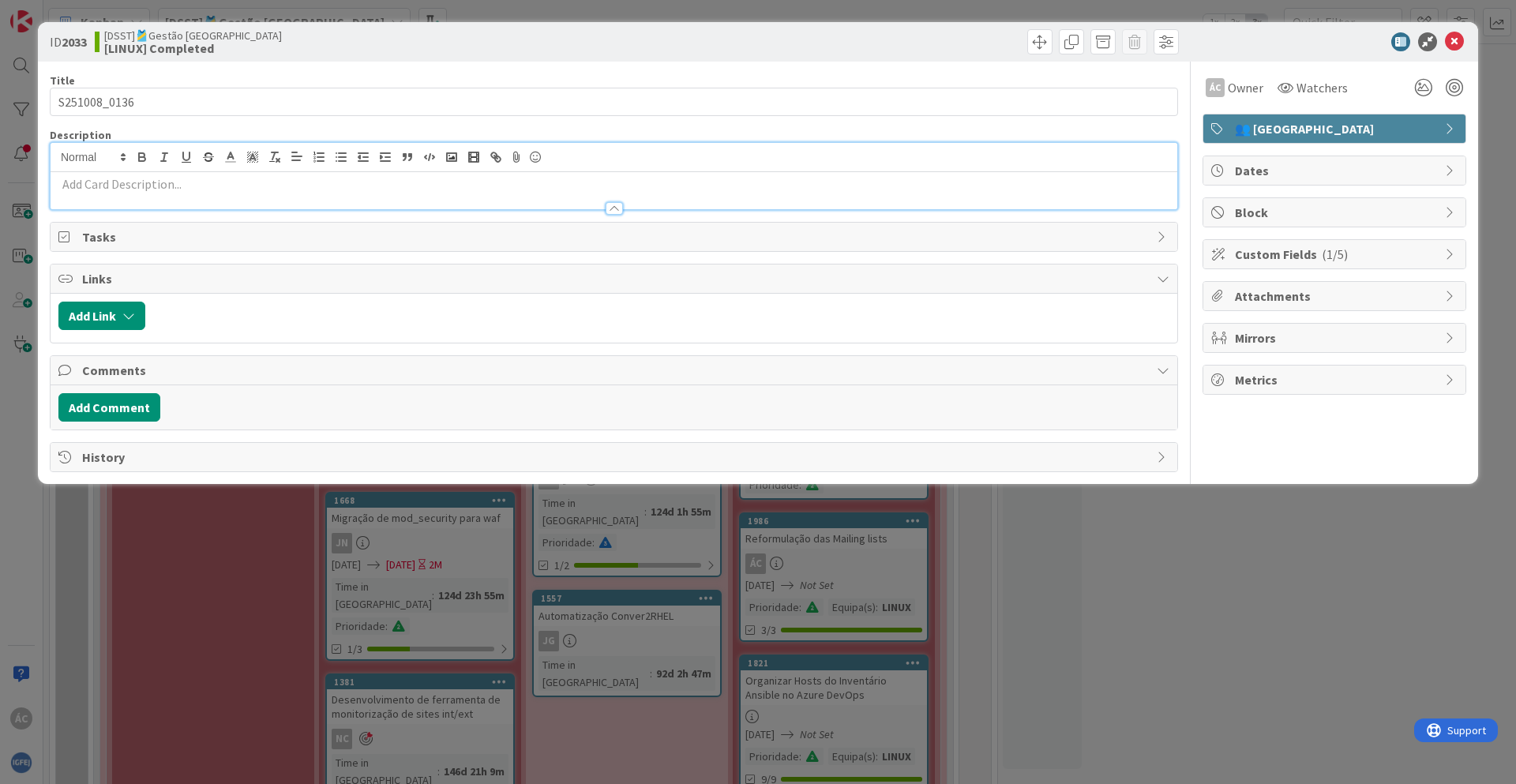
click at [141, 191] on p at bounding box center [614, 184] width 1111 height 18
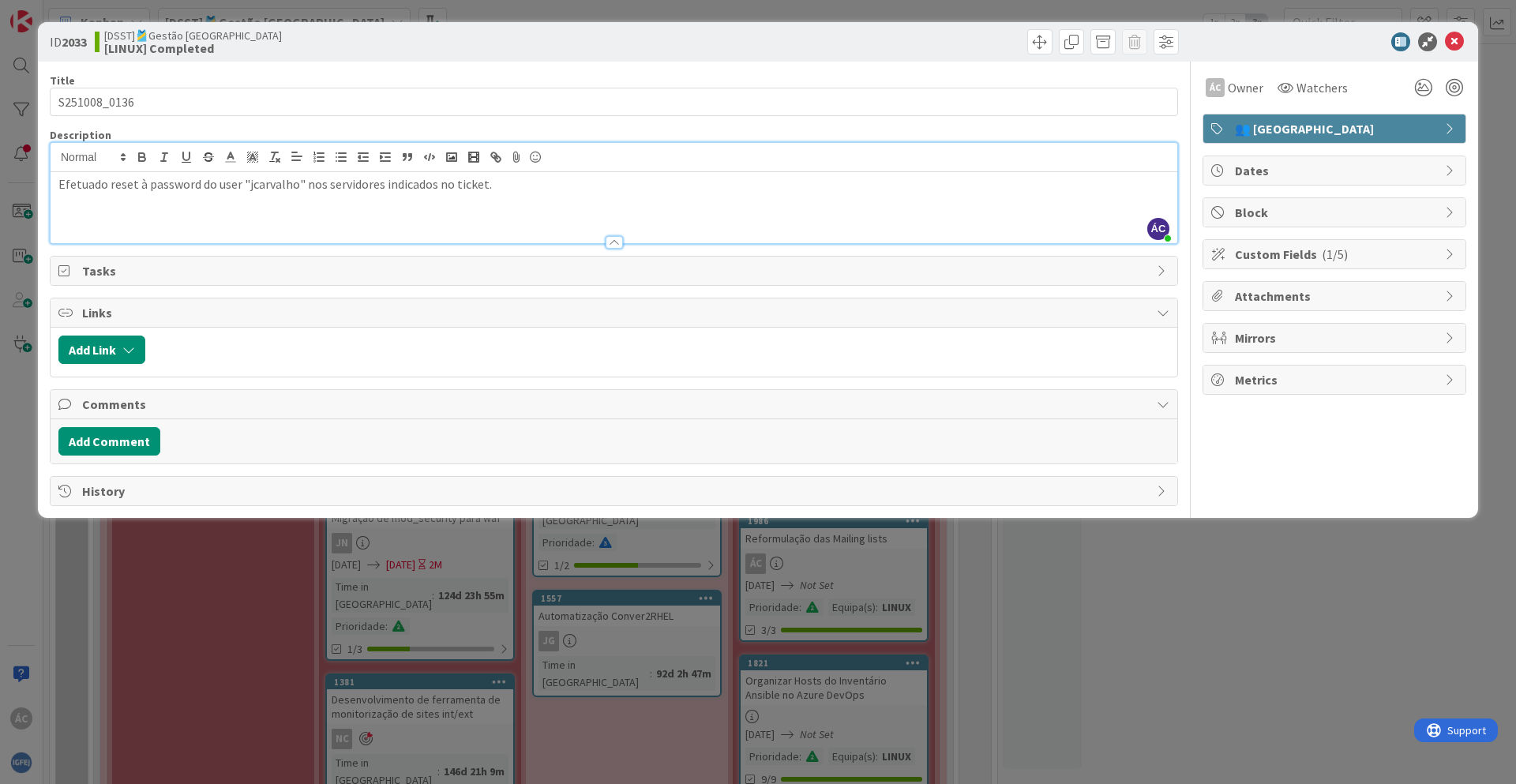
click at [1374, 471] on div "ÁC Owner Watchers 👥 [GEOGRAPHIC_DATA] Dates Block Custom Fields ( 1/5 ) Attachm…" at bounding box center [1335, 284] width 264 height 445
click at [1458, 41] on icon at bounding box center [1454, 42] width 19 height 19
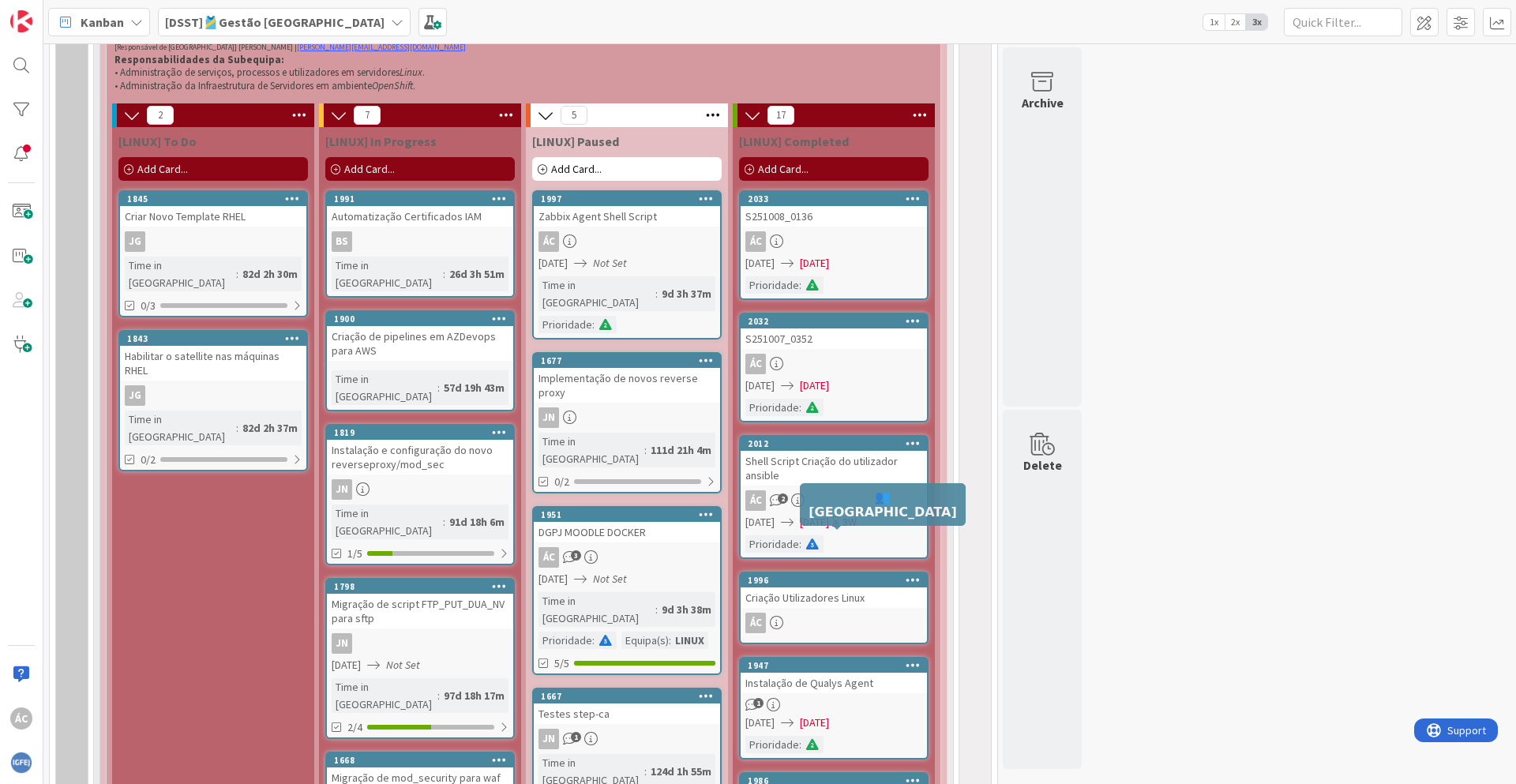
scroll to position [948, 0]
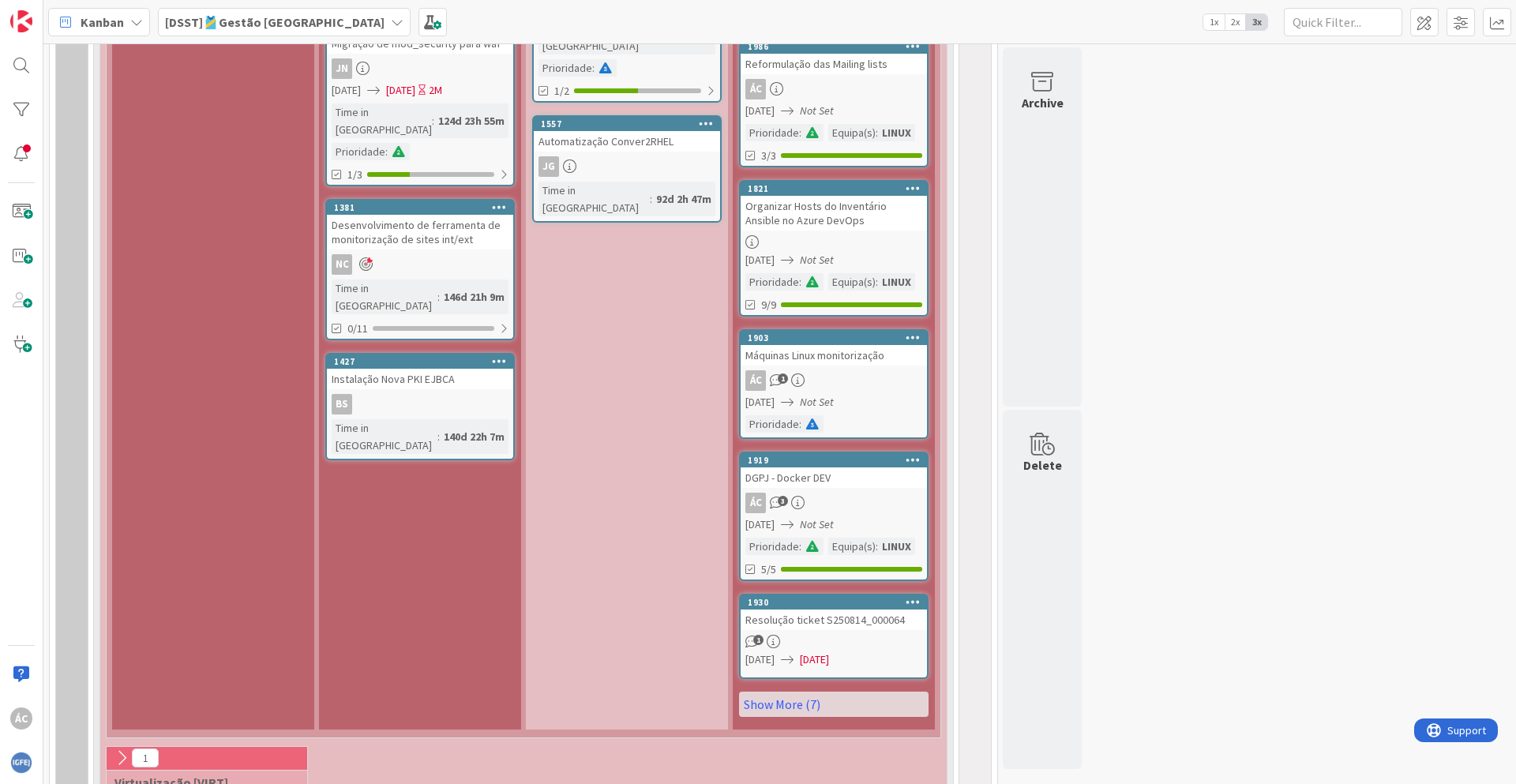
scroll to position [1800, 0]
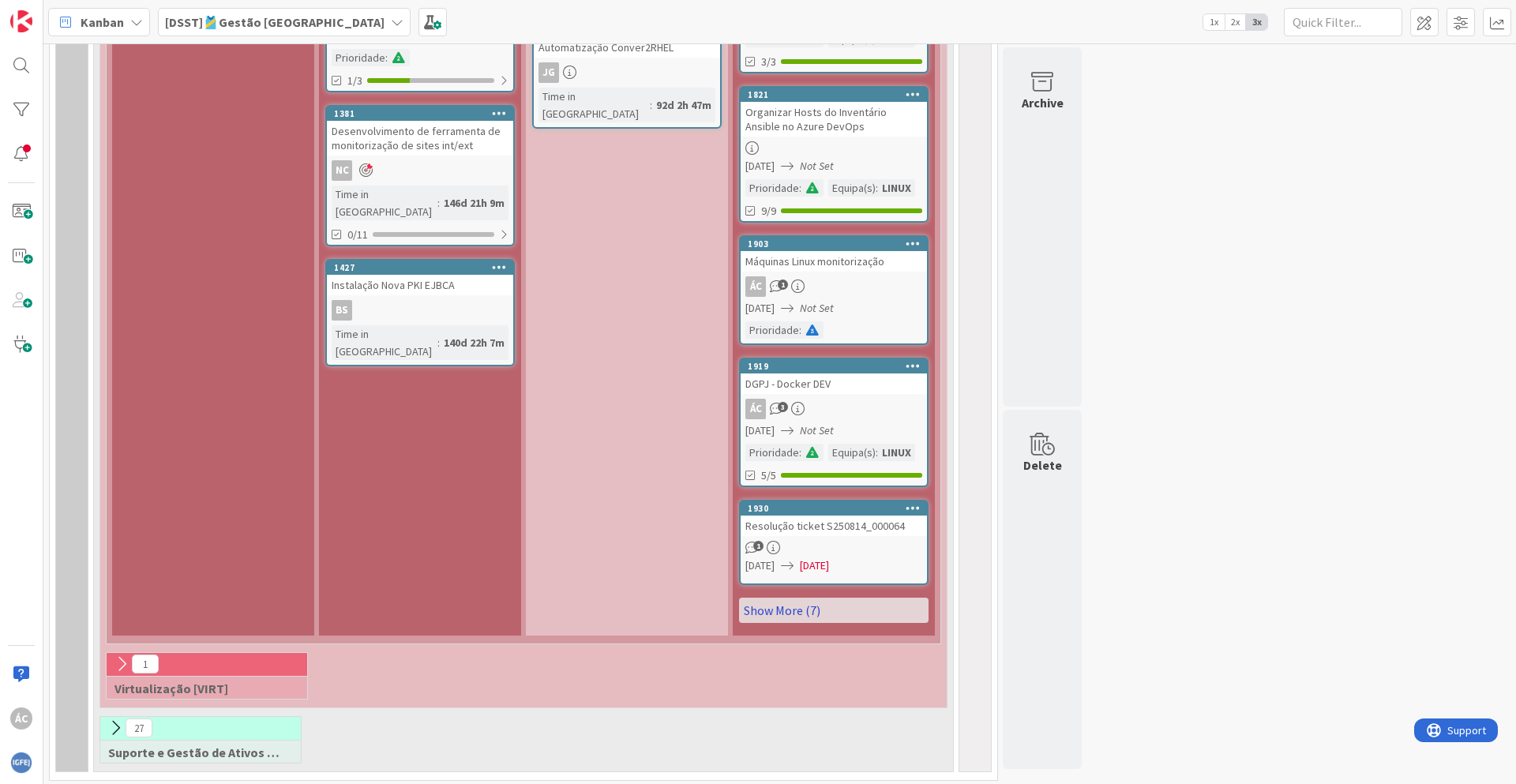
click at [817, 619] on link "Show More (7)" at bounding box center [834, 610] width 190 height 25
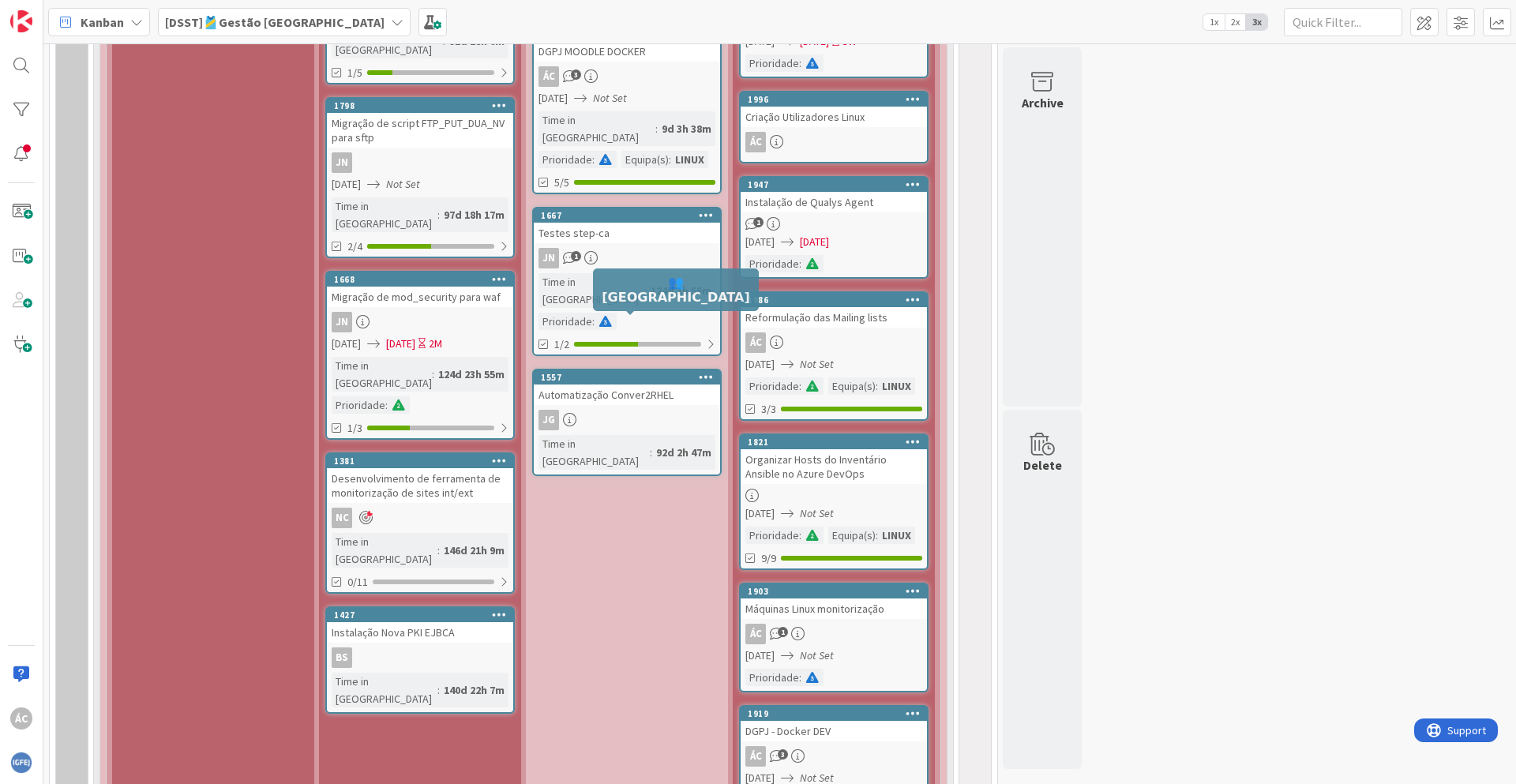
scroll to position [1462, 0]
